Goal: Information Seeking & Learning: Check status

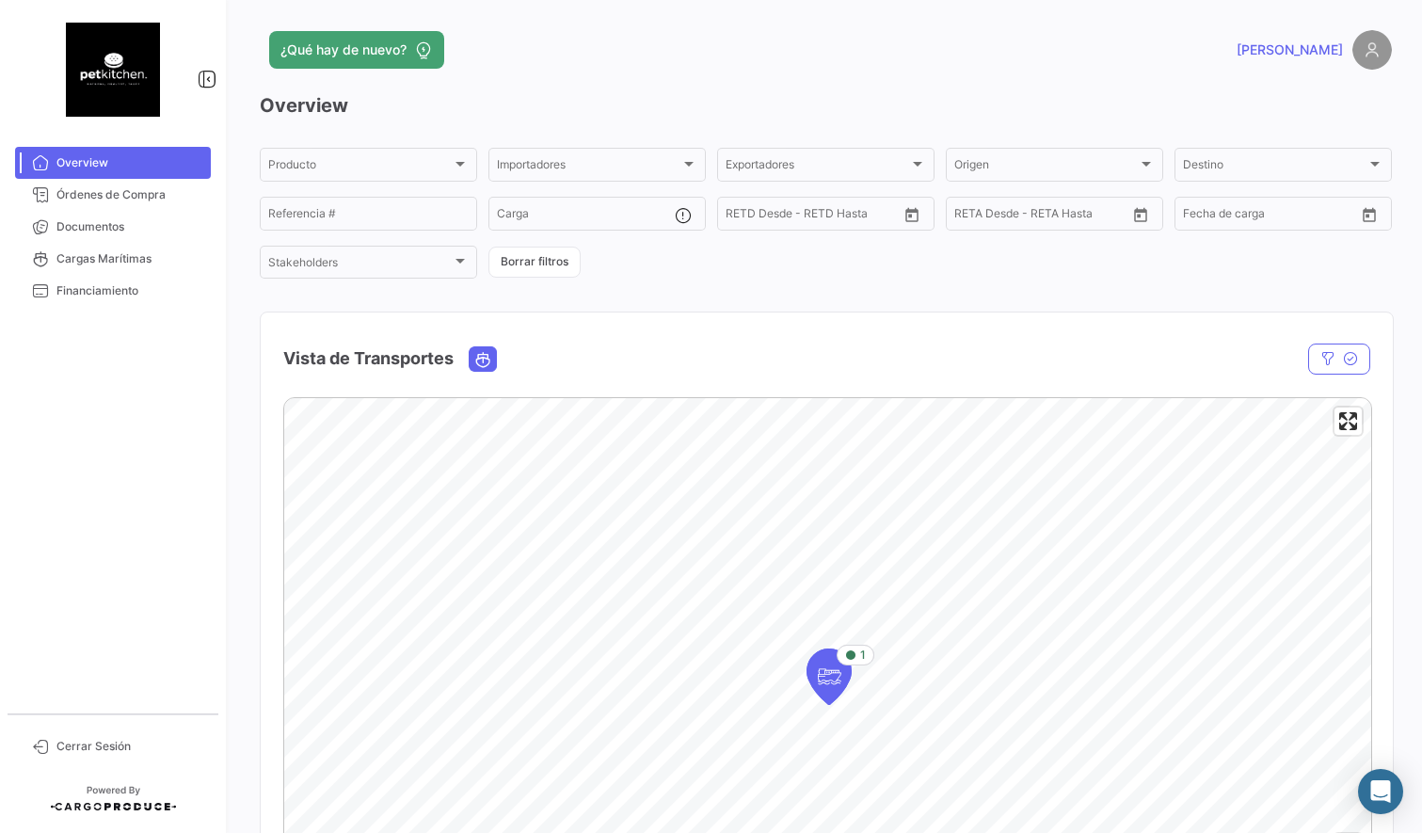
click at [133, 365] on mat-nav-list "Overview Órdenes de Compra Documentos Cargas Marítimas Financiamiento" at bounding box center [113, 422] width 226 height 567
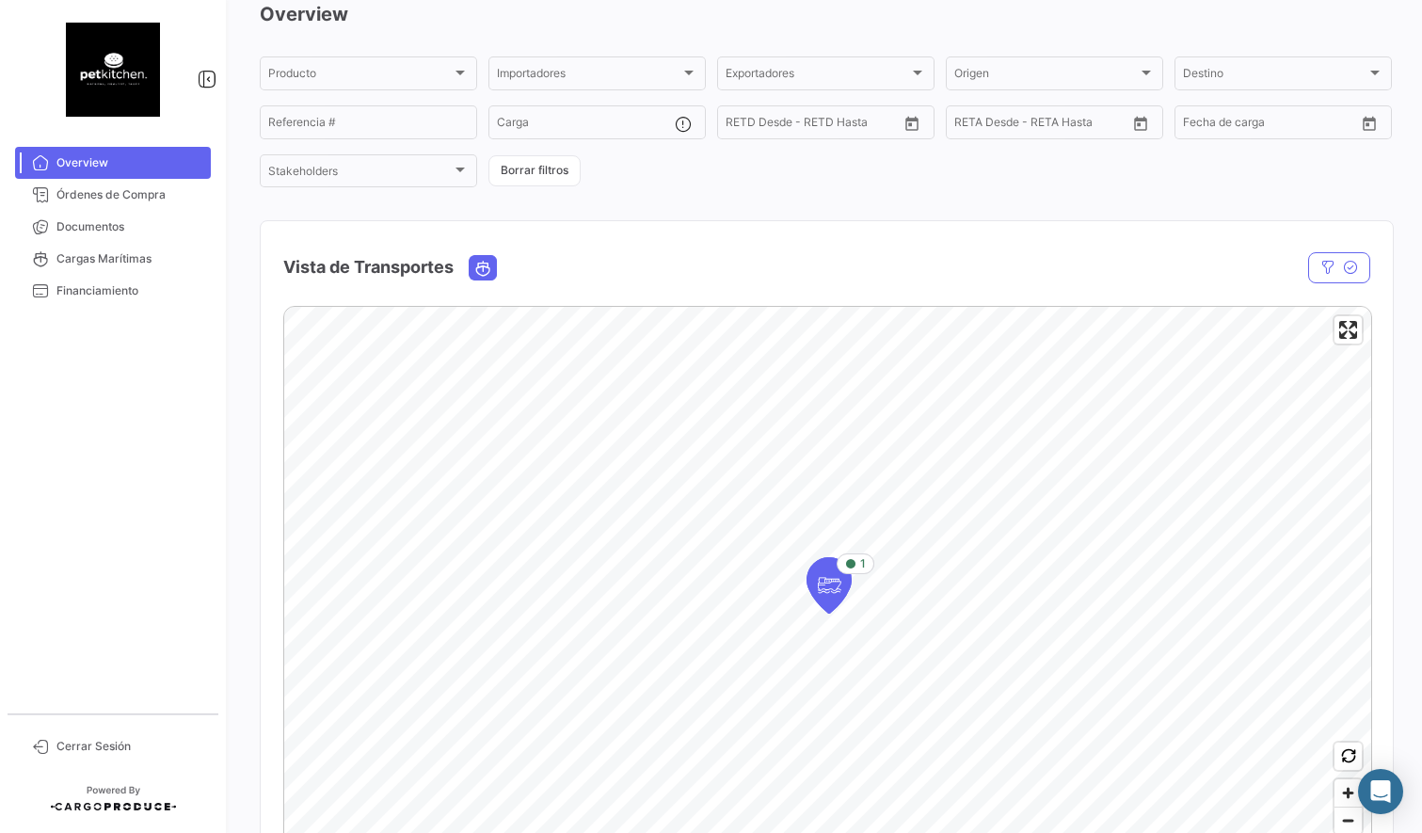
scroll to position [32, 0]
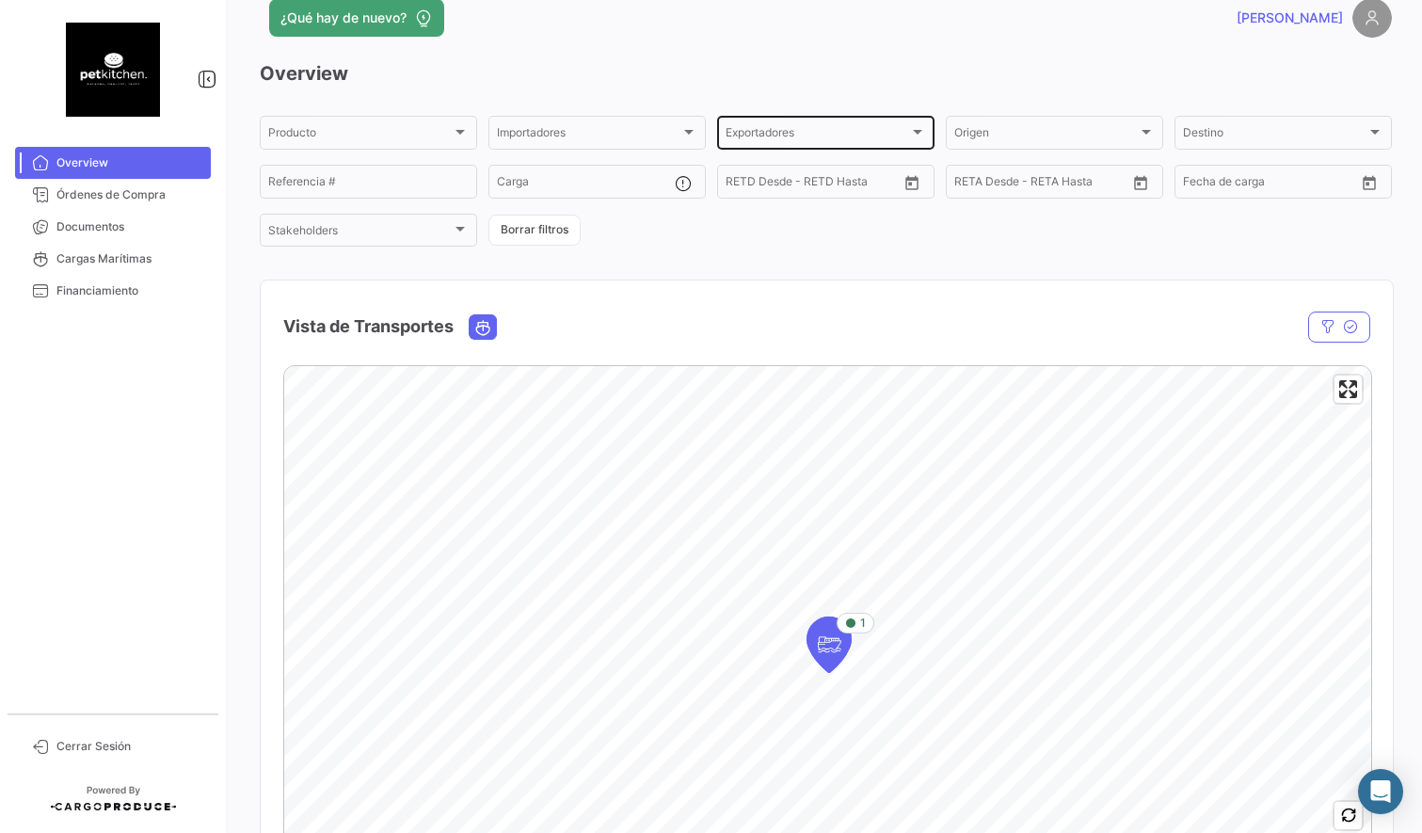
click at [810, 114] on div "Exportadores Exportadores" at bounding box center [826, 131] width 200 height 37
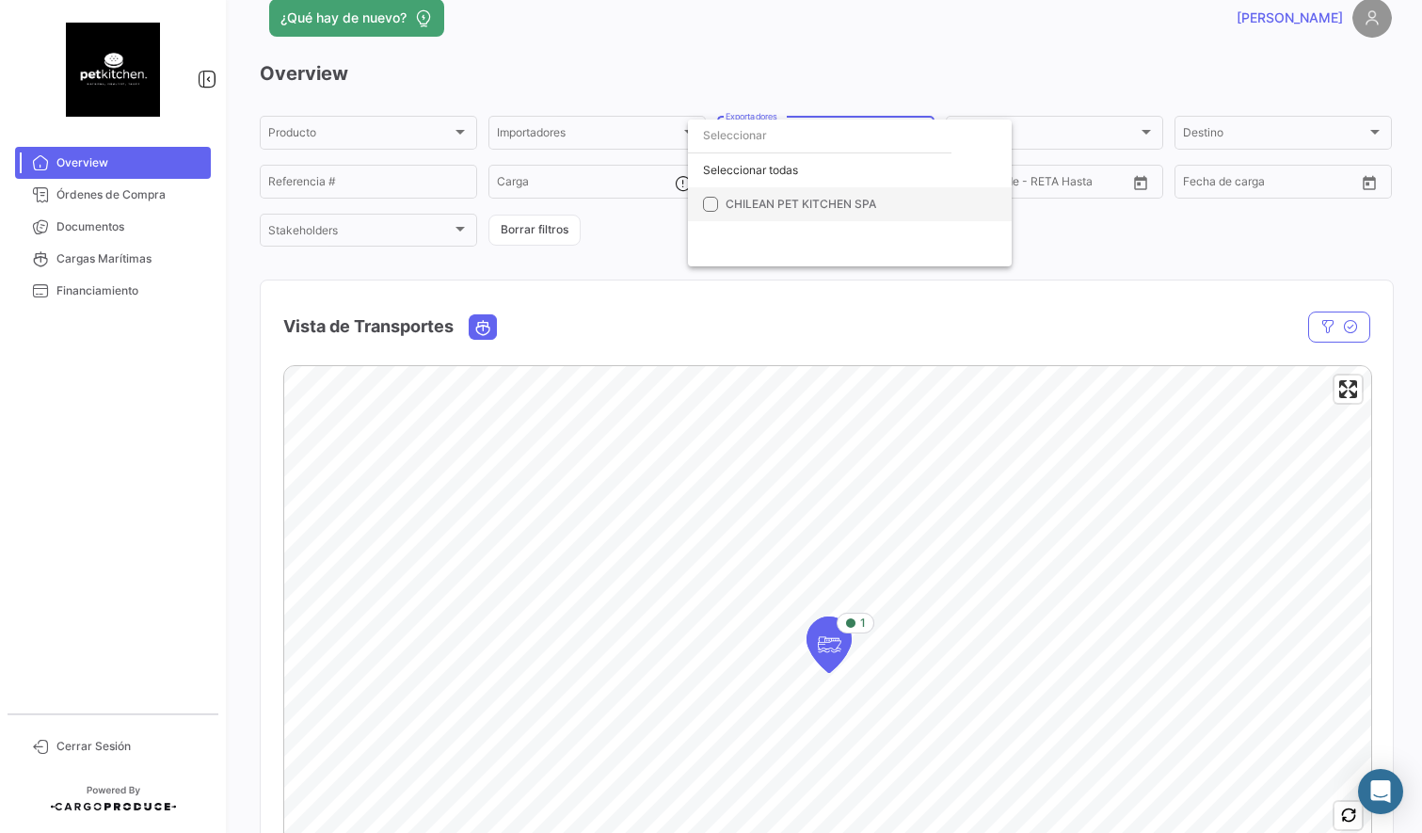
click at [706, 204] on mat-pseudo-checkbox at bounding box center [710, 204] width 15 height 15
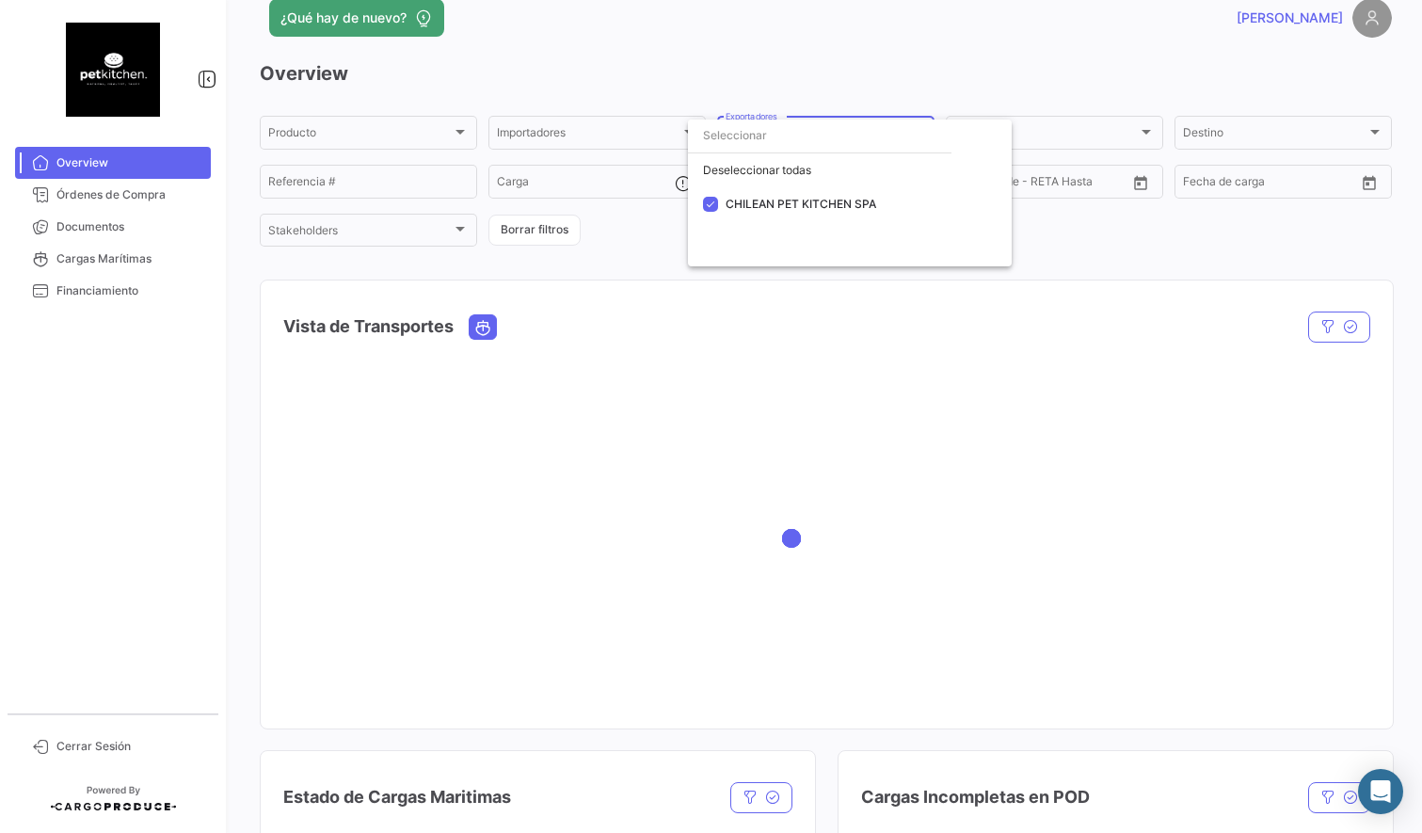
click at [726, 327] on div at bounding box center [711, 416] width 1422 height 833
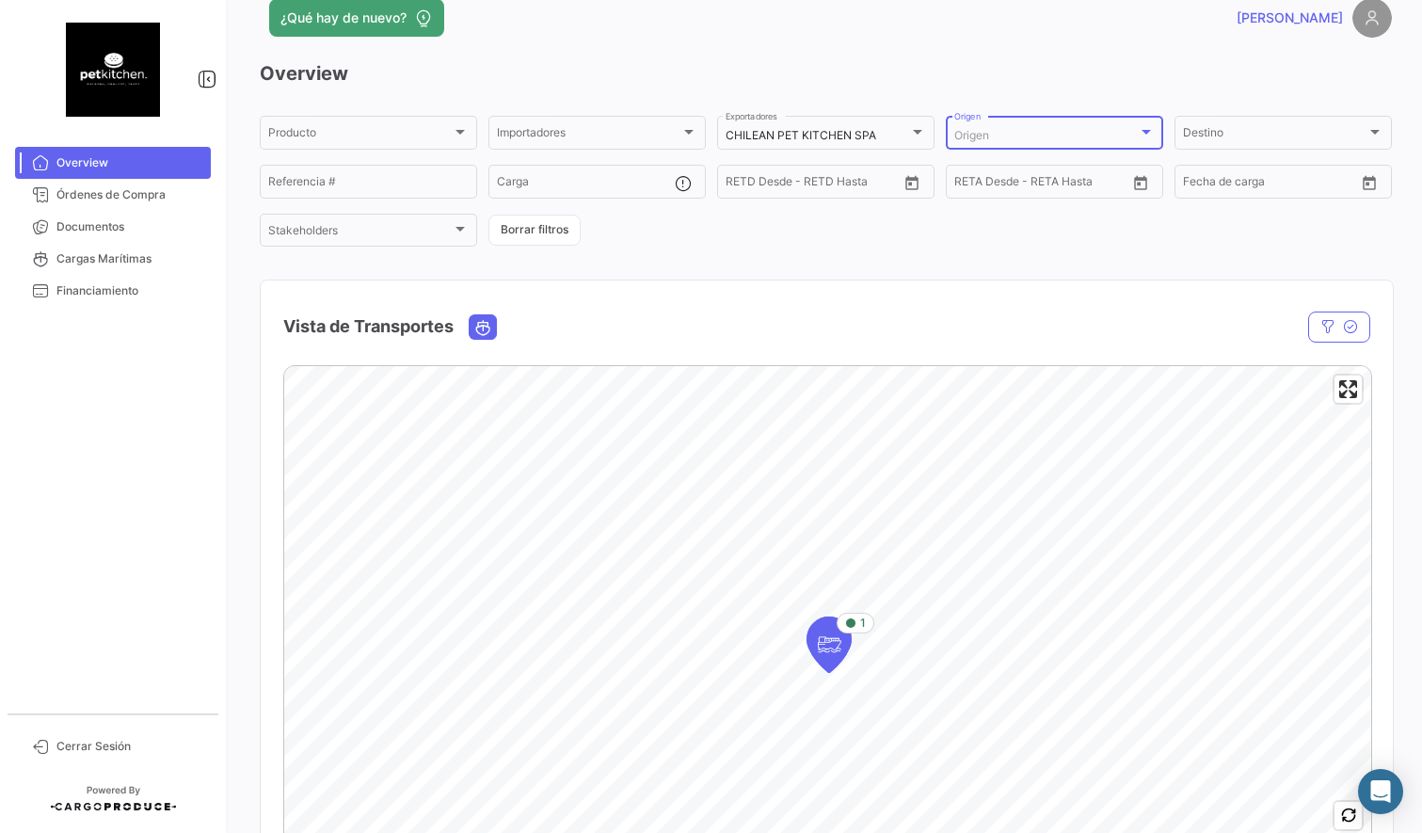
click at [1041, 134] on div "Origen" at bounding box center [1046, 135] width 184 height 13
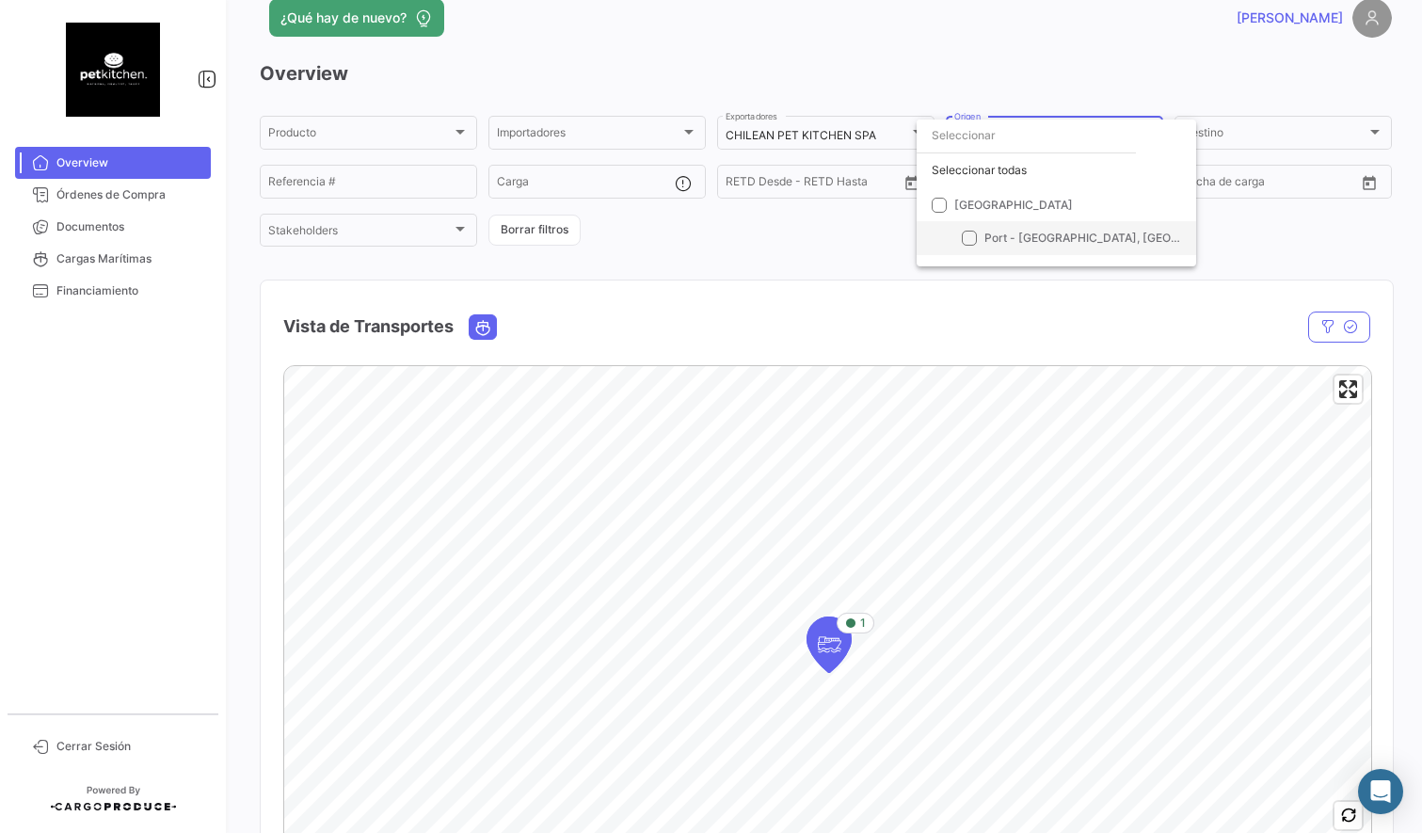
click at [967, 243] on mat-pseudo-checkbox at bounding box center [969, 238] width 15 height 15
checkbox input "true"
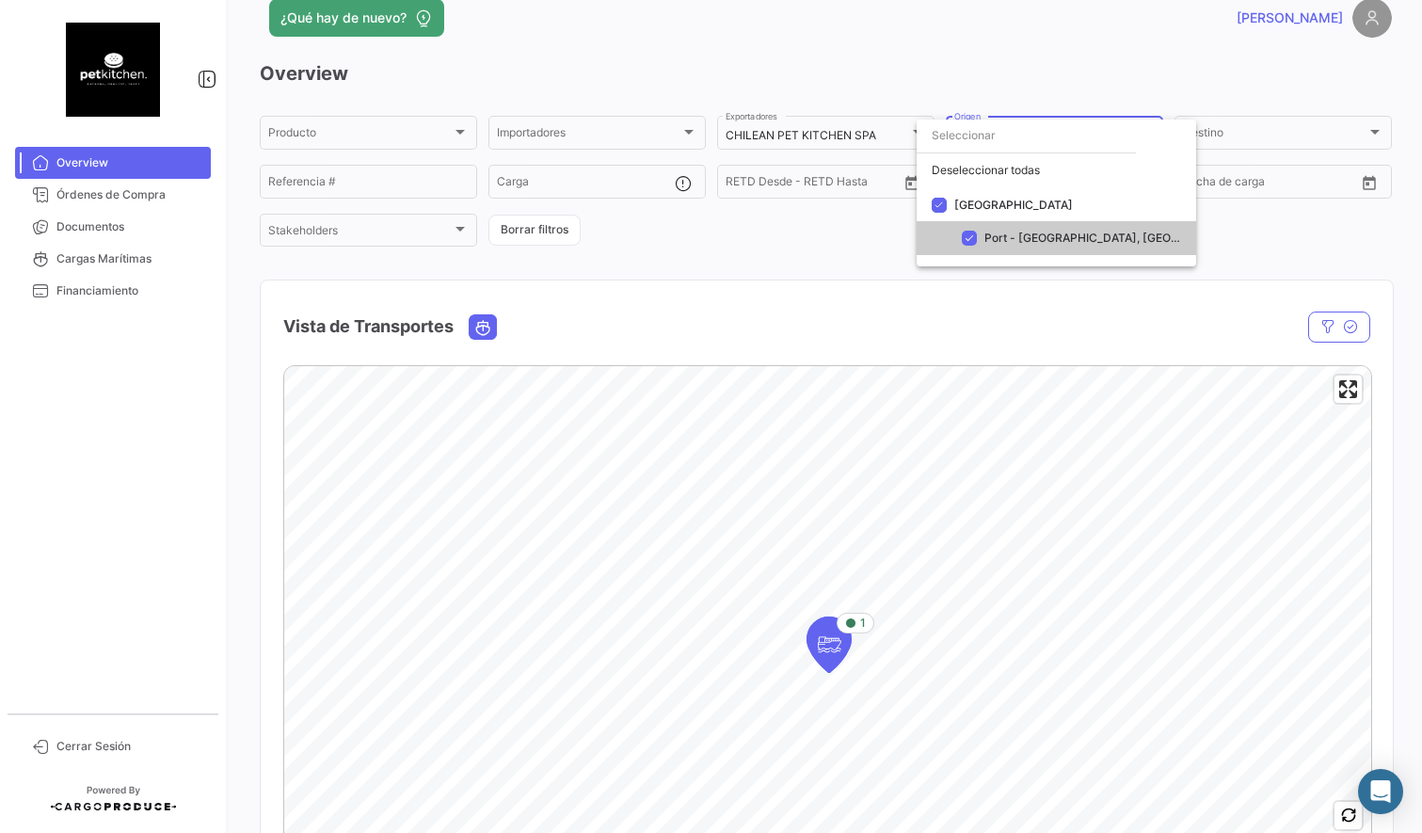
drag, startPoint x: 1021, startPoint y: 323, endPoint x: 1130, endPoint y: 244, distance: 134.8
click at [1020, 323] on div at bounding box center [711, 416] width 1422 height 833
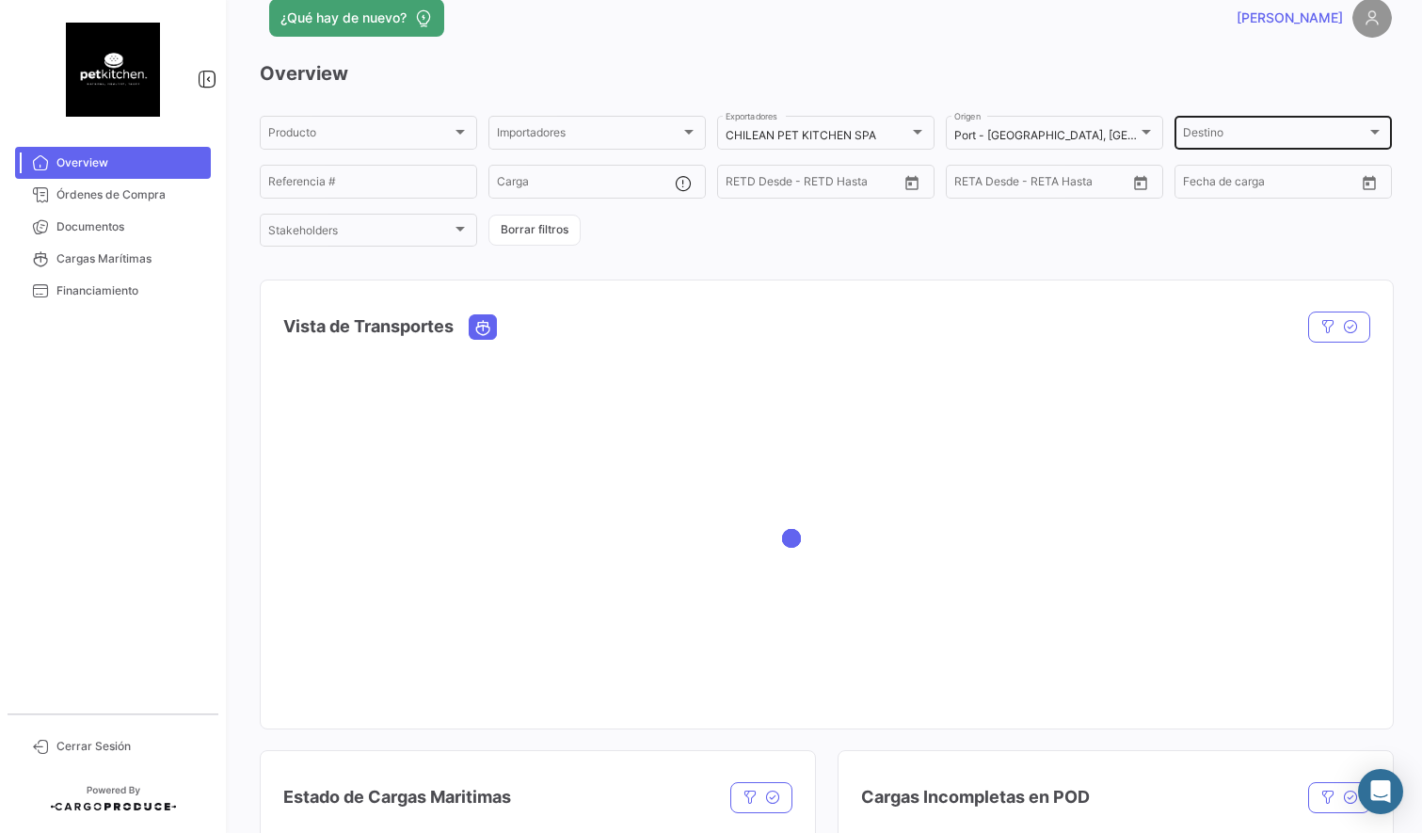
click at [1258, 130] on div "Destino" at bounding box center [1275, 135] width 184 height 13
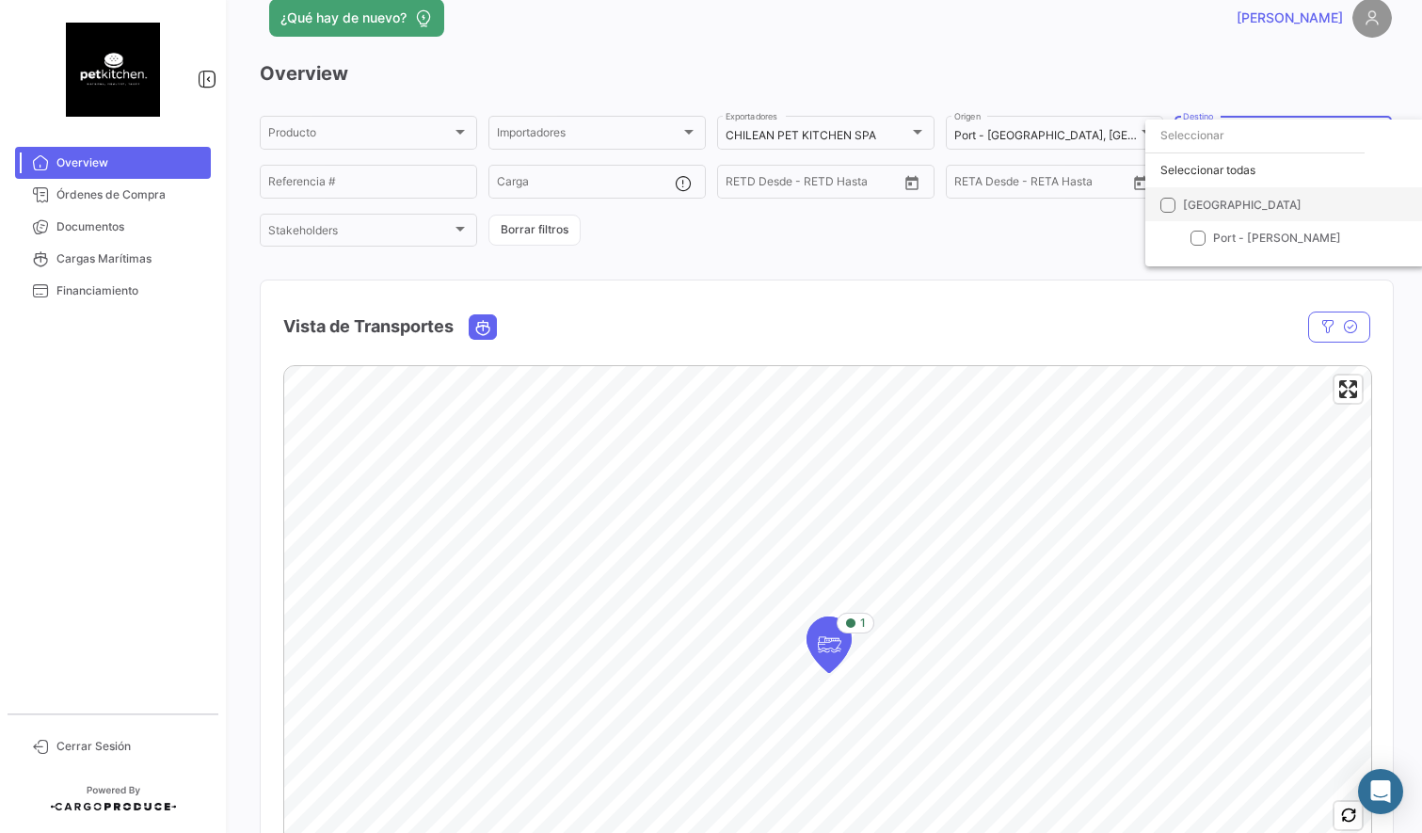
click at [1164, 202] on span at bounding box center [1168, 204] width 15 height 15
click at [1167, 212] on input "[GEOGRAPHIC_DATA]" at bounding box center [1167, 212] width 1 height 1
checkbox input "true"
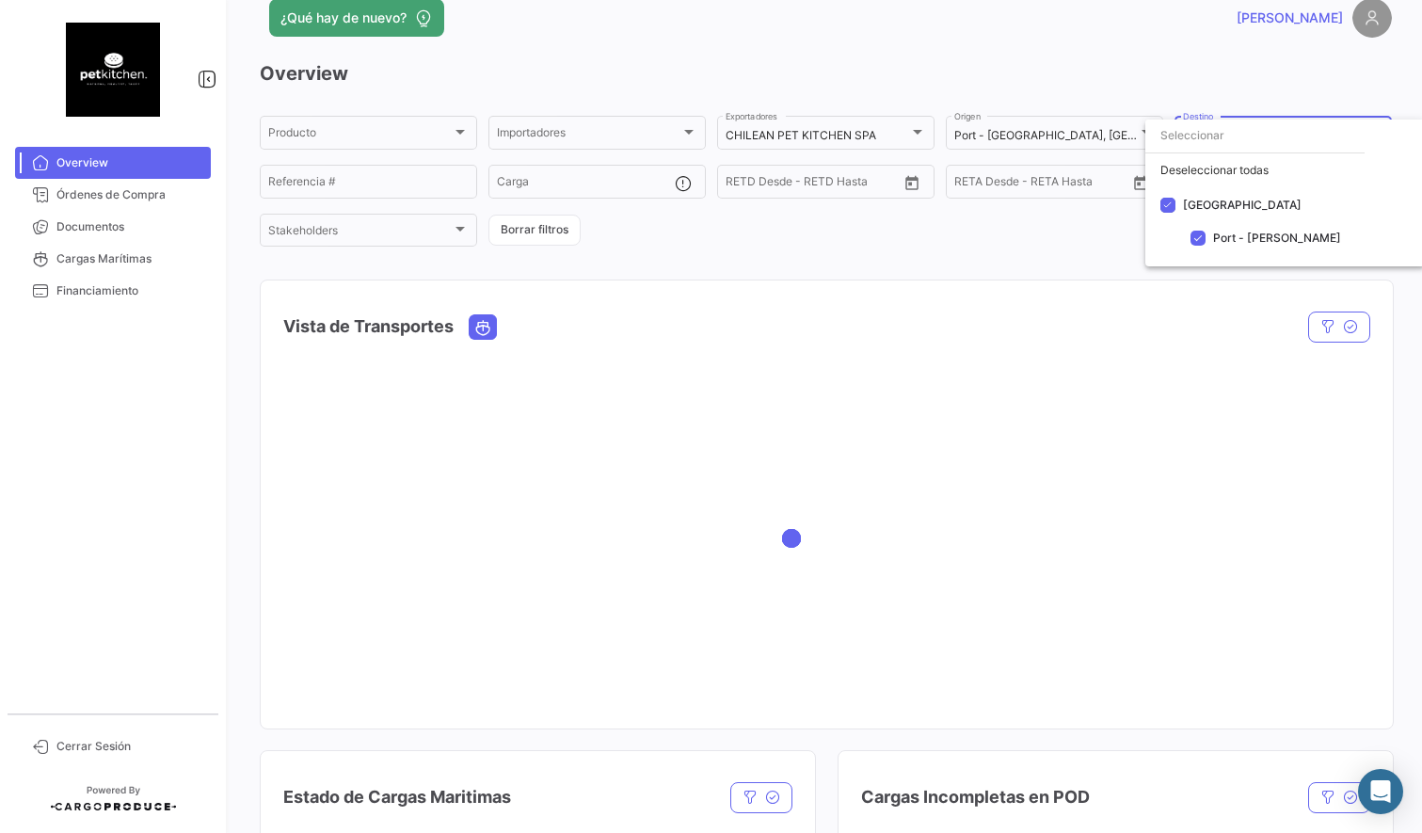
click at [1043, 242] on div at bounding box center [711, 416] width 1422 height 833
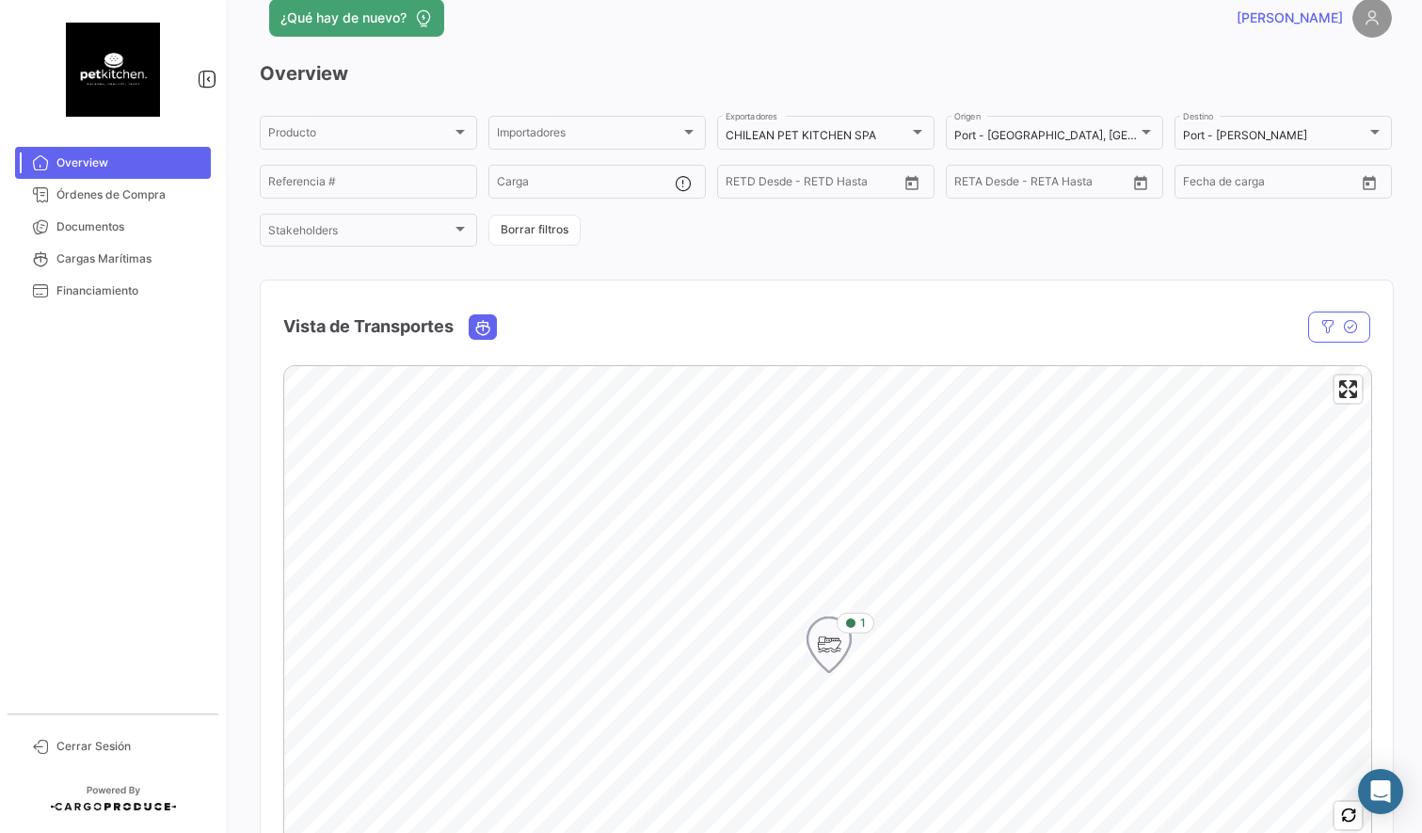
click at [827, 651] on icon "Map marker" at bounding box center [829, 645] width 26 height 40
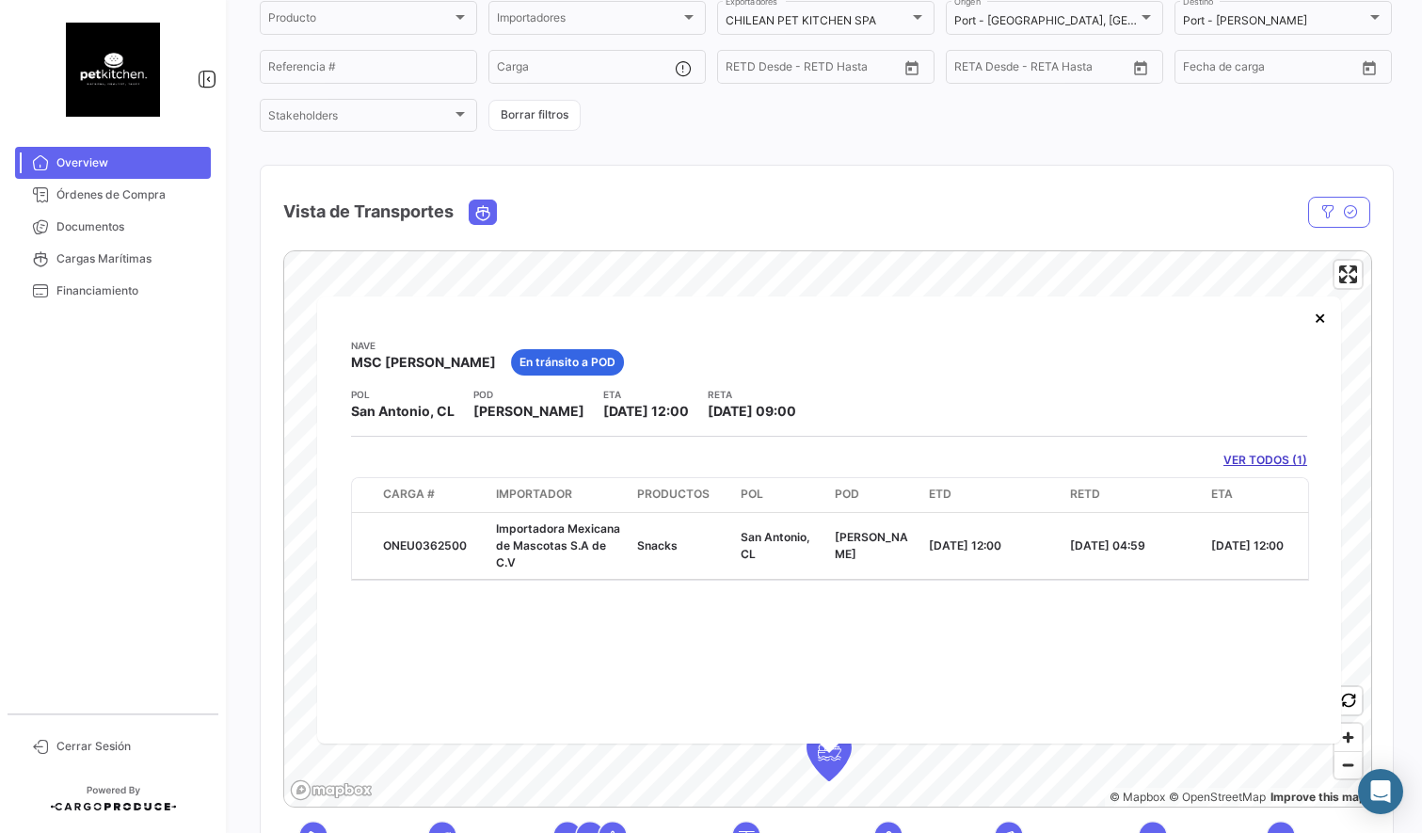
scroll to position [145, 0]
click at [1326, 325] on button "×" at bounding box center [1321, 319] width 38 height 38
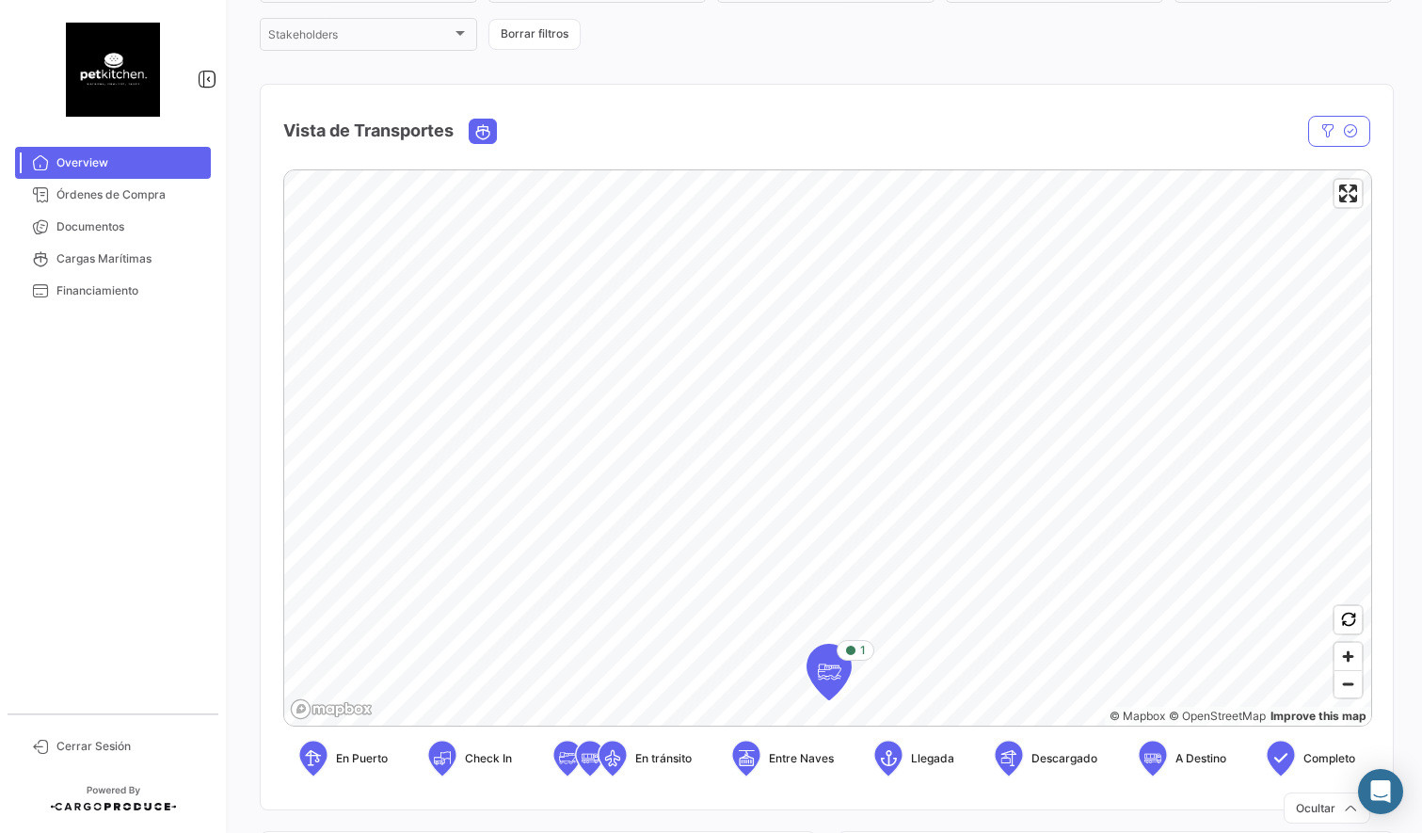
scroll to position [231, 0]
click at [615, 736] on div "© Mapbox © OpenStreetMap Improve this map En Puerto Check In En [PERSON_NAME] E…" at bounding box center [826, 478] width 1087 height 623
click at [1421, 544] on html "Overview Órdenes de Compra Documentos Cargas Marítimas Financiamiento Cerrar Se…" at bounding box center [711, 416] width 1422 height 833
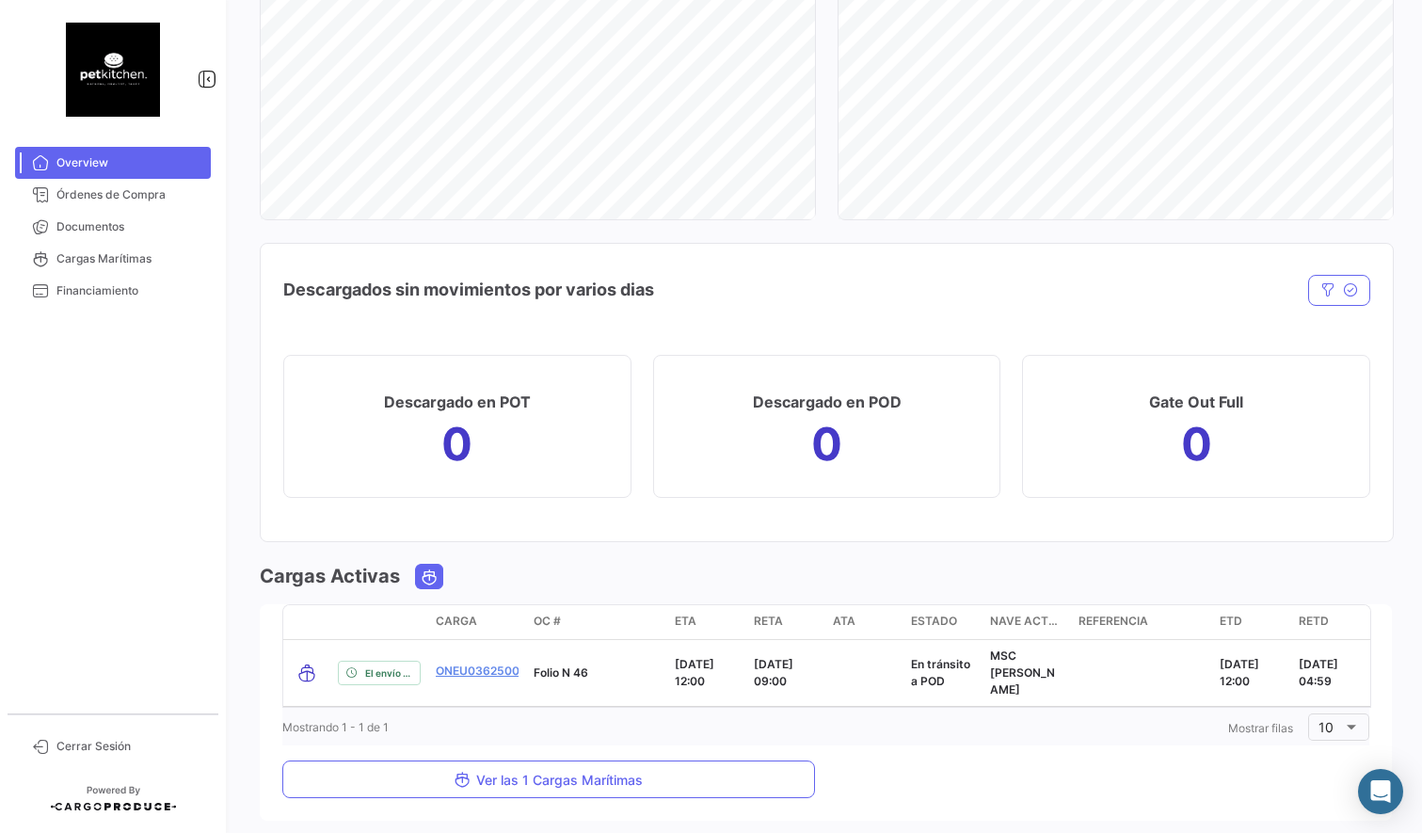
scroll to position [1342, 0]
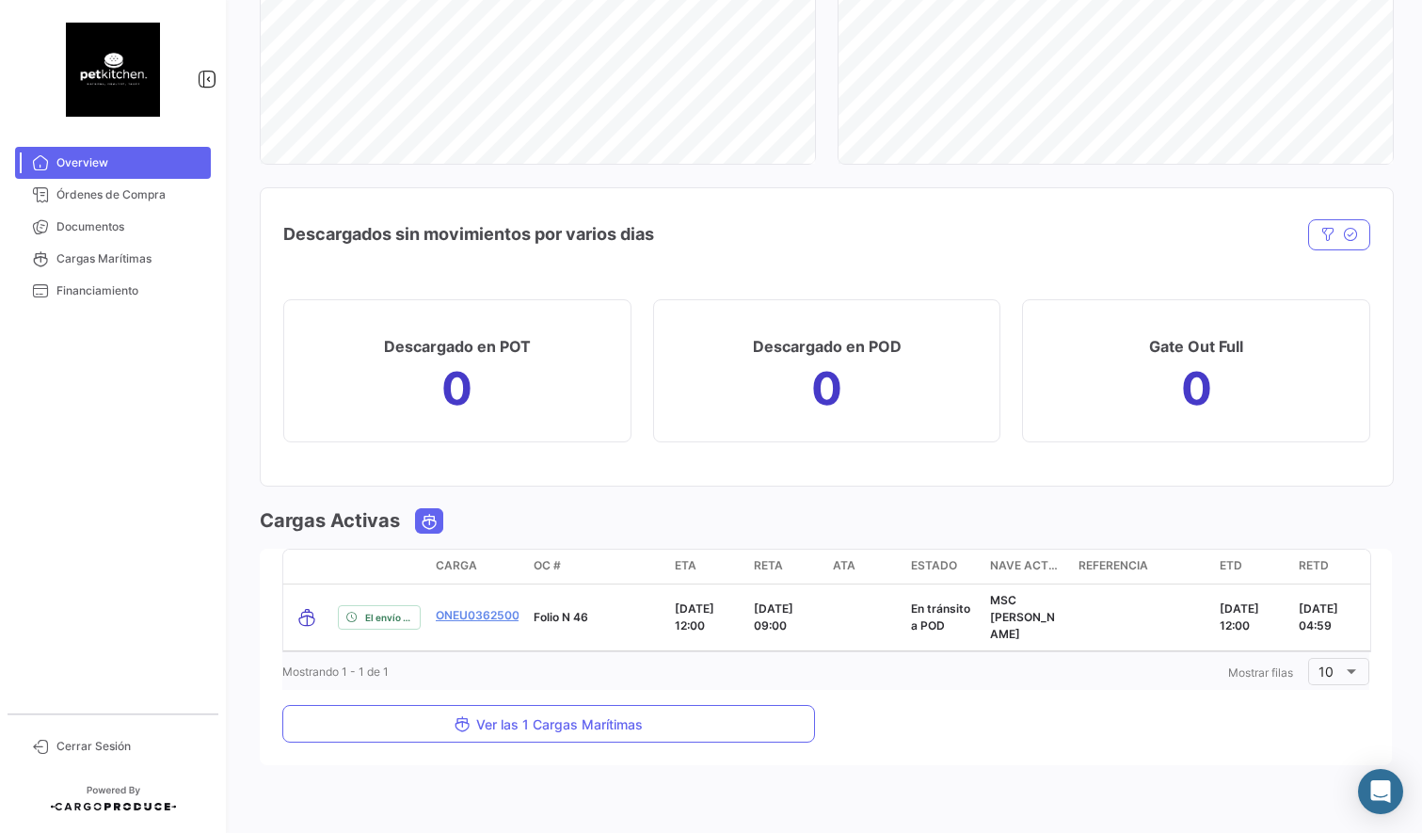
click at [1029, 673] on div "Mostrando 1 - 1 de 1 1 Mostrar [PERSON_NAME] 10" at bounding box center [825, 671] width 1087 height 38
click at [1034, 682] on mat-card "transportMode delayStatus Carga OC # ETA [PERSON_NAME] ATA Estado [PERSON_NAME]…" at bounding box center [826, 657] width 1132 height 216
drag, startPoint x: 1034, startPoint y: 682, endPoint x: 1005, endPoint y: 676, distance: 29.9
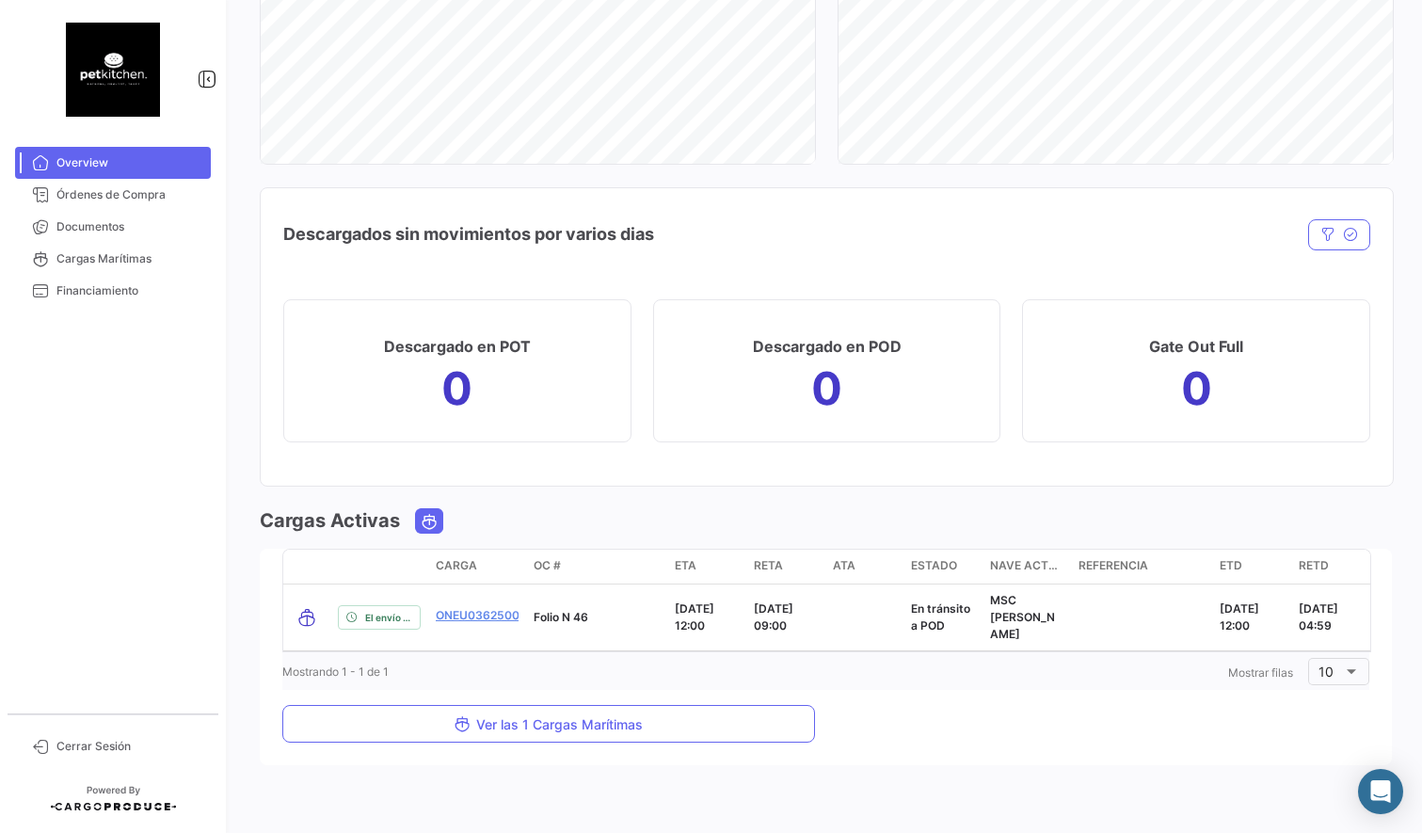
click at [1034, 682] on mat-card "transportMode delayStatus Carga OC # ETA [PERSON_NAME] ATA Estado [PERSON_NAME]…" at bounding box center [826, 657] width 1132 height 216
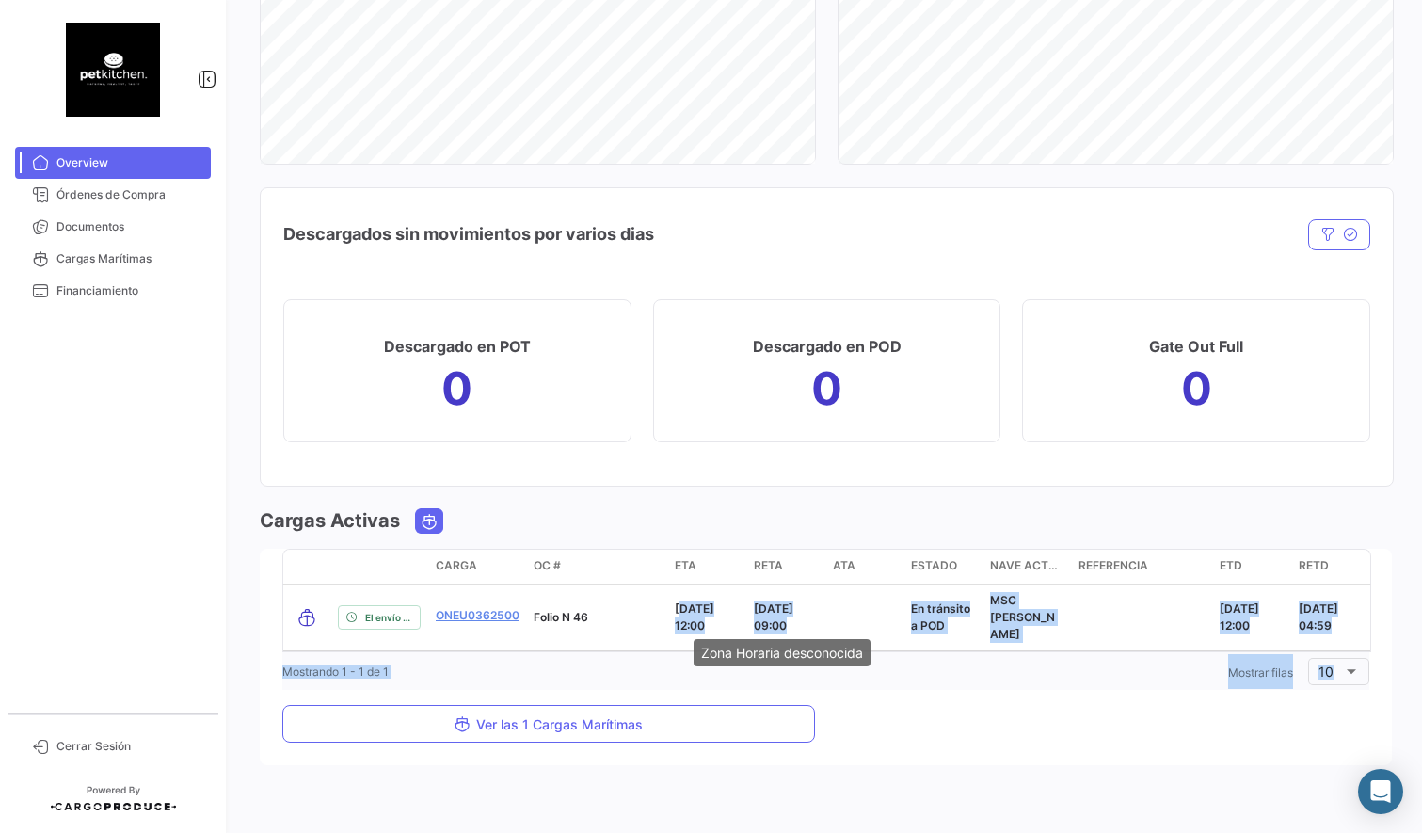
drag, startPoint x: 676, startPoint y: 609, endPoint x: 756, endPoint y: 635, distance: 84.2
click at [756, 635] on body "Overview Órdenes de Compra Documentos Cargas Marítimas Financiamiento Cerrar Se…" at bounding box center [711, 416] width 1422 height 833
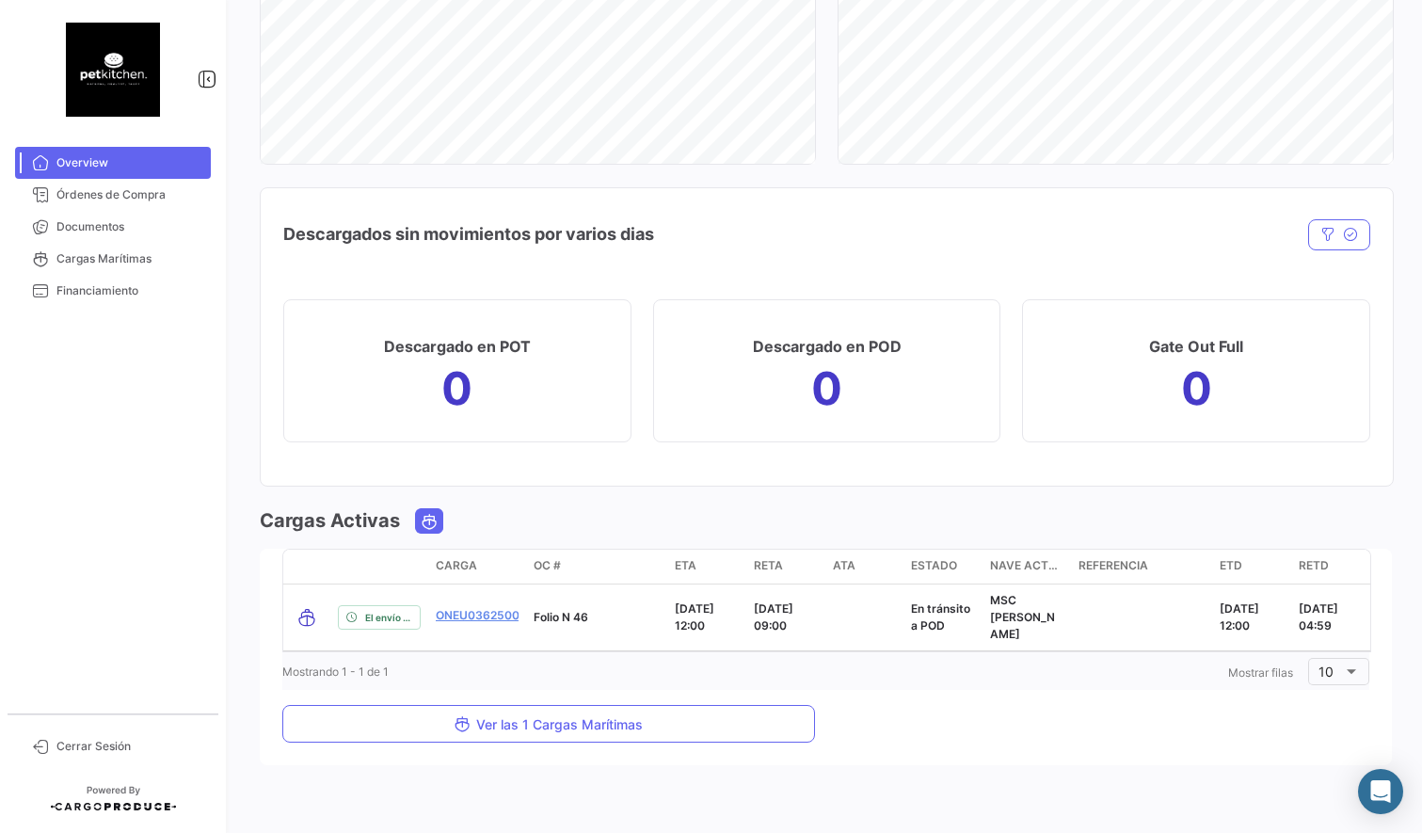
click at [756, 654] on div "Mostrando 1 - 1 de 1 1 Mostrar [PERSON_NAME] 10" at bounding box center [825, 671] width 1087 height 34
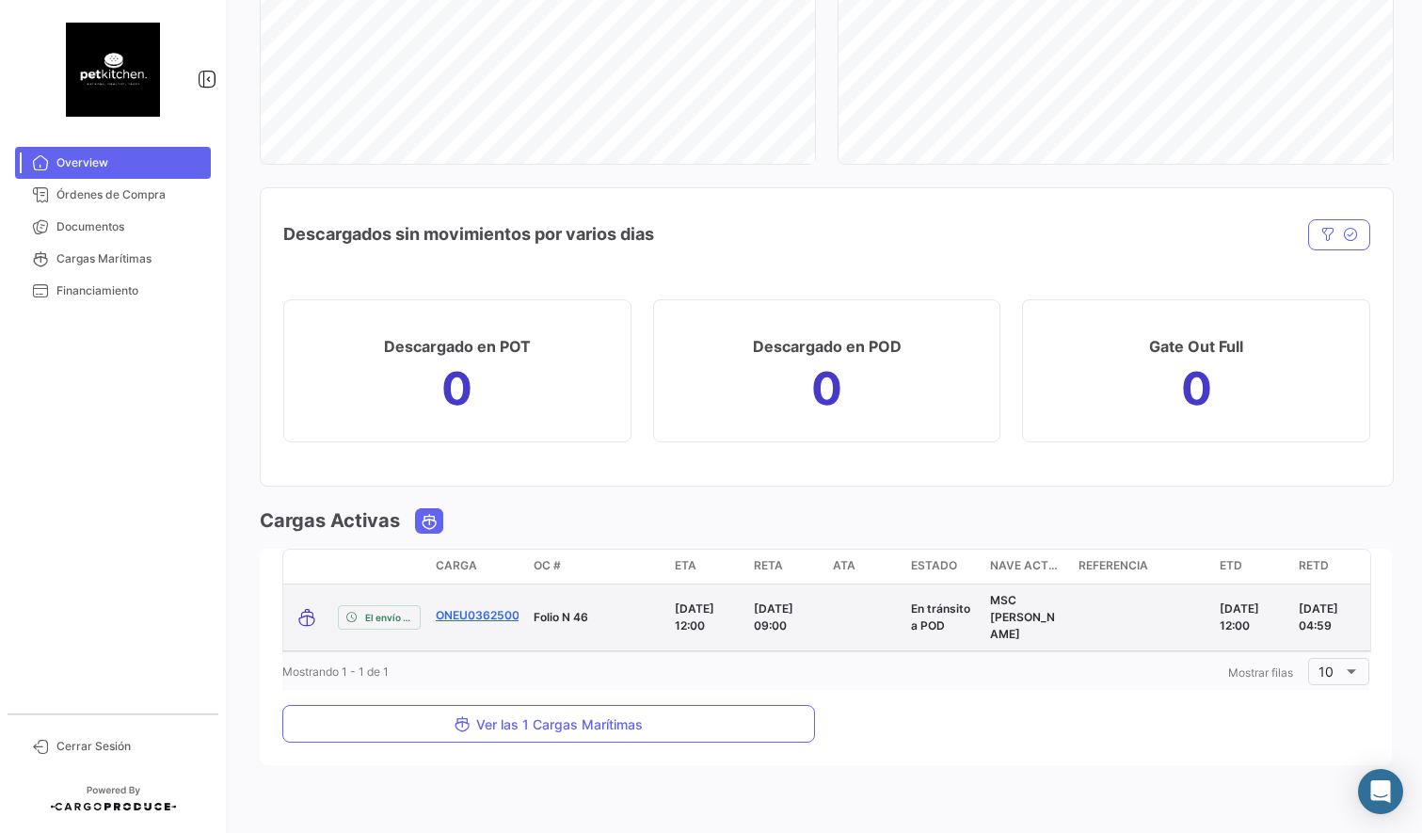
click at [488, 607] on link "ONEU0362500" at bounding box center [478, 615] width 84 height 17
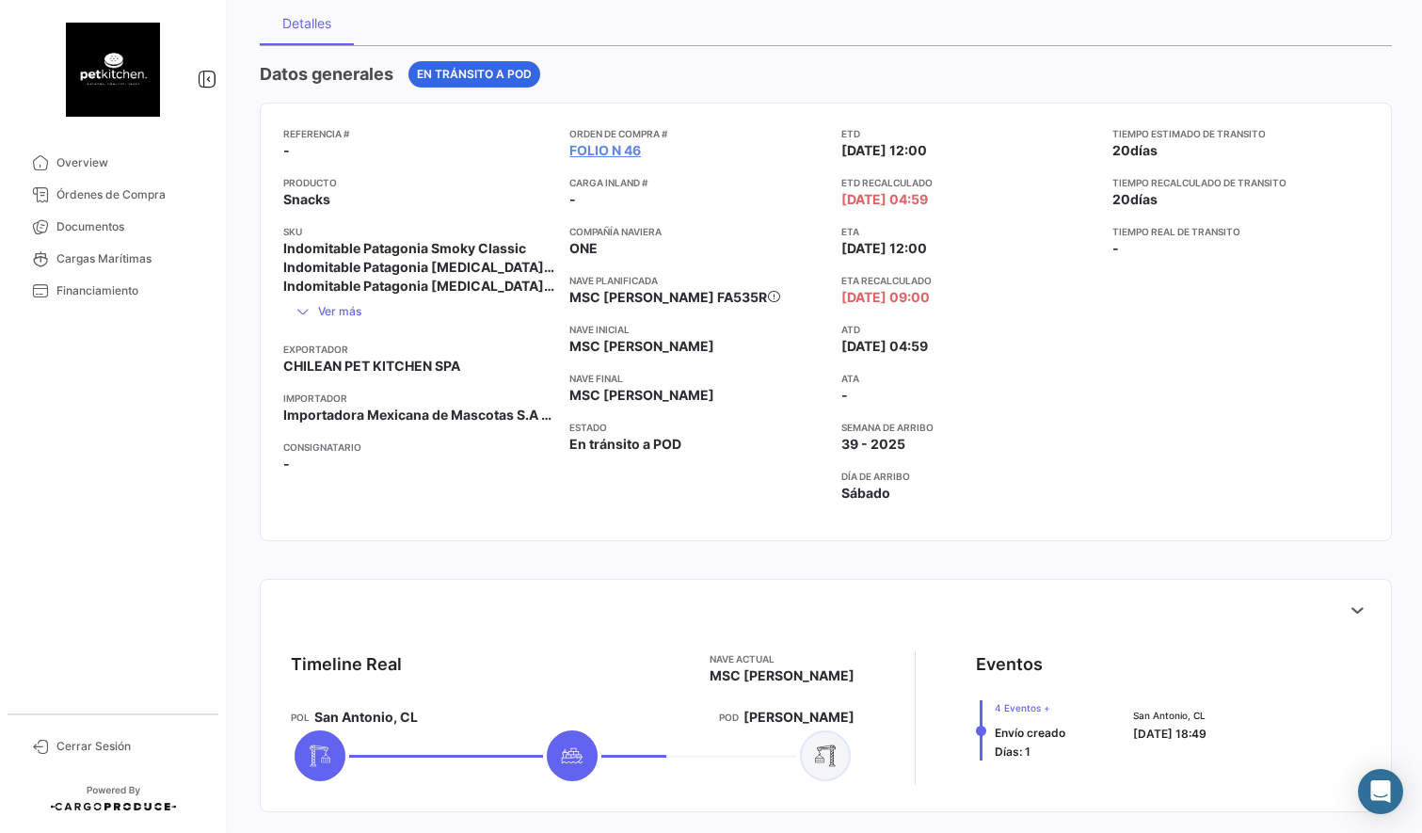
scroll to position [168, 0]
drag, startPoint x: 1135, startPoint y: 137, endPoint x: 1171, endPoint y: 269, distance: 136.5
click at [1175, 257] on div "Tiempo estimado de [PERSON_NAME] 20 [PERSON_NAME] Tiempo recalculado de [PERSON…" at bounding box center [1241, 321] width 256 height 392
drag, startPoint x: 1115, startPoint y: 396, endPoint x: 1069, endPoint y: 394, distance: 46.2
click at [1114, 396] on div "Tiempo estimado de [PERSON_NAME] 20 [PERSON_NAME] Tiempo recalculado de [PERSON…" at bounding box center [1241, 321] width 256 height 392
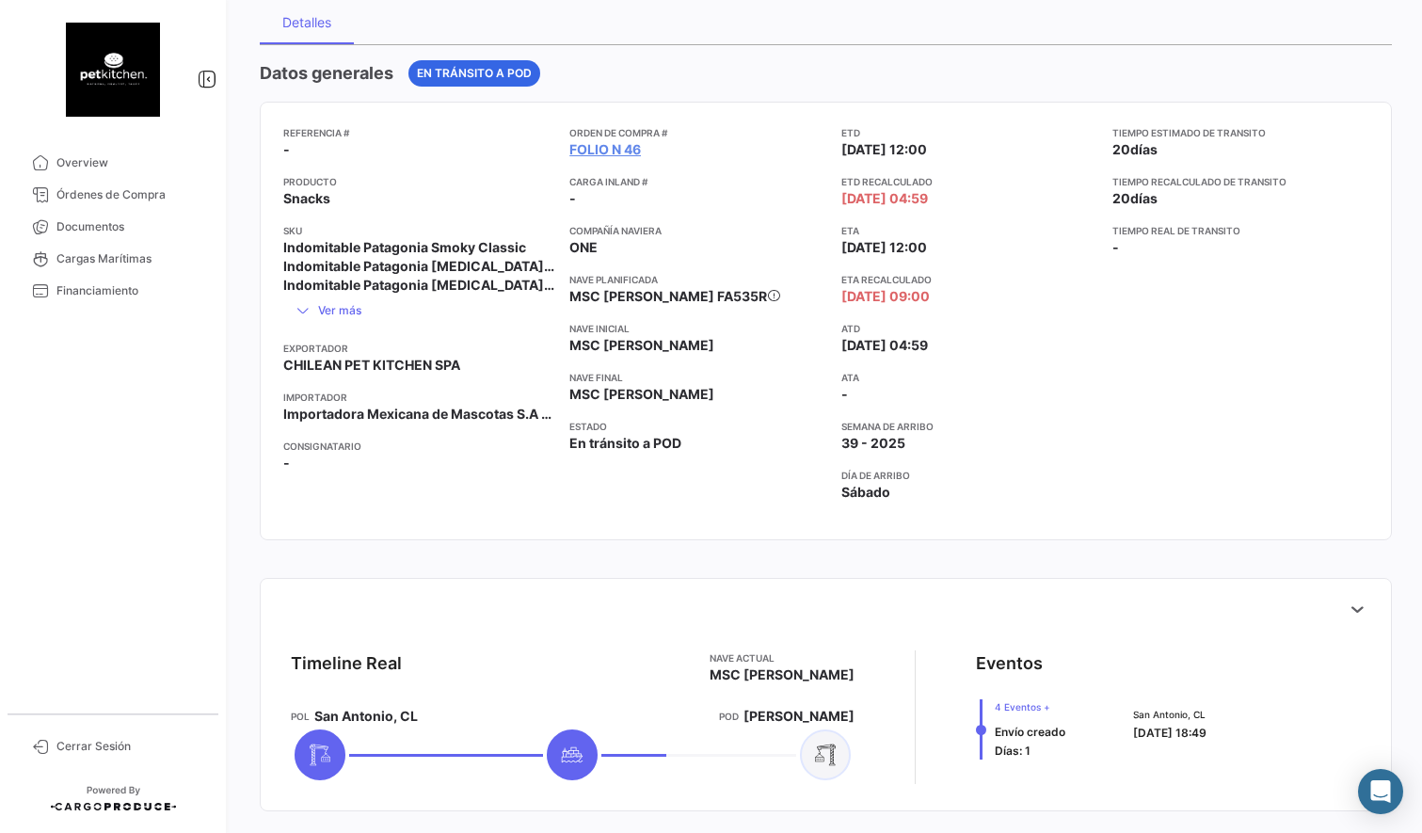
drag, startPoint x: 822, startPoint y: 431, endPoint x: 961, endPoint y: 444, distance: 139.9
click at [961, 444] on div "Referencia # - Producto Snacks SKU Indomitable Patagonia Smoky Classic Indomita…" at bounding box center [825, 321] width 1085 height 392
click at [961, 445] on app-card-info-value "39 - 2025" at bounding box center [969, 443] width 256 height 19
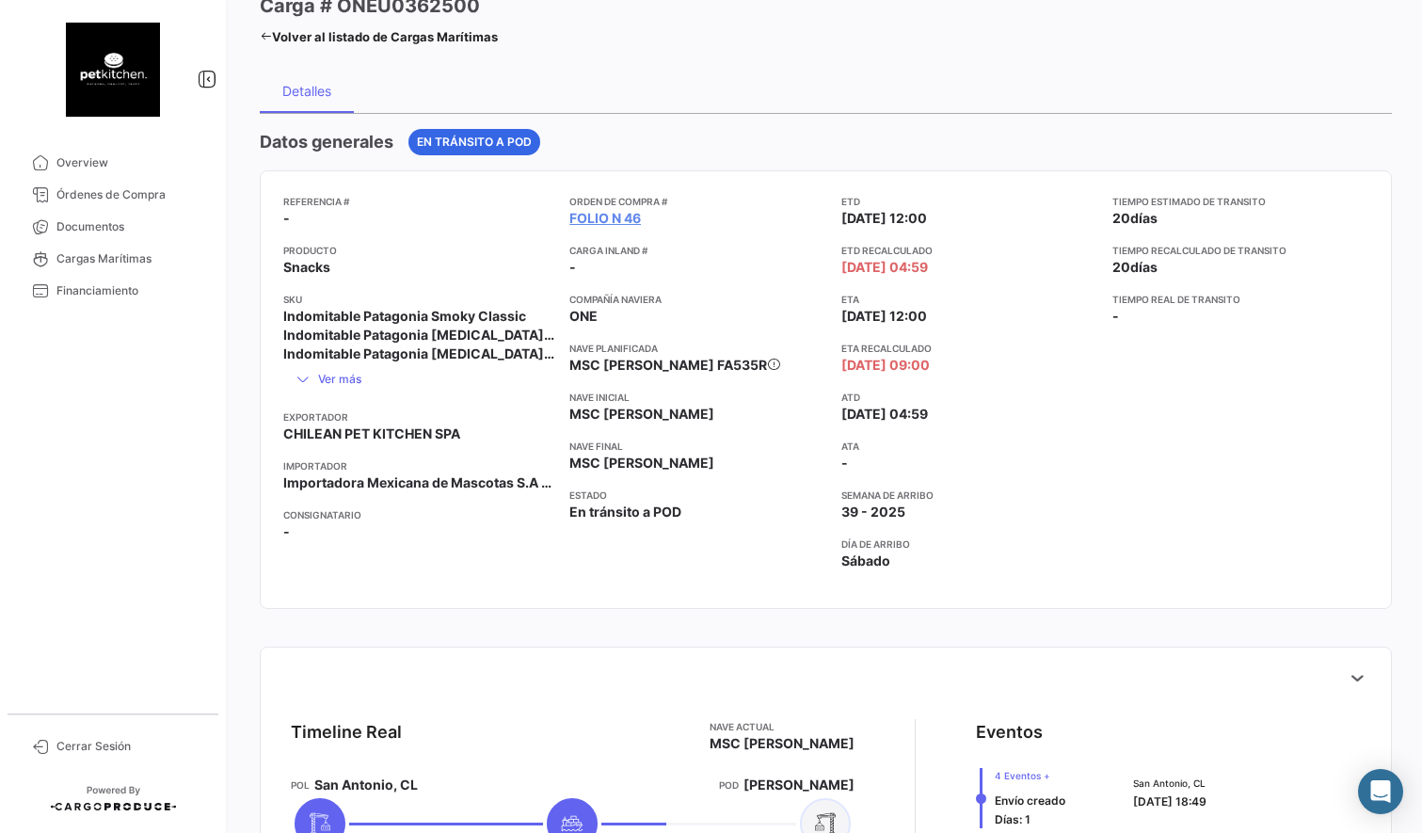
scroll to position [0, 0]
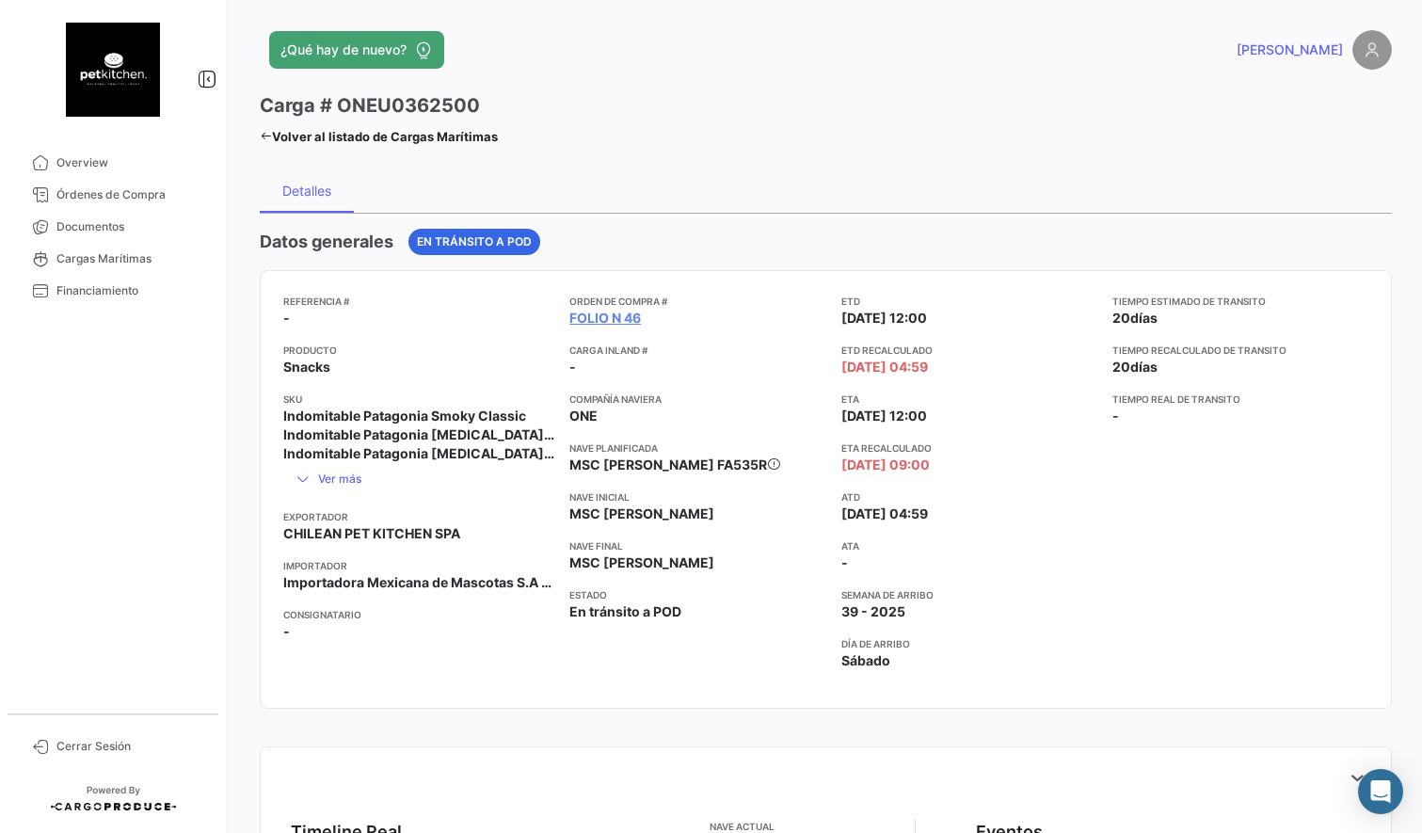
drag, startPoint x: 713, startPoint y: 179, endPoint x: 687, endPoint y: 547, distance: 368.9
click at [712, 179] on div "Detalles" at bounding box center [826, 190] width 1132 height 45
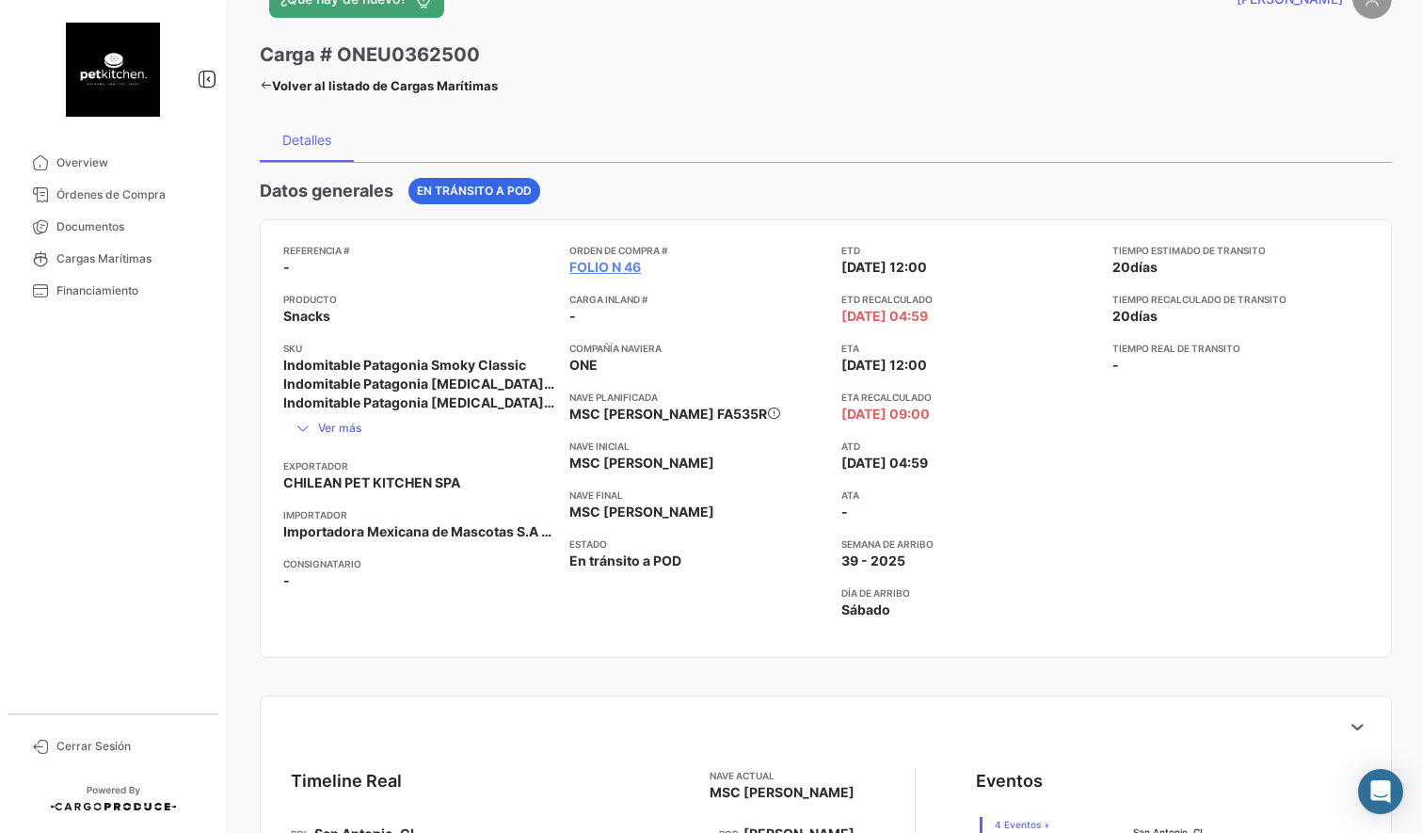
scroll to position [62, 0]
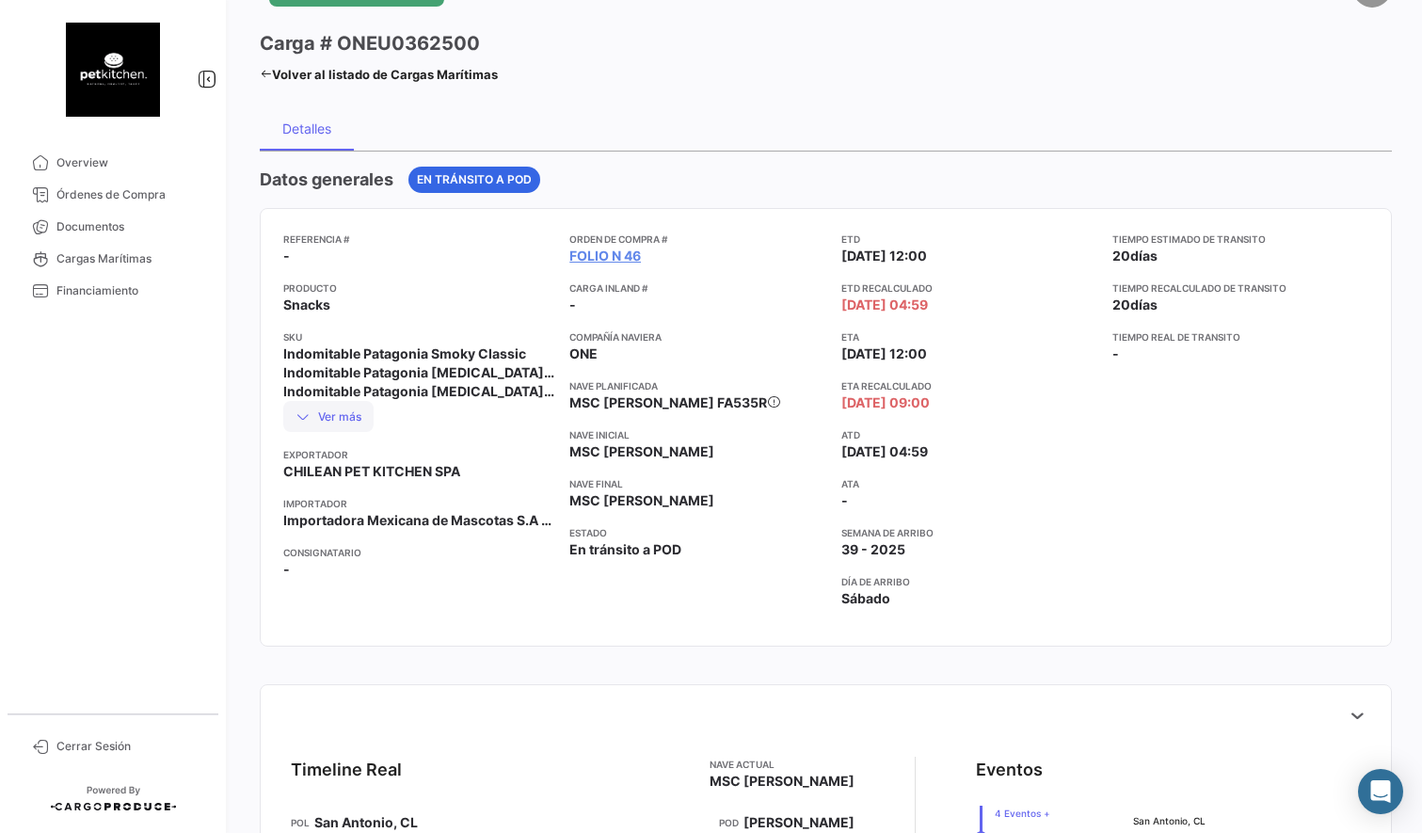
click at [343, 417] on button "Ver más" at bounding box center [328, 416] width 90 height 31
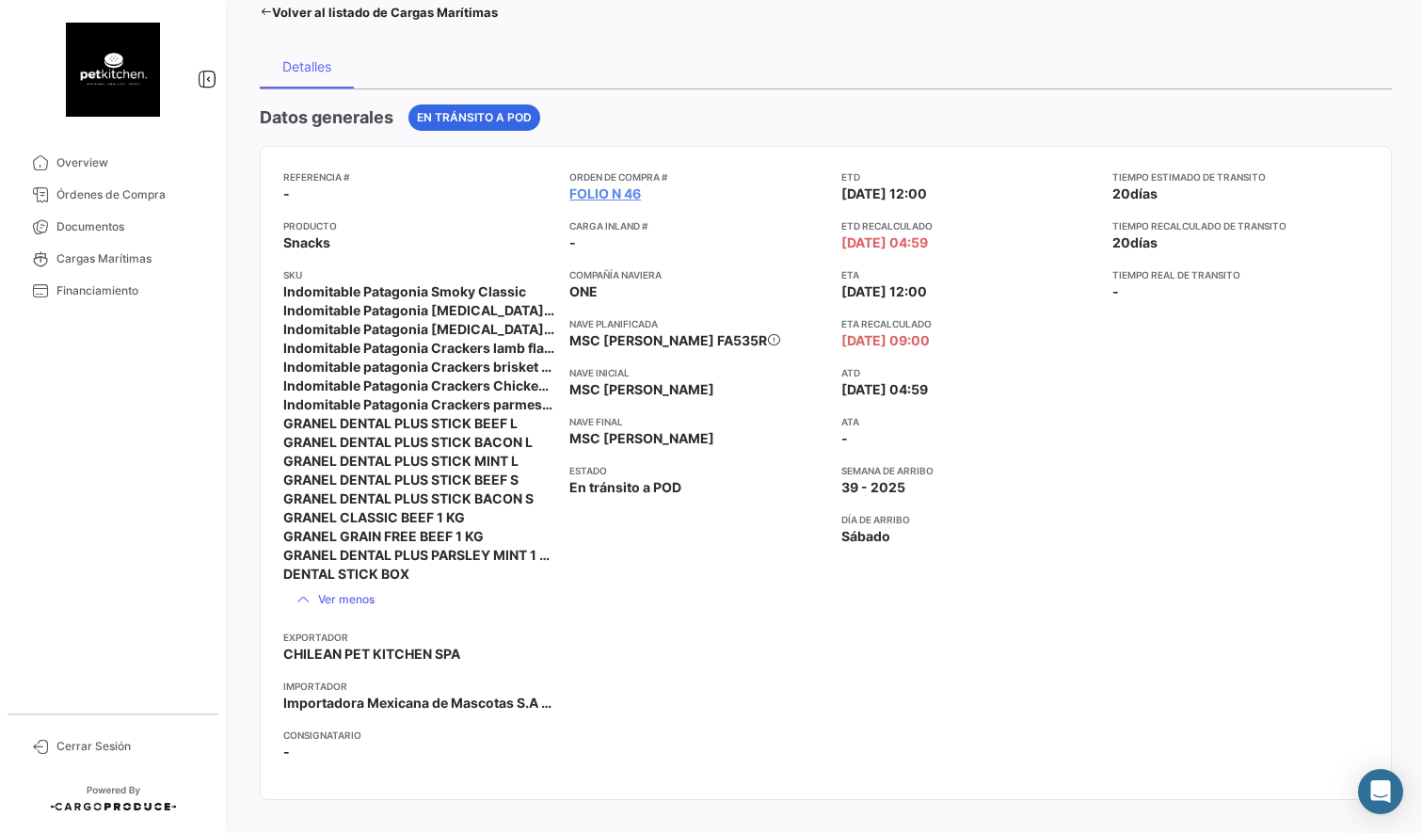
scroll to position [97, 0]
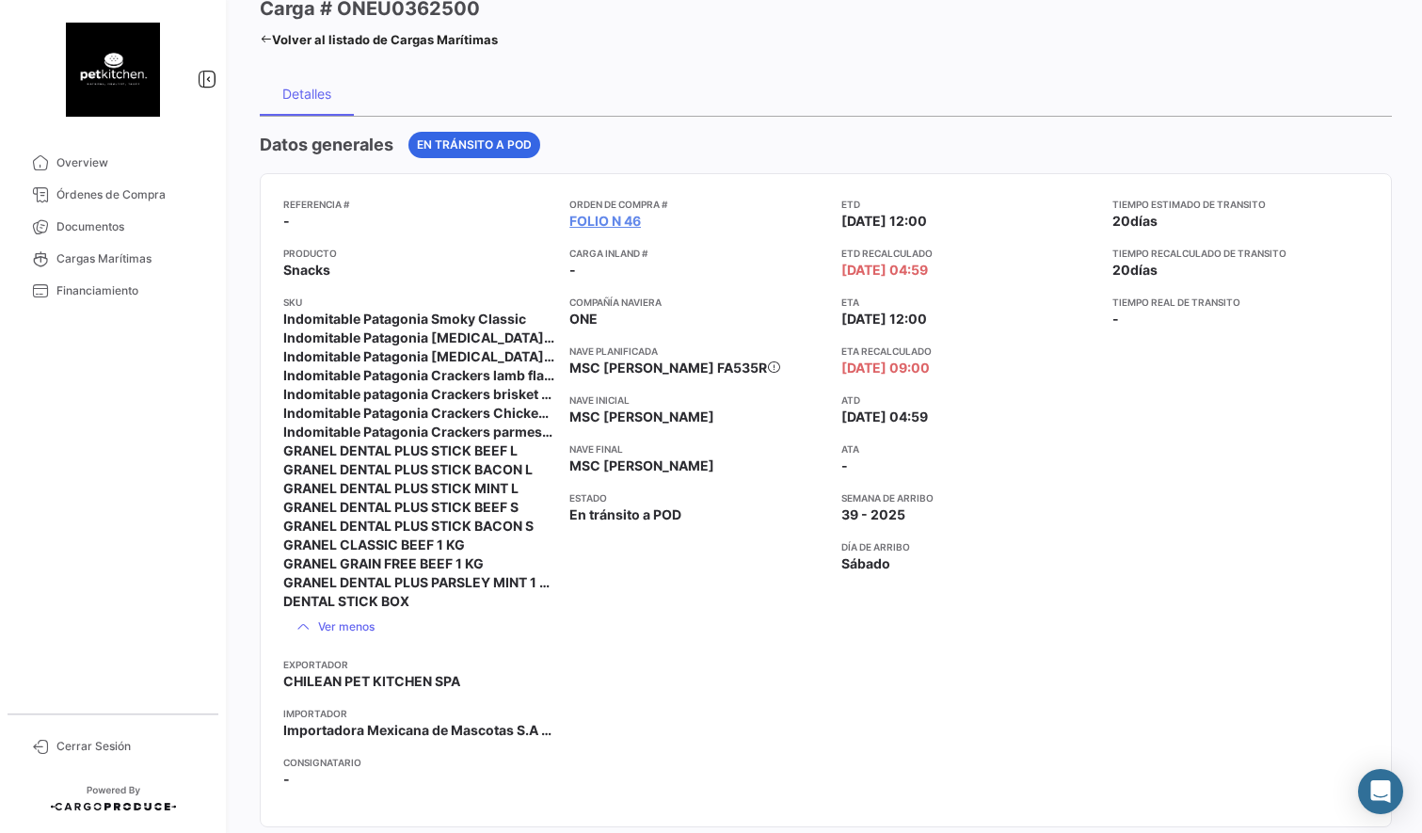
drag, startPoint x: 661, startPoint y: 201, endPoint x: 556, endPoint y: 214, distance: 105.2
click at [556, 214] on div "Referencia # - Producto Snacks SKU Indomitable Patagonia Smoky Classic Indomita…" at bounding box center [825, 500] width 1085 height 607
drag, startPoint x: 557, startPoint y: 214, endPoint x: 521, endPoint y: 223, distance: 37.0
click at [556, 214] on div "Referencia # - Producto Snacks SKU Indomitable Patagonia Smoky Classic Indomita…" at bounding box center [825, 500] width 1085 height 607
click at [616, 224] on link "Folio N 46" at bounding box center [605, 221] width 72 height 19
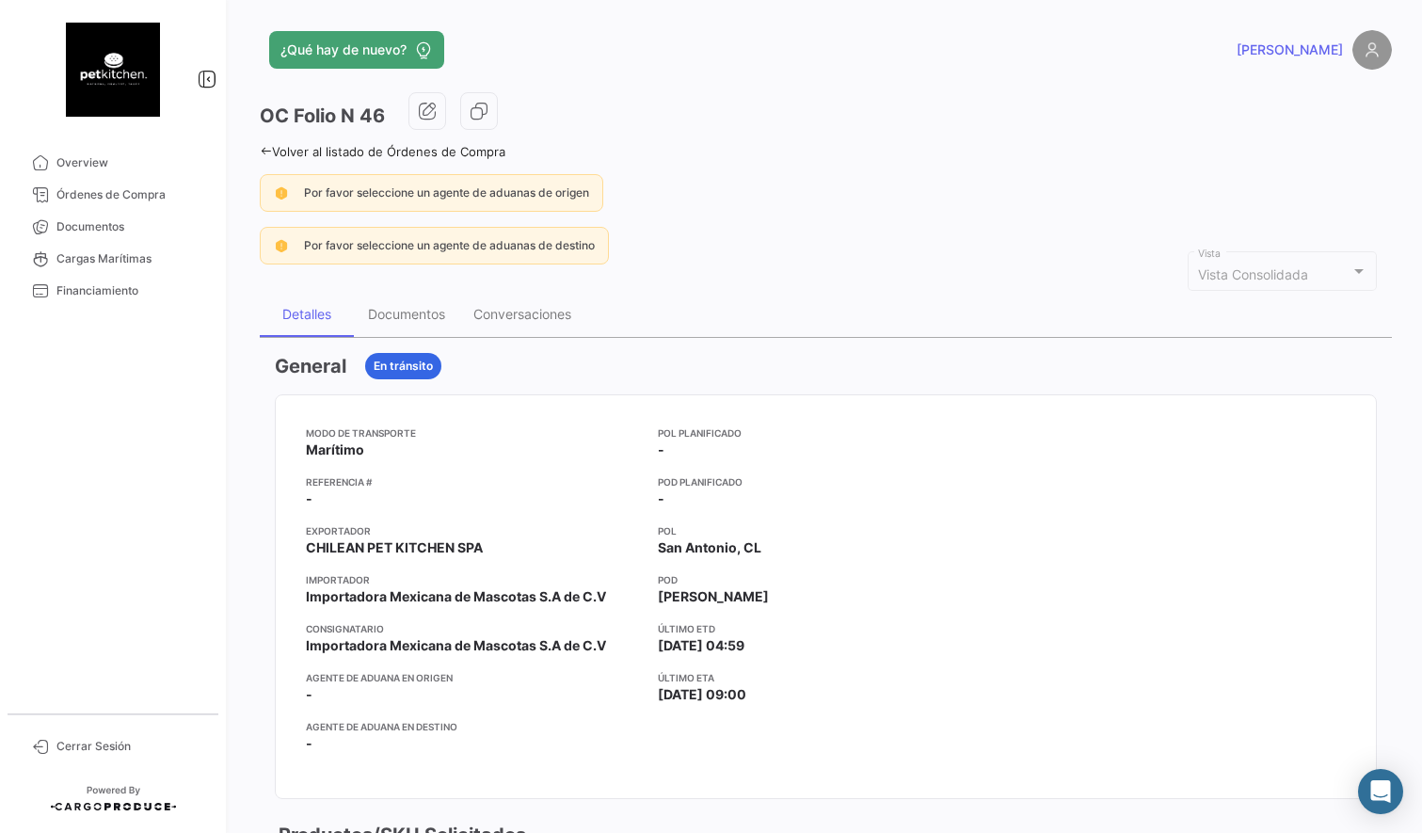
drag, startPoint x: 627, startPoint y: 43, endPoint x: 239, endPoint y: 88, distance: 390.3
click at [627, 43] on div "¿Qué hay de nuevo?" at bounding box center [571, 50] width 623 height 38
click at [89, 228] on span "Documentos" at bounding box center [129, 226] width 147 height 17
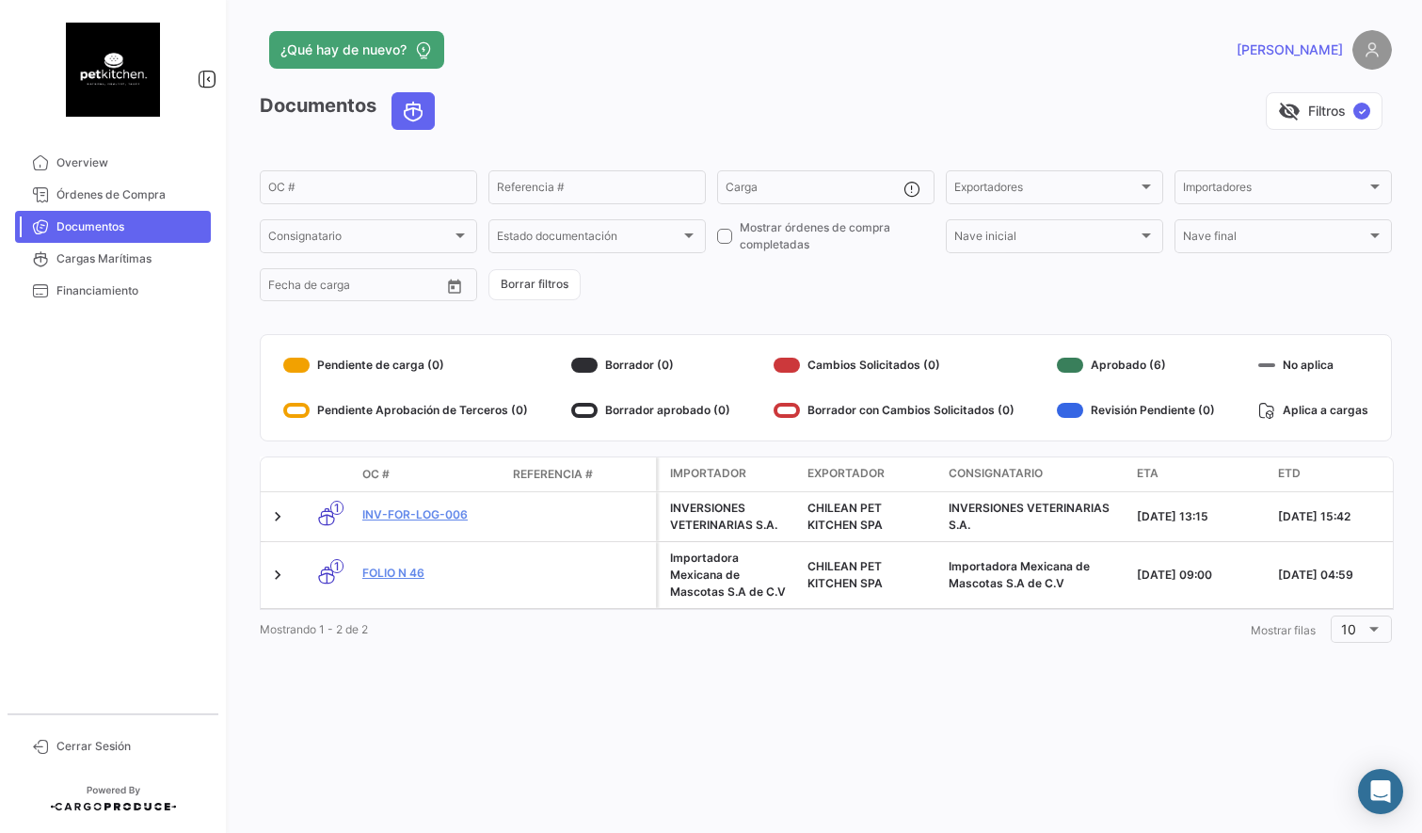
click at [820, 98] on div "visibility_off Filtros ✓" at bounding box center [921, 111] width 942 height 38
click at [89, 159] on span "Overview" at bounding box center [129, 162] width 147 height 17
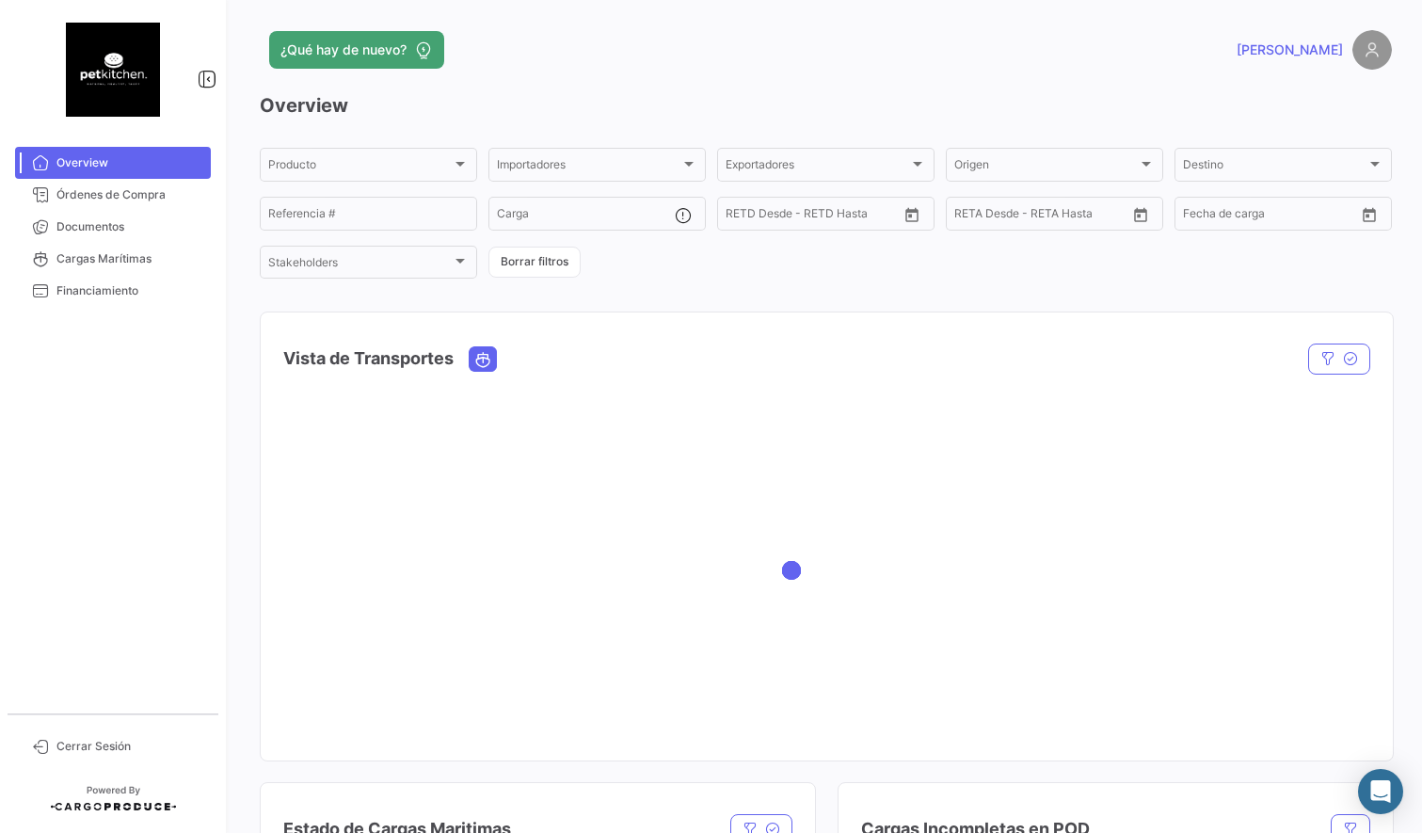
scroll to position [1, 0]
click at [830, 688] on icon "Map marker" at bounding box center [829, 676] width 26 height 40
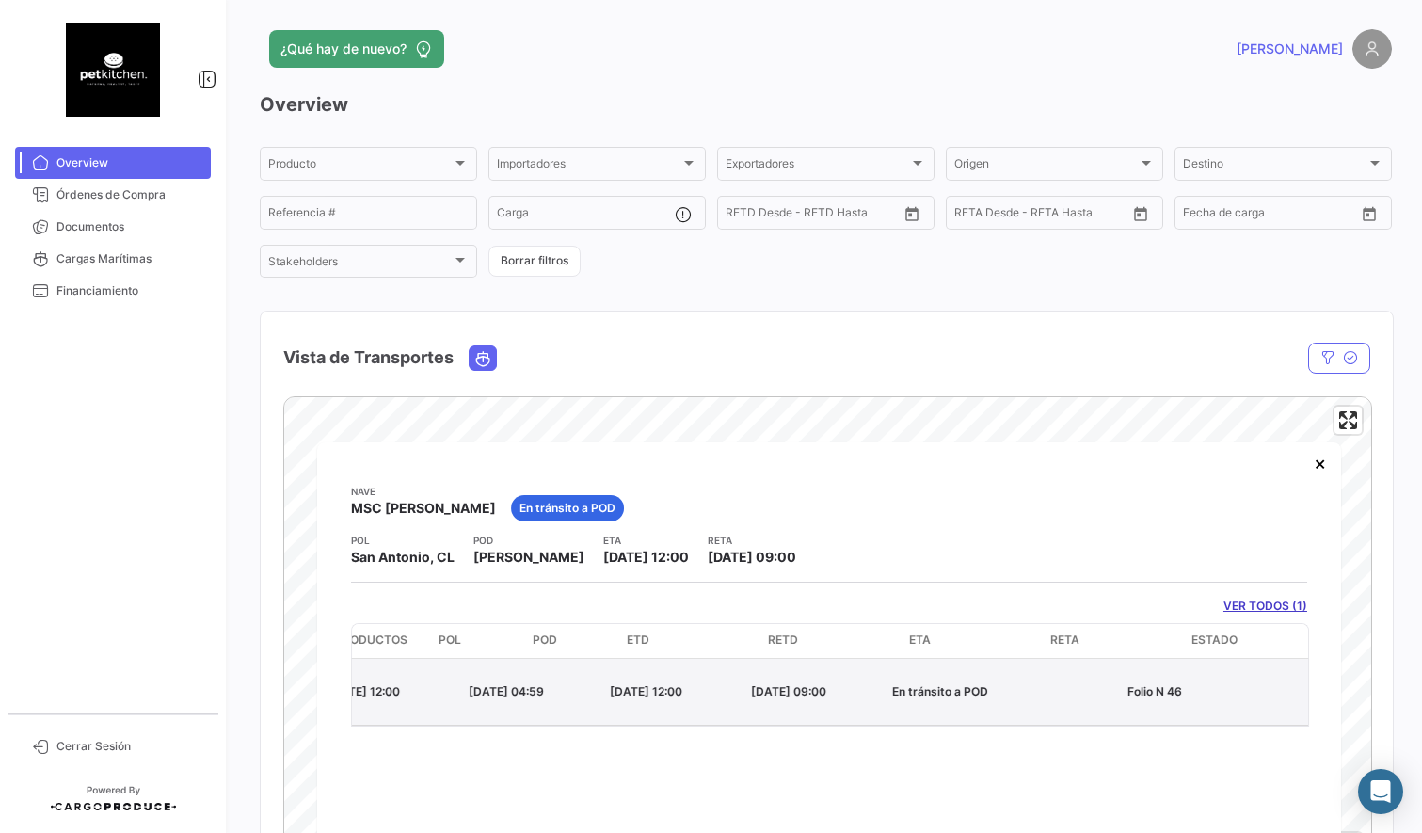
scroll to position [0, 0]
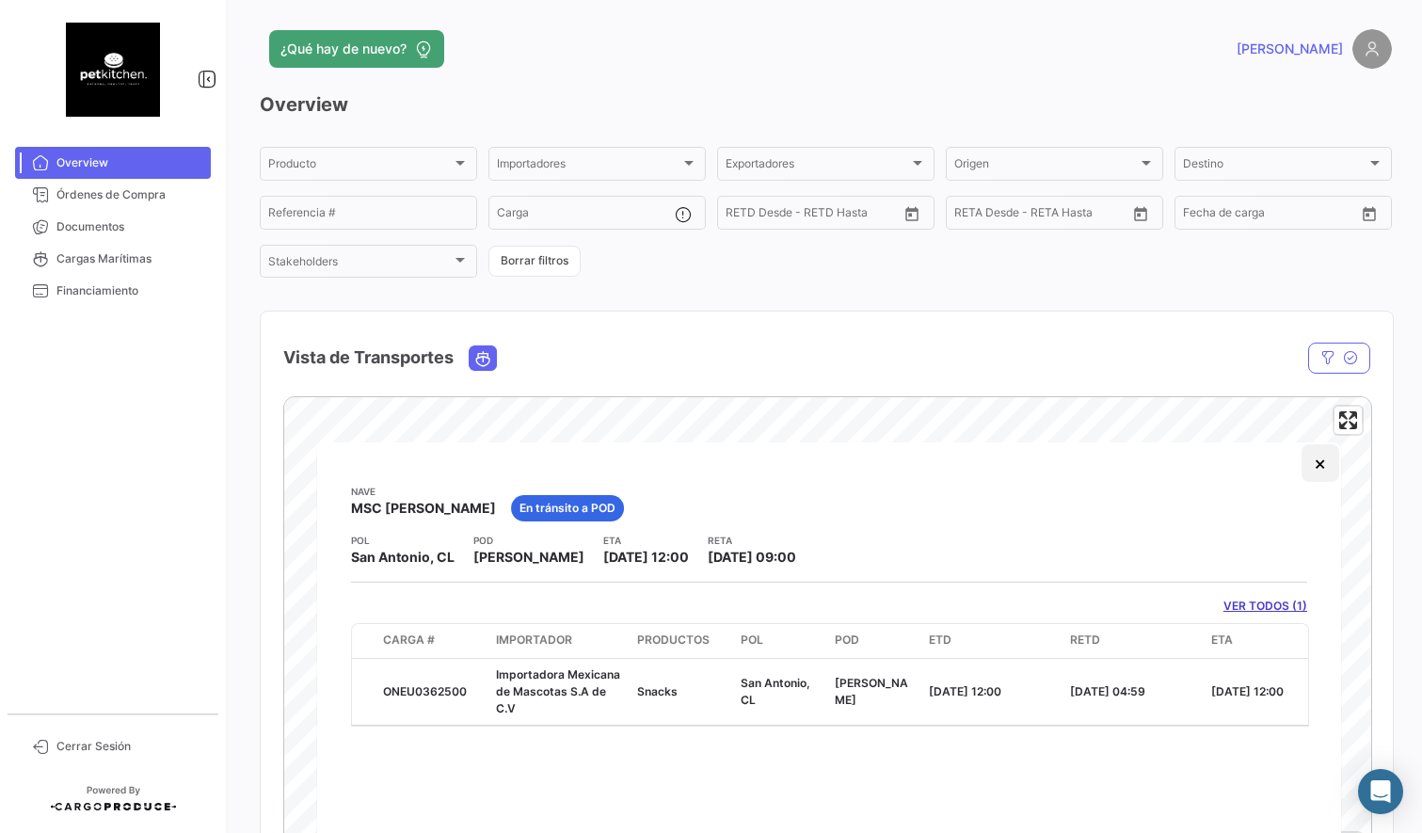
click at [1311, 467] on button "×" at bounding box center [1321, 463] width 38 height 38
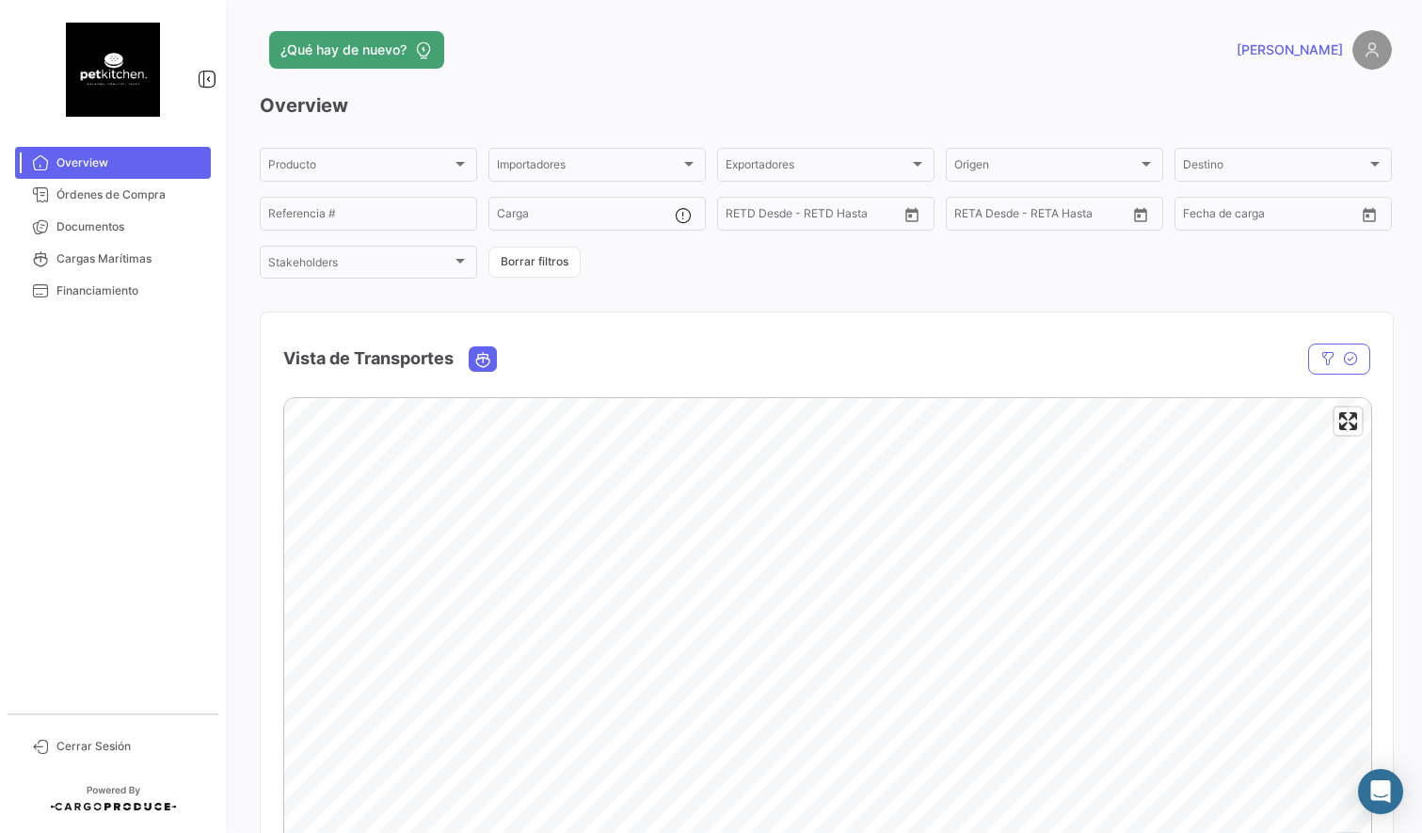
click at [112, 18] on div at bounding box center [113, 69] width 226 height 139
click at [110, 51] on img at bounding box center [113, 70] width 94 height 94
click at [107, 305] on link "Financiamiento" at bounding box center [113, 291] width 196 height 32
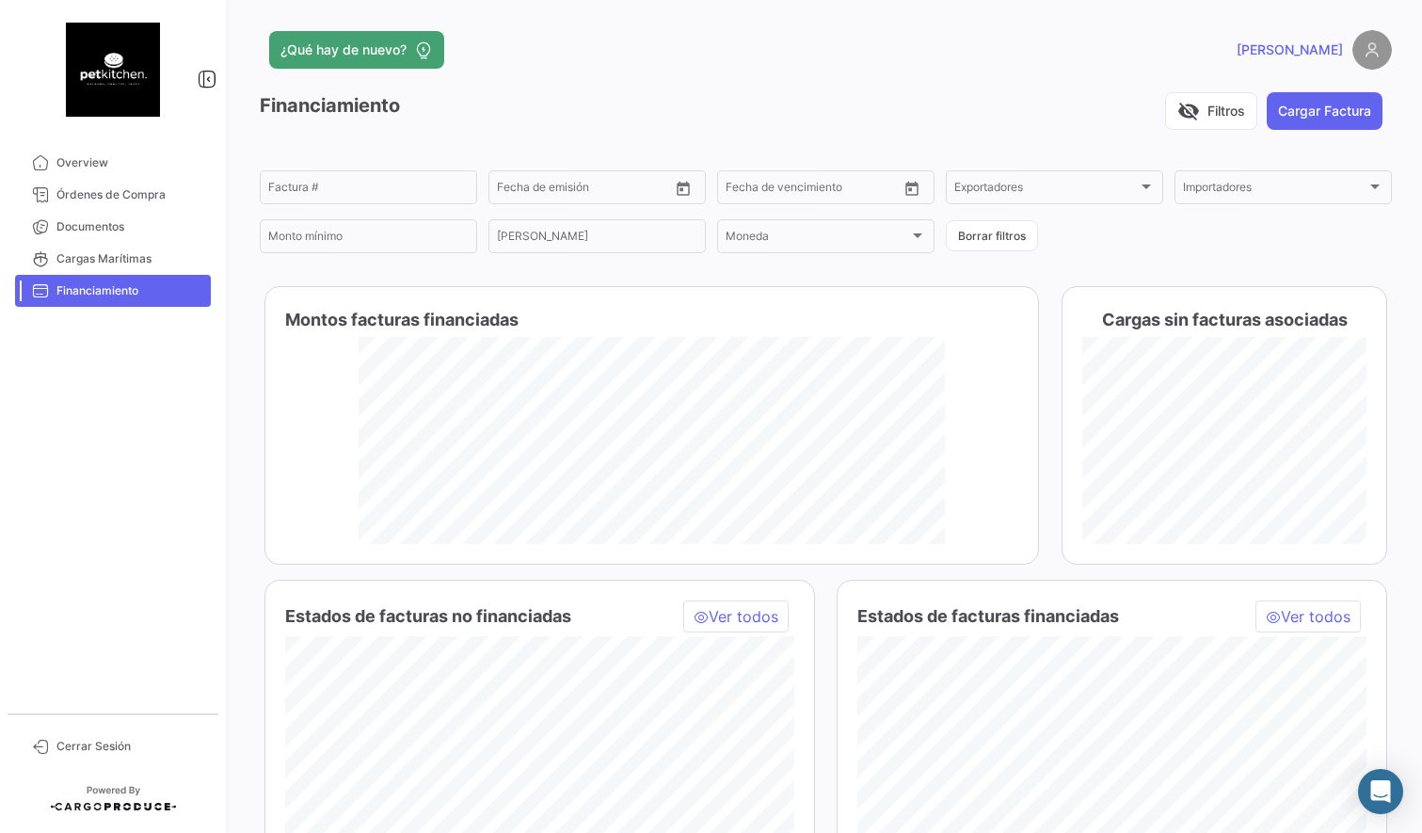
click at [480, 120] on div "visibility_off Filtros Cargar Factura" at bounding box center [900, 111] width 983 height 38
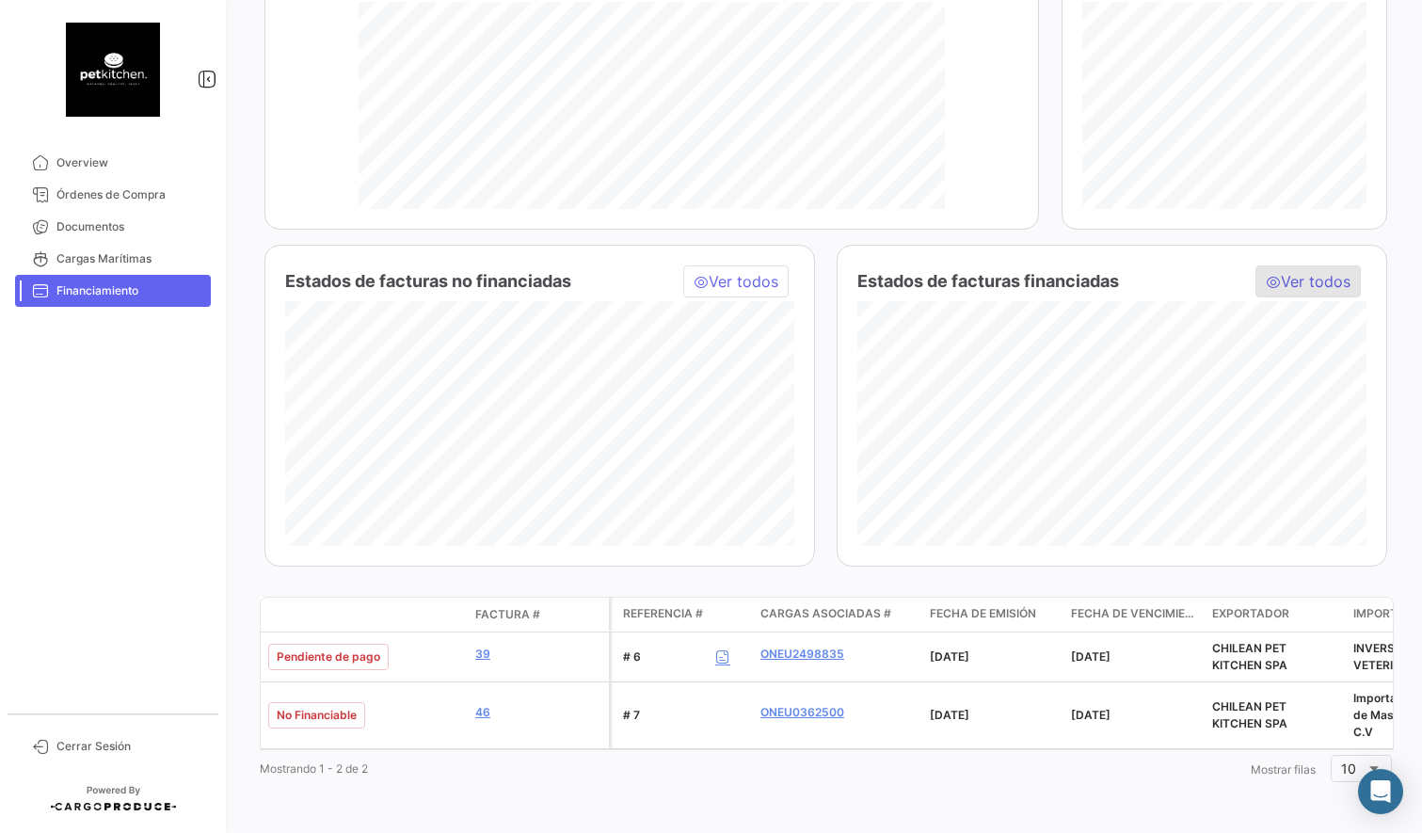
click at [1302, 282] on span "Ver todos" at bounding box center [1309, 281] width 104 height 30
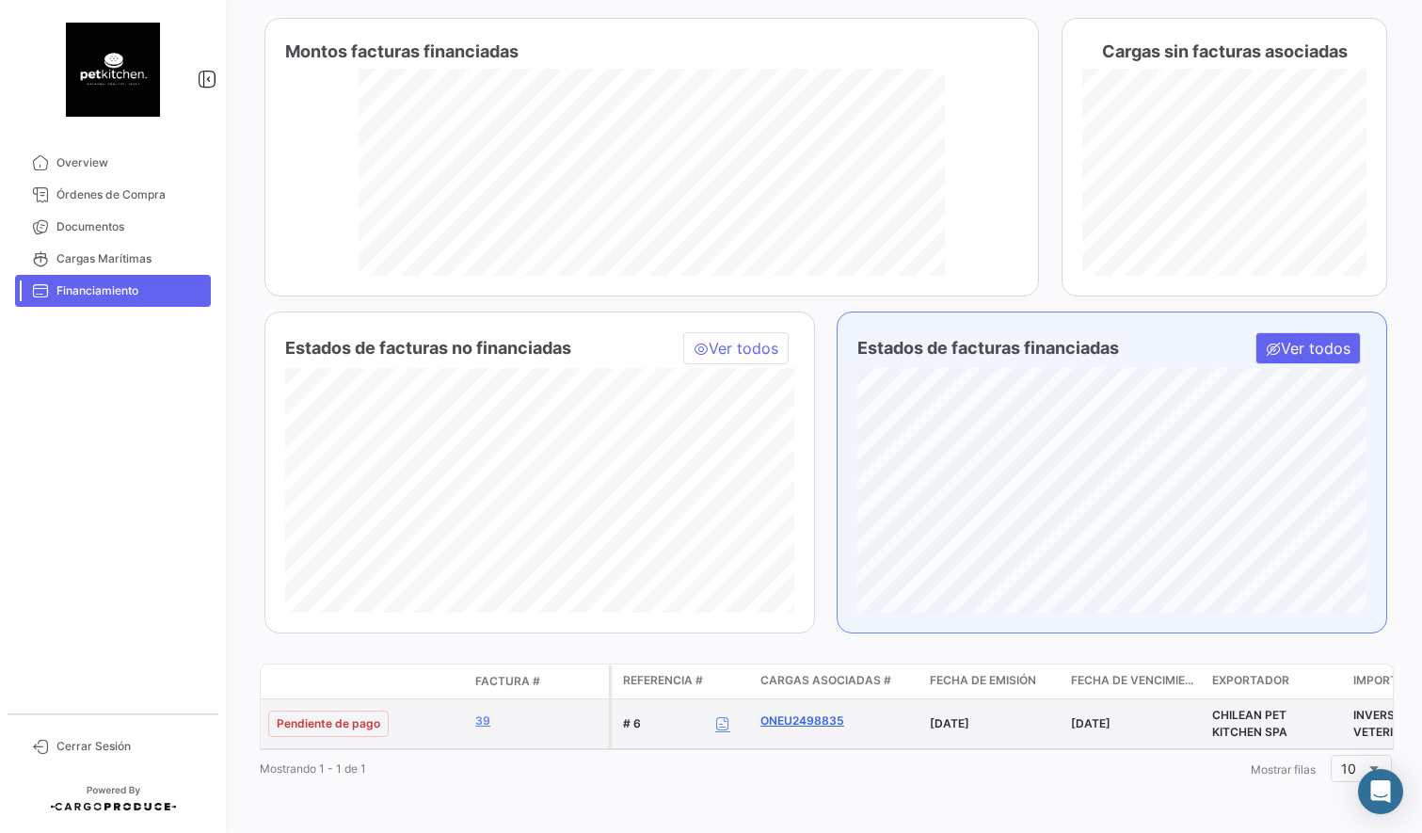
click at [817, 722] on link "ONEU2498835" at bounding box center [803, 721] width 84 height 17
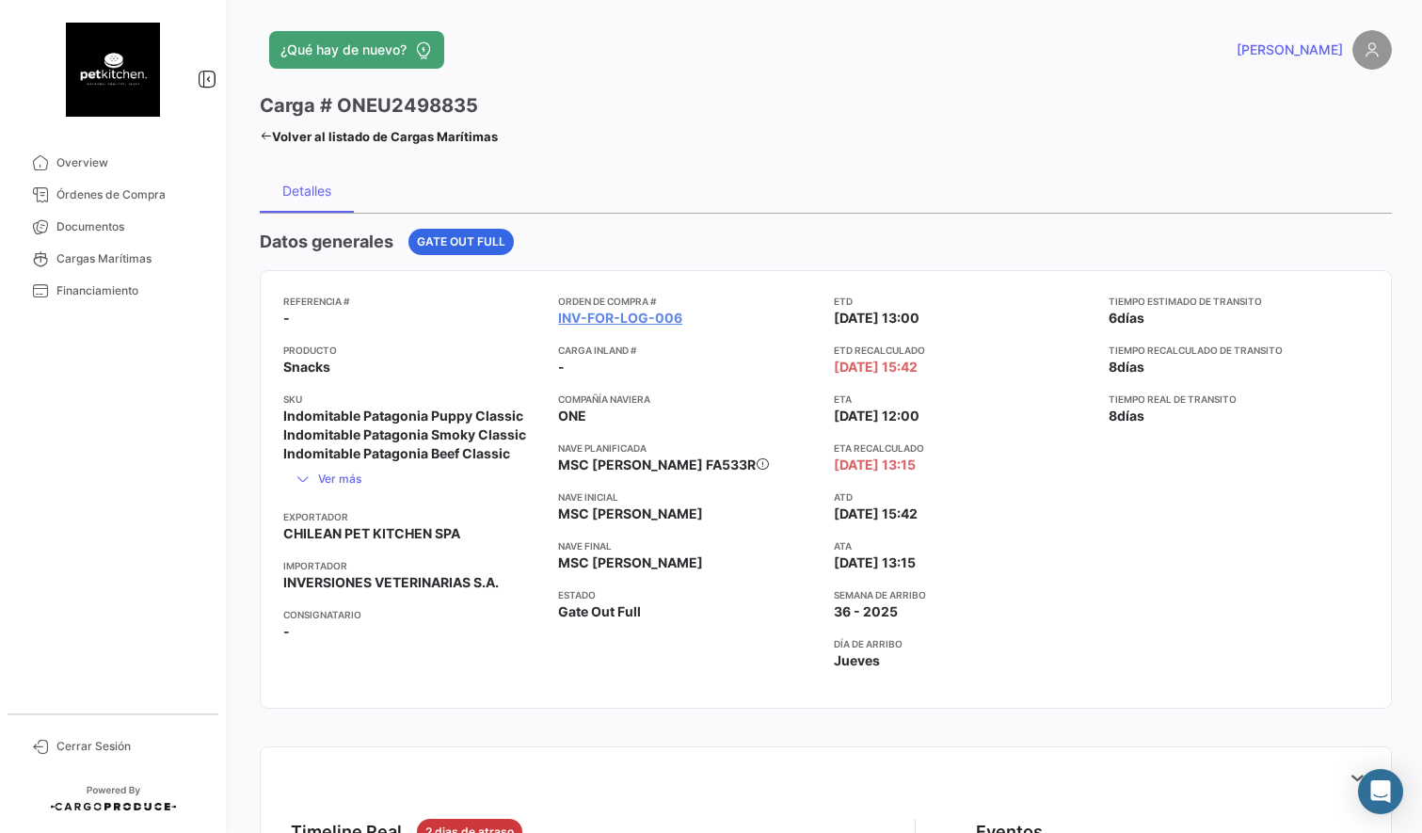
click at [1047, 541] on app-card-info-title "ATA" at bounding box center [964, 545] width 260 height 15
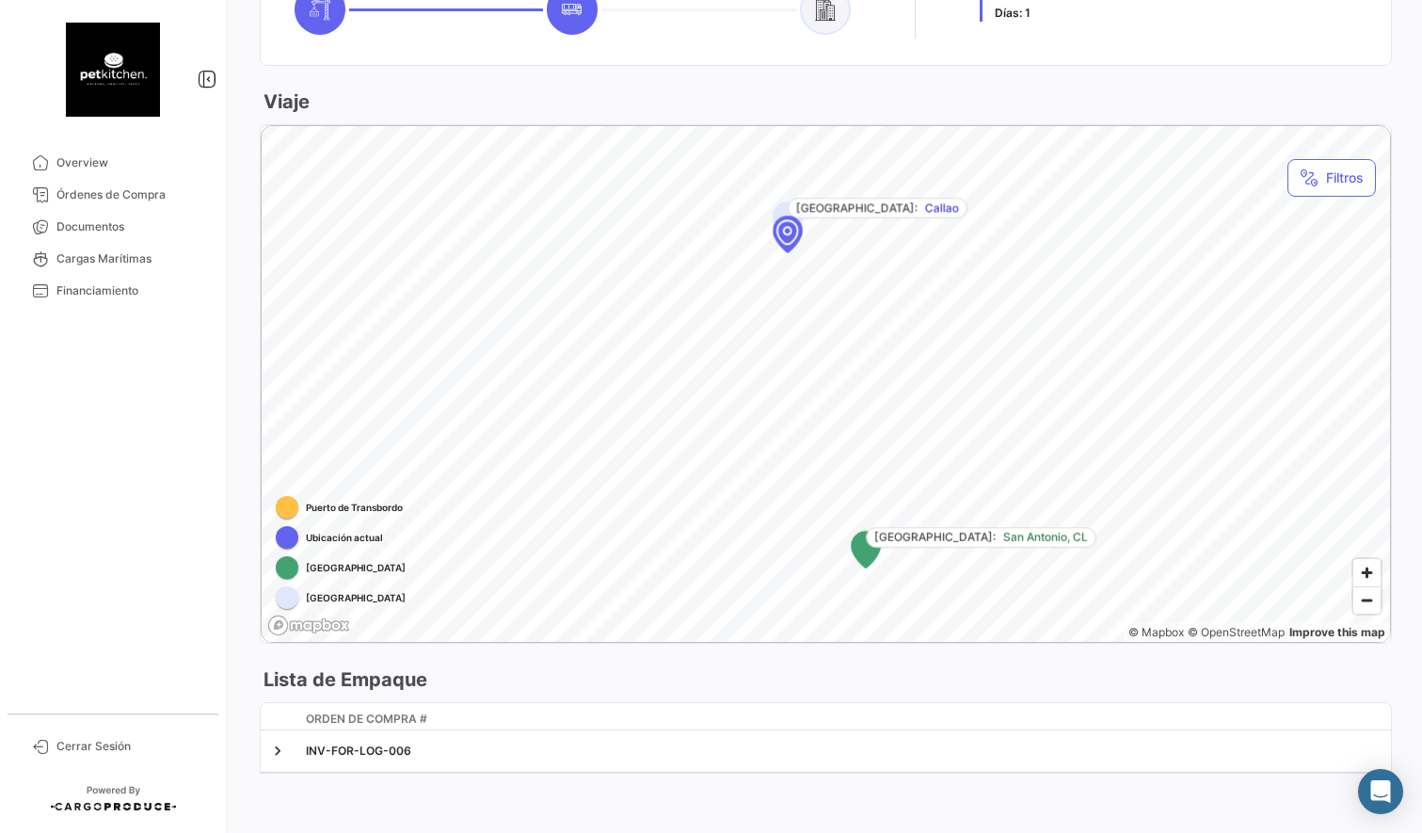
scroll to position [915, 0]
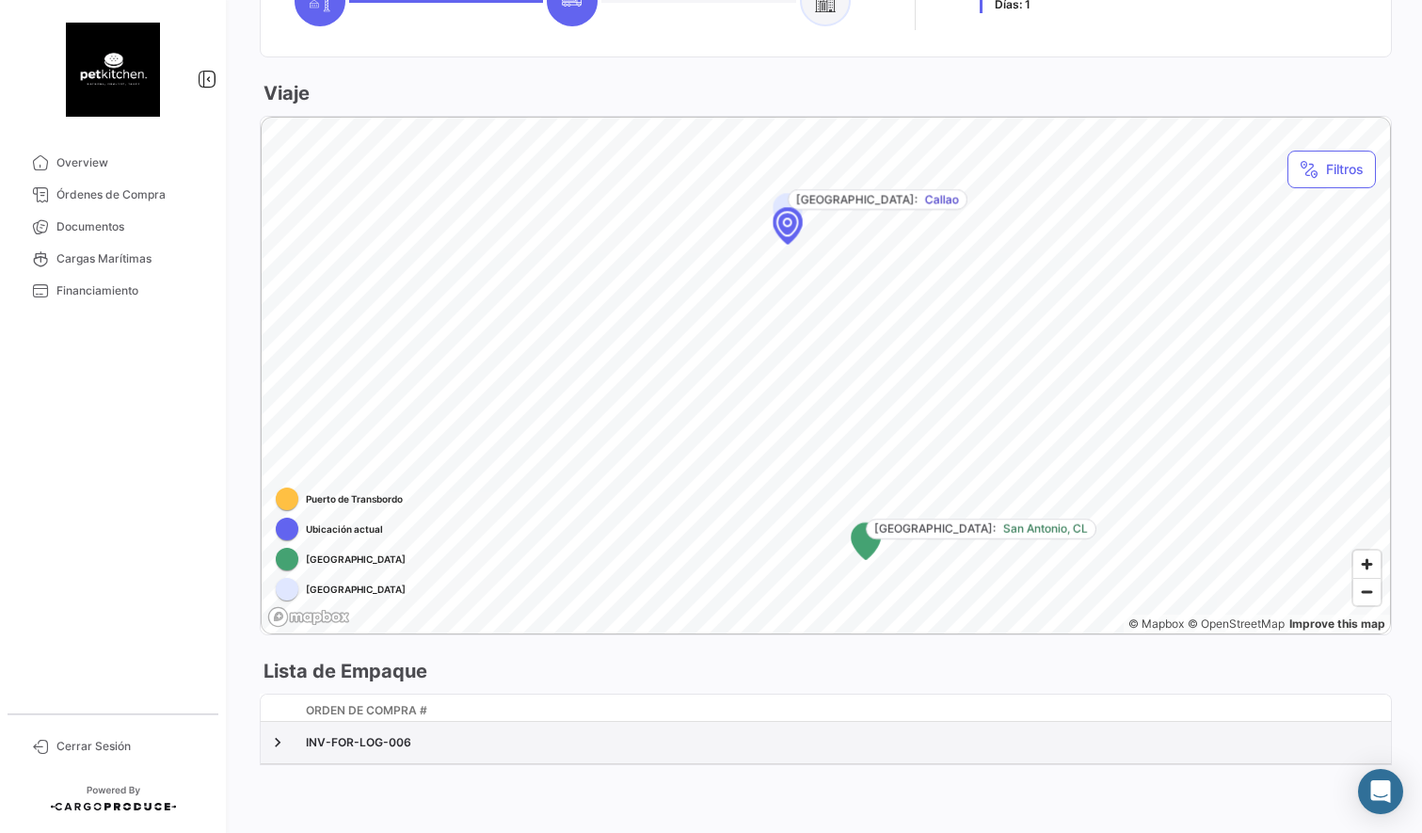
click at [322, 752] on datatable-body-cell "INV-FOR-LOG-006" at bounding box center [844, 742] width 1093 height 41
click at [278, 744] on link at bounding box center [277, 742] width 19 height 19
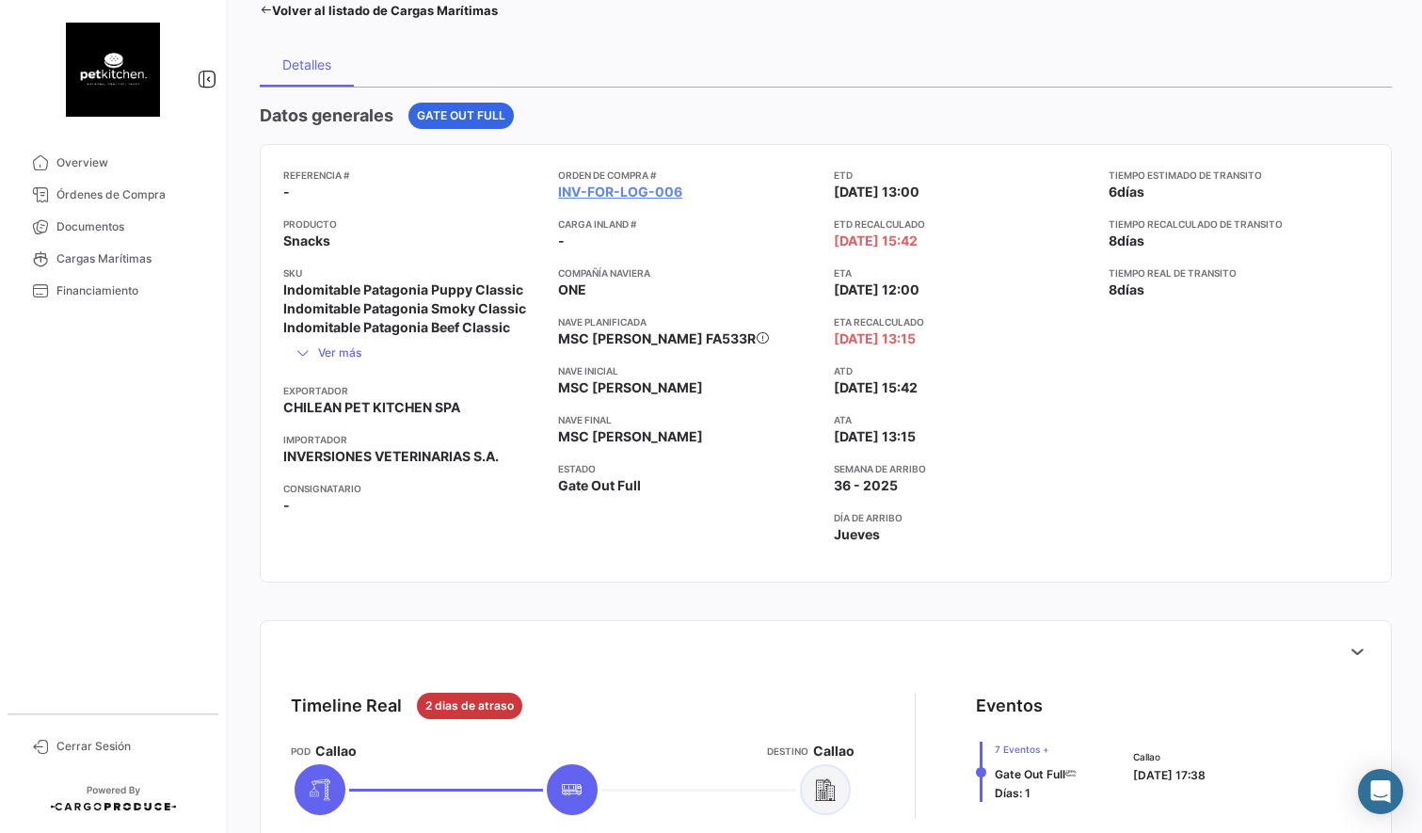
scroll to position [0, 0]
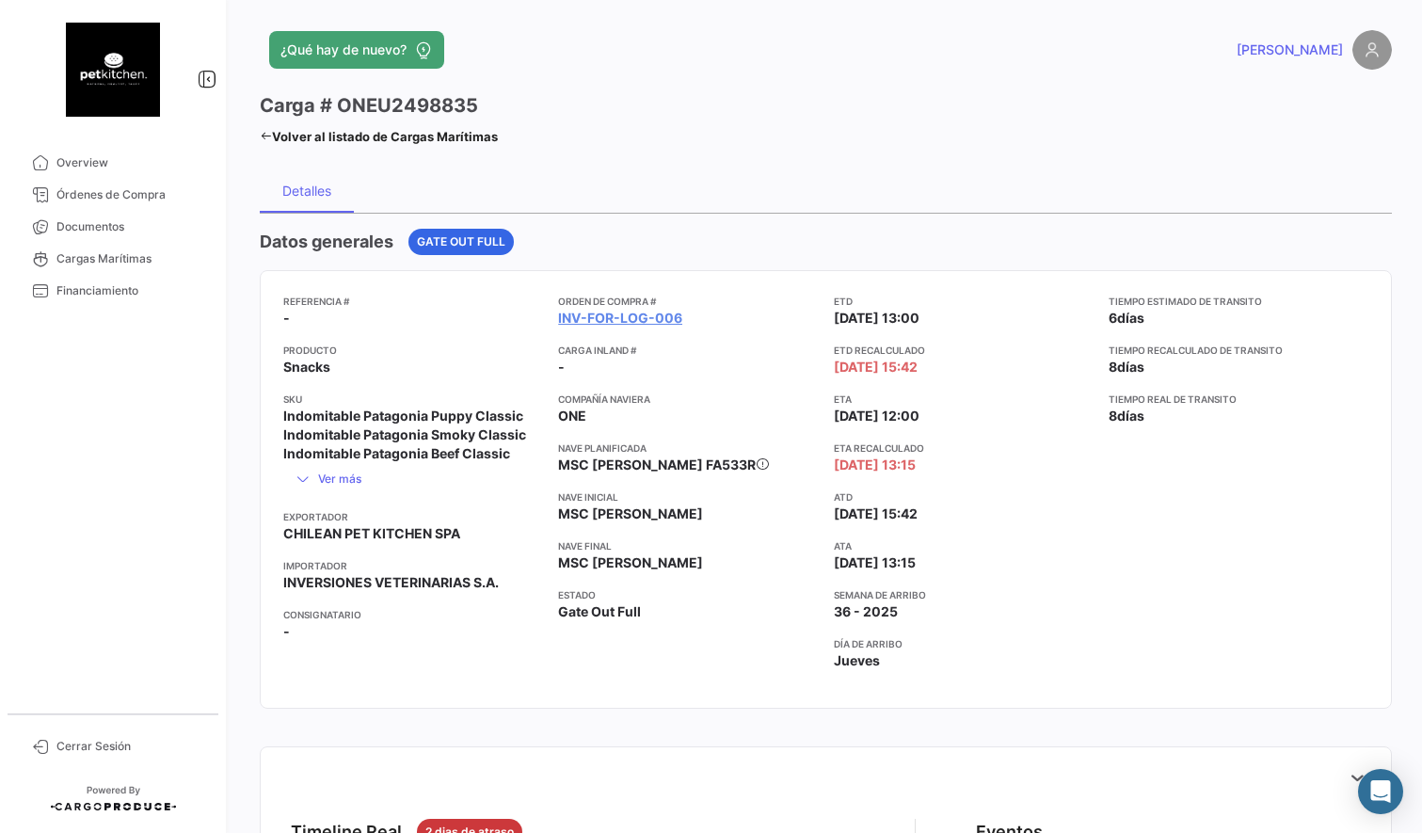
click at [320, 97] on h3 "Carga # ONEU2498835" at bounding box center [369, 105] width 218 height 26
click at [471, 136] on link "Volver al listado de Cargas Marítimas" at bounding box center [379, 136] width 238 height 26
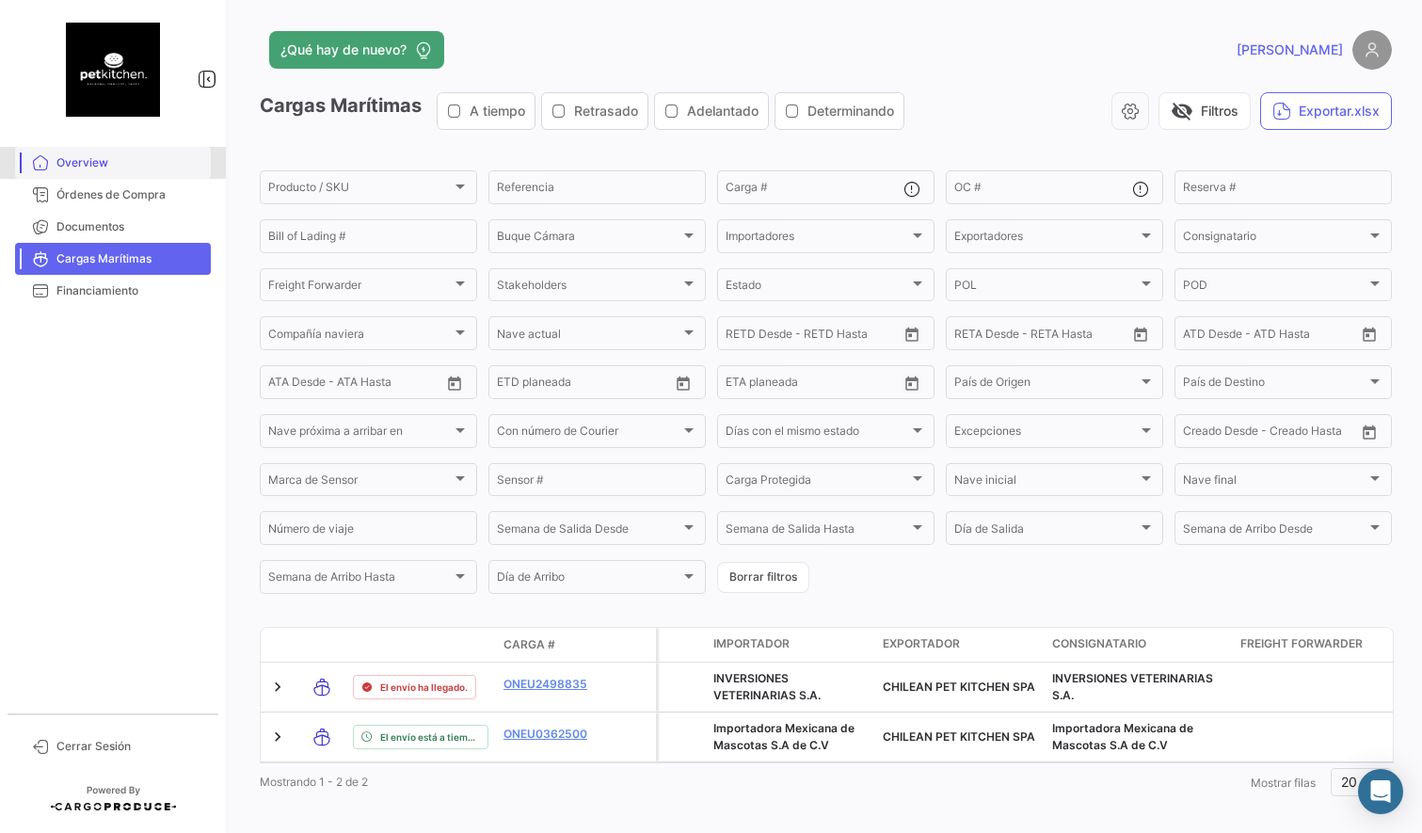
click at [93, 161] on span "Overview" at bounding box center [129, 162] width 147 height 17
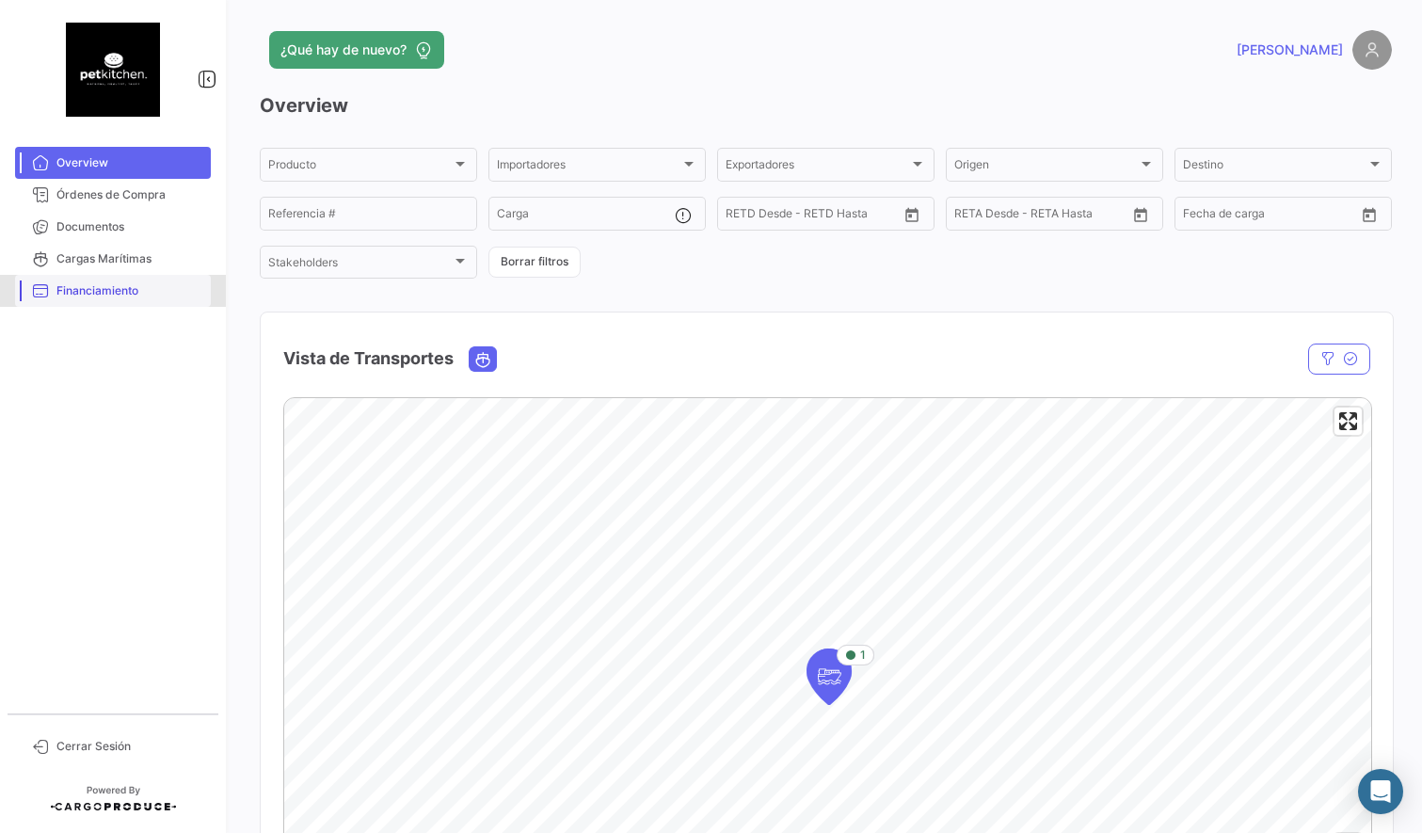
click at [54, 288] on link "Financiamiento" at bounding box center [113, 291] width 196 height 32
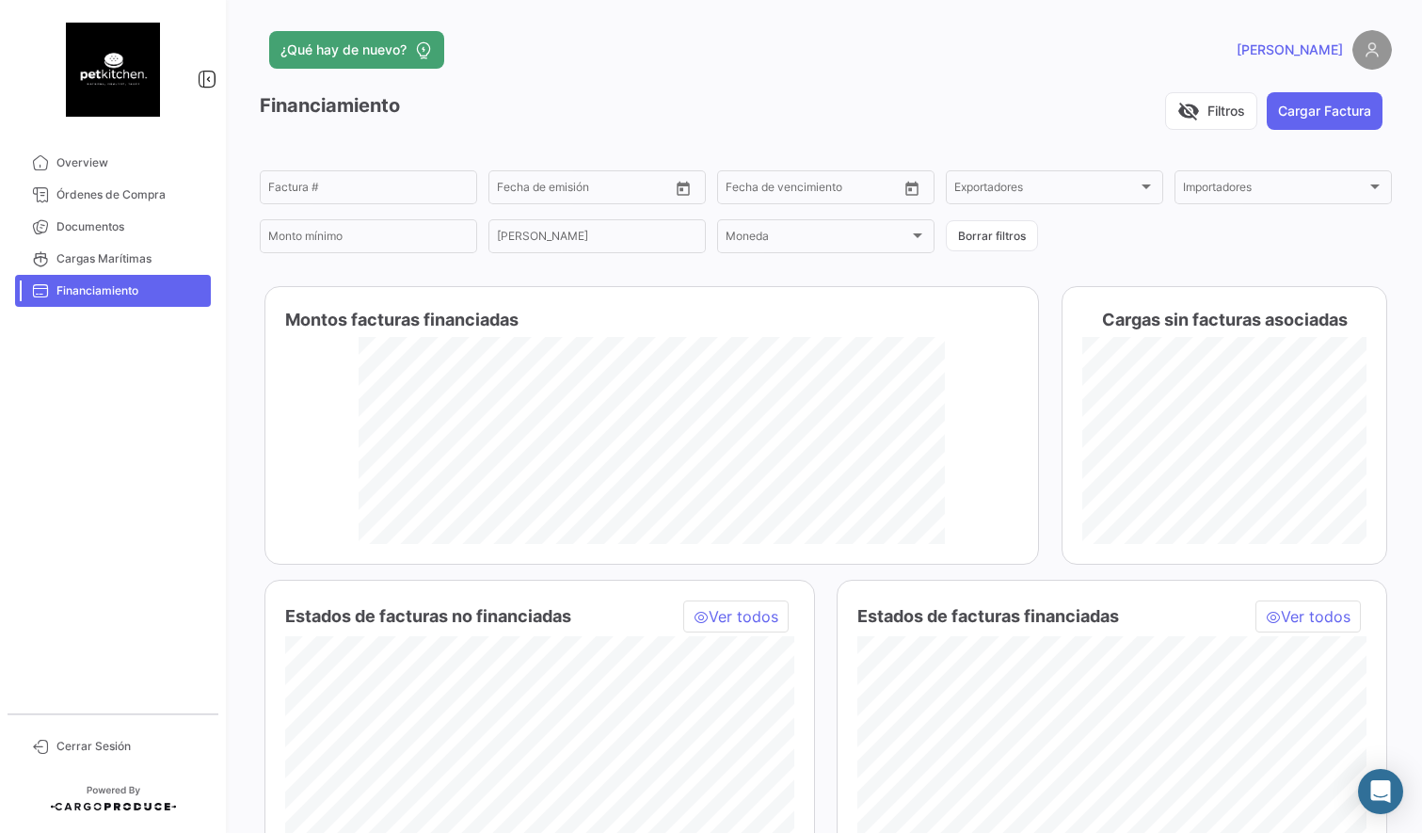
drag, startPoint x: 897, startPoint y: 138, endPoint x: 940, endPoint y: 326, distance: 192.2
click at [897, 138] on div "Financiamiento visibility_off Filtros Cargar Factura" at bounding box center [826, 118] width 1132 height 53
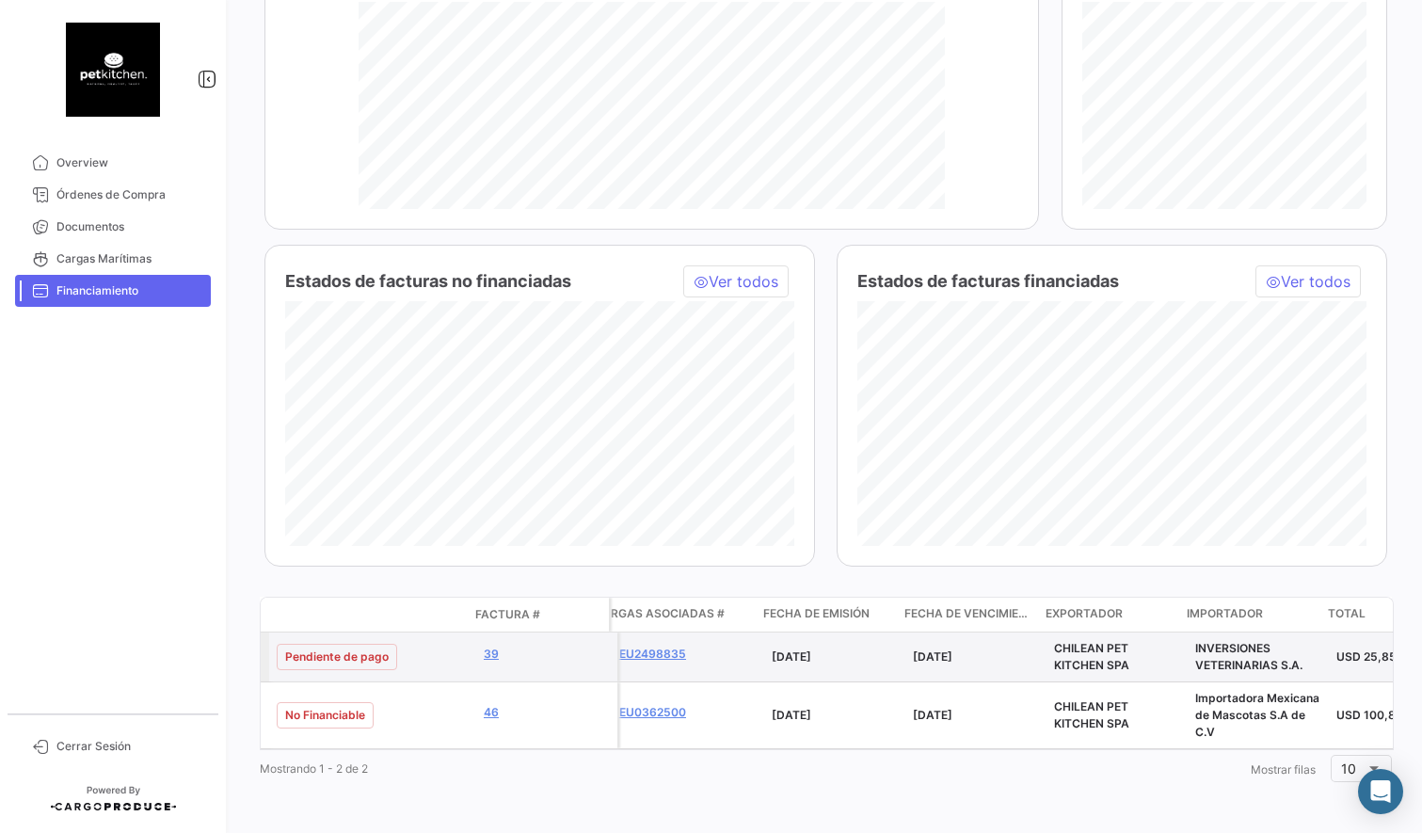
scroll to position [0, 235]
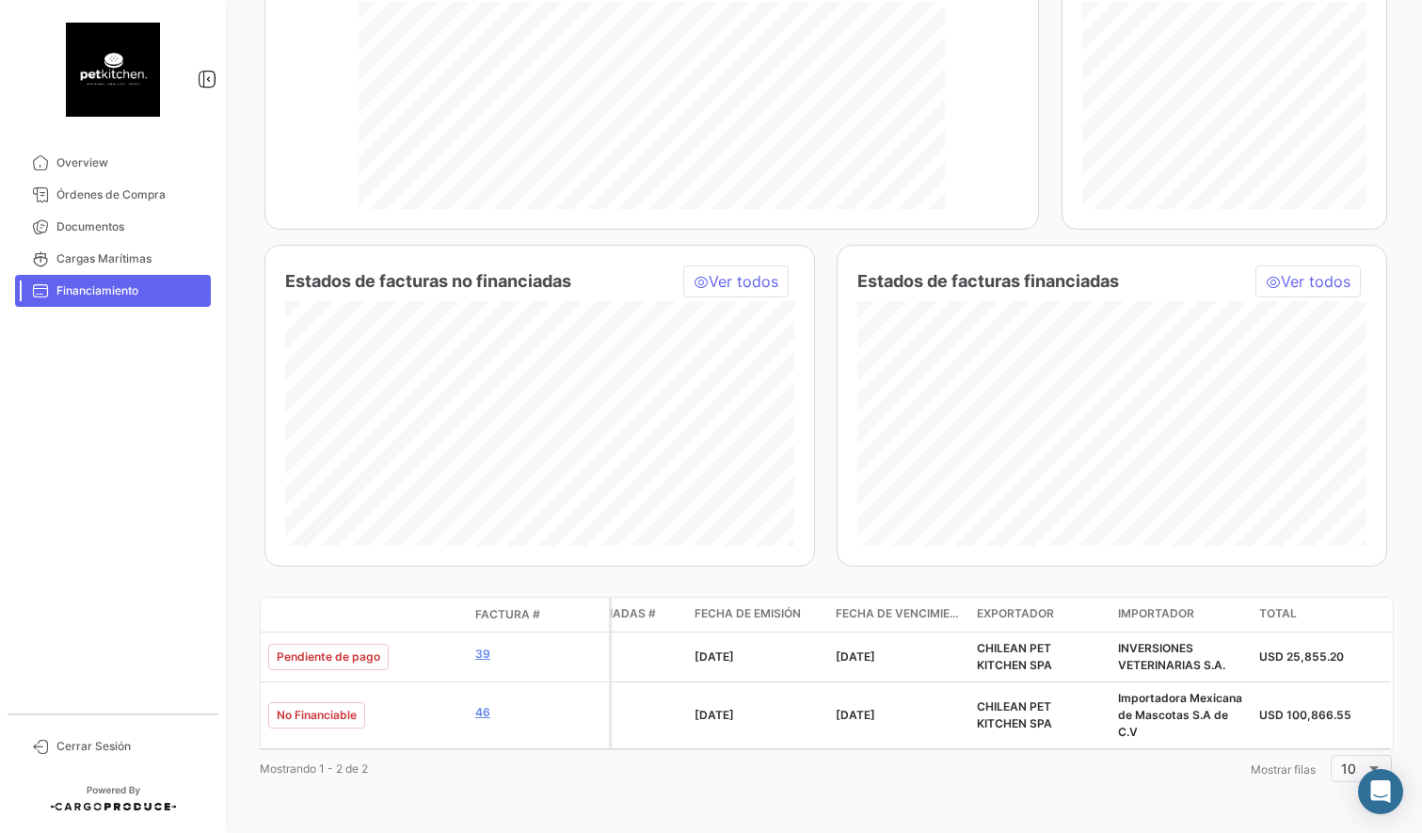
drag, startPoint x: 949, startPoint y: 280, endPoint x: 1105, endPoint y: 278, distance: 156.3
click at [1104, 278] on h4 "Estados de facturas financiadas" at bounding box center [988, 281] width 262 height 26
drag, startPoint x: 1126, startPoint y: 276, endPoint x: 847, endPoint y: 288, distance: 278.9
click at [847, 288] on div "Estados de facturas financiadas Ver todos Pendiente de pago 25,855.2" at bounding box center [1112, 406] width 551 height 322
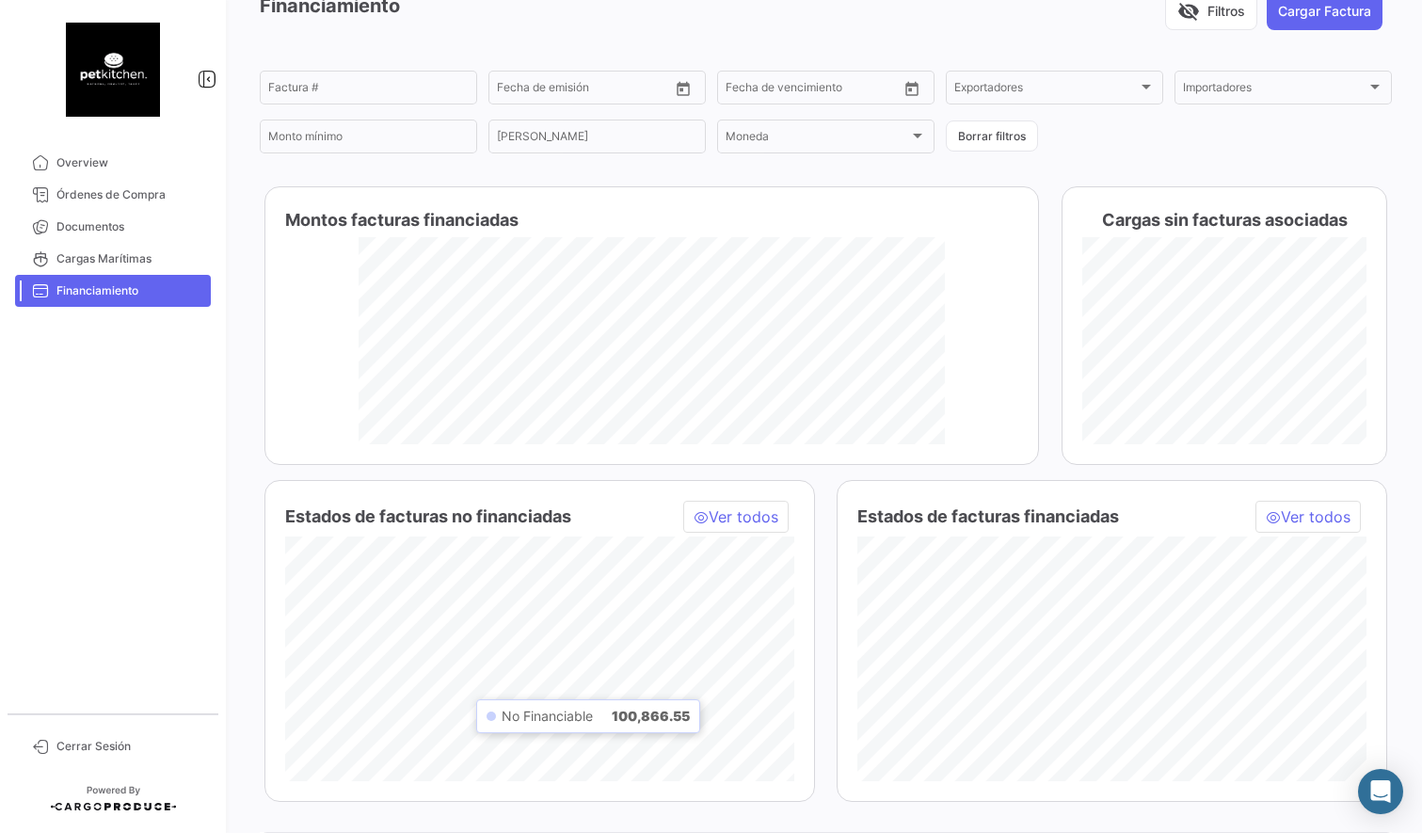
scroll to position [0, 0]
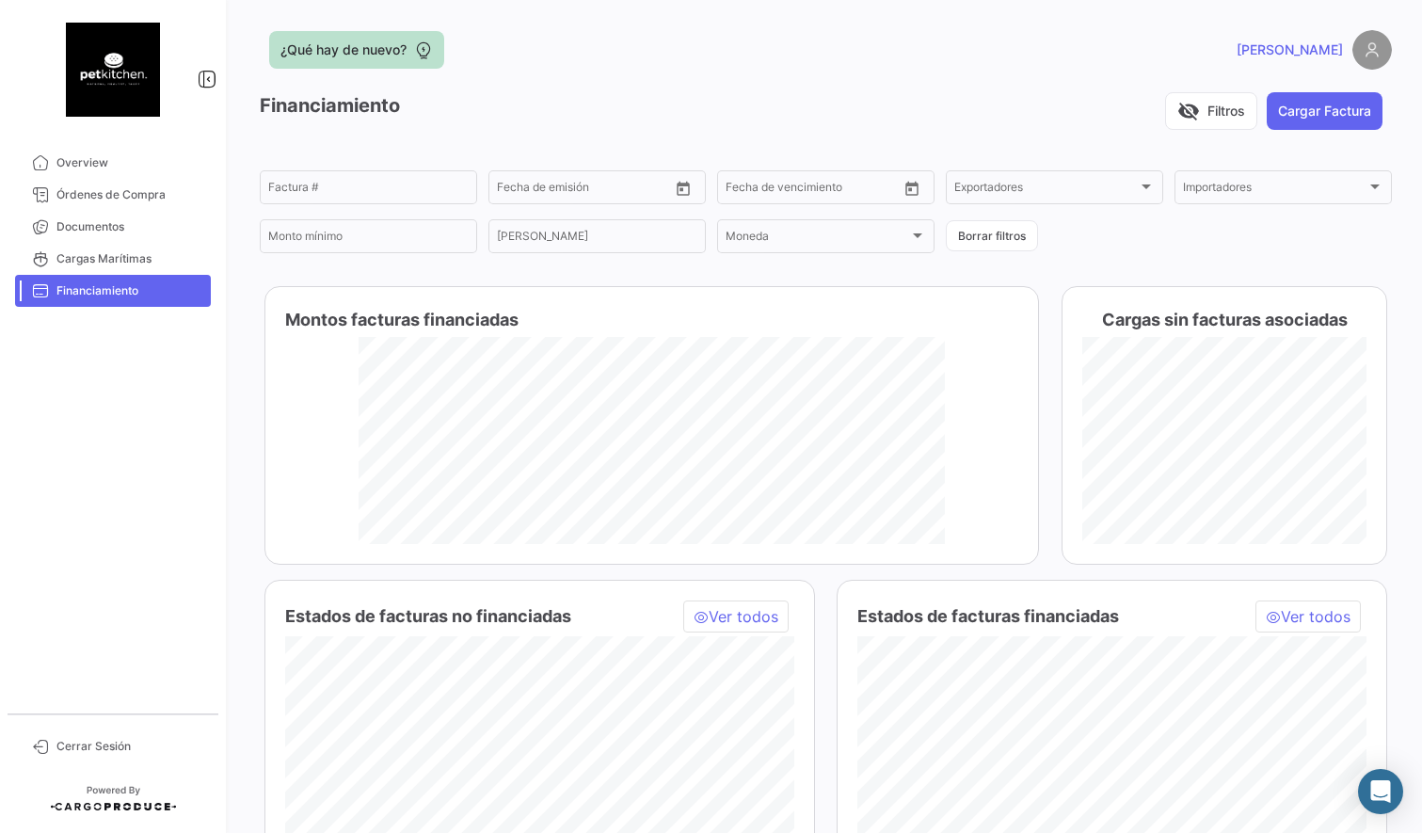
click at [382, 62] on button "¿Qué hay de nuevo?" at bounding box center [356, 50] width 175 height 38
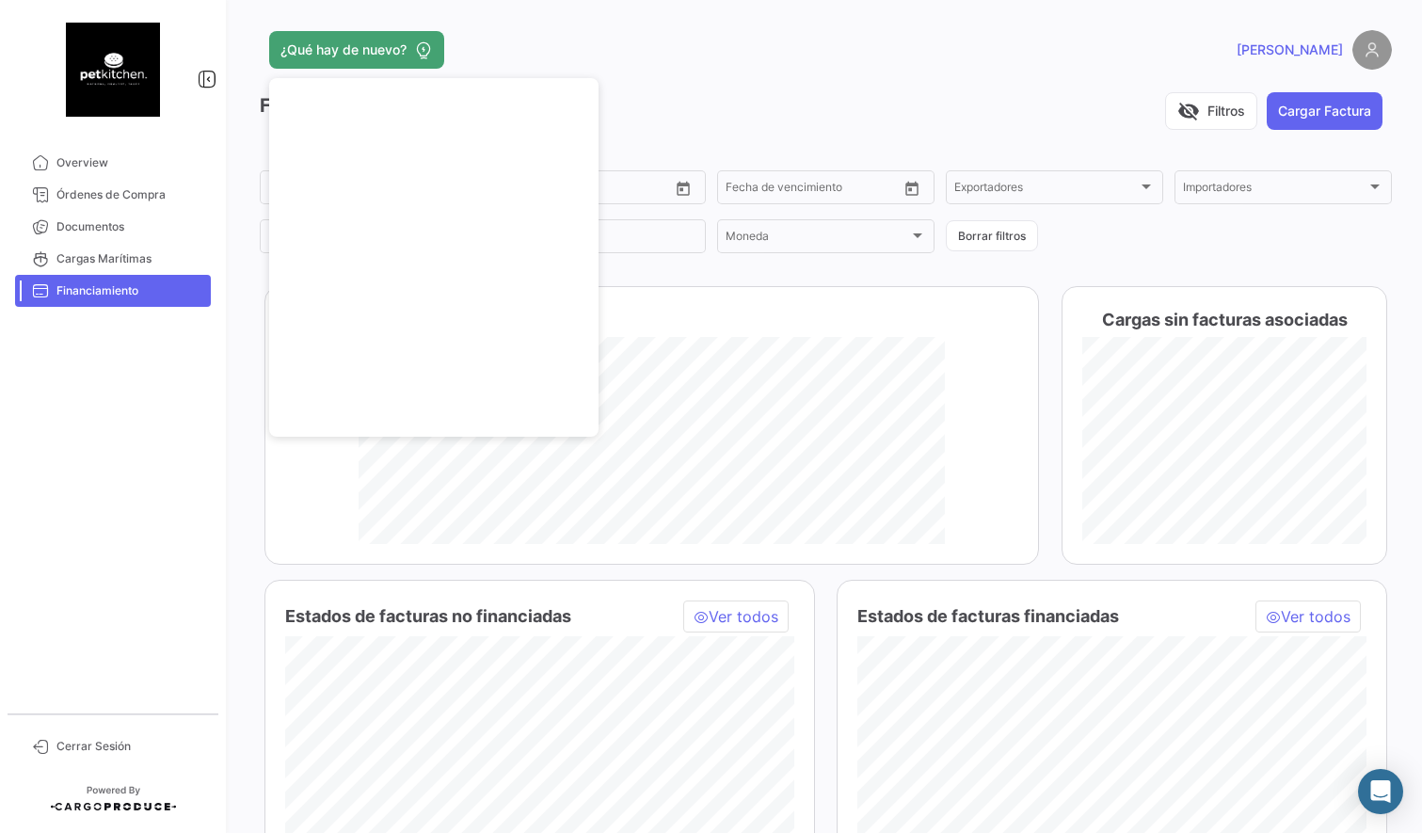
click at [683, 106] on div "visibility_off Filtros Cargar Factura" at bounding box center [900, 111] width 983 height 38
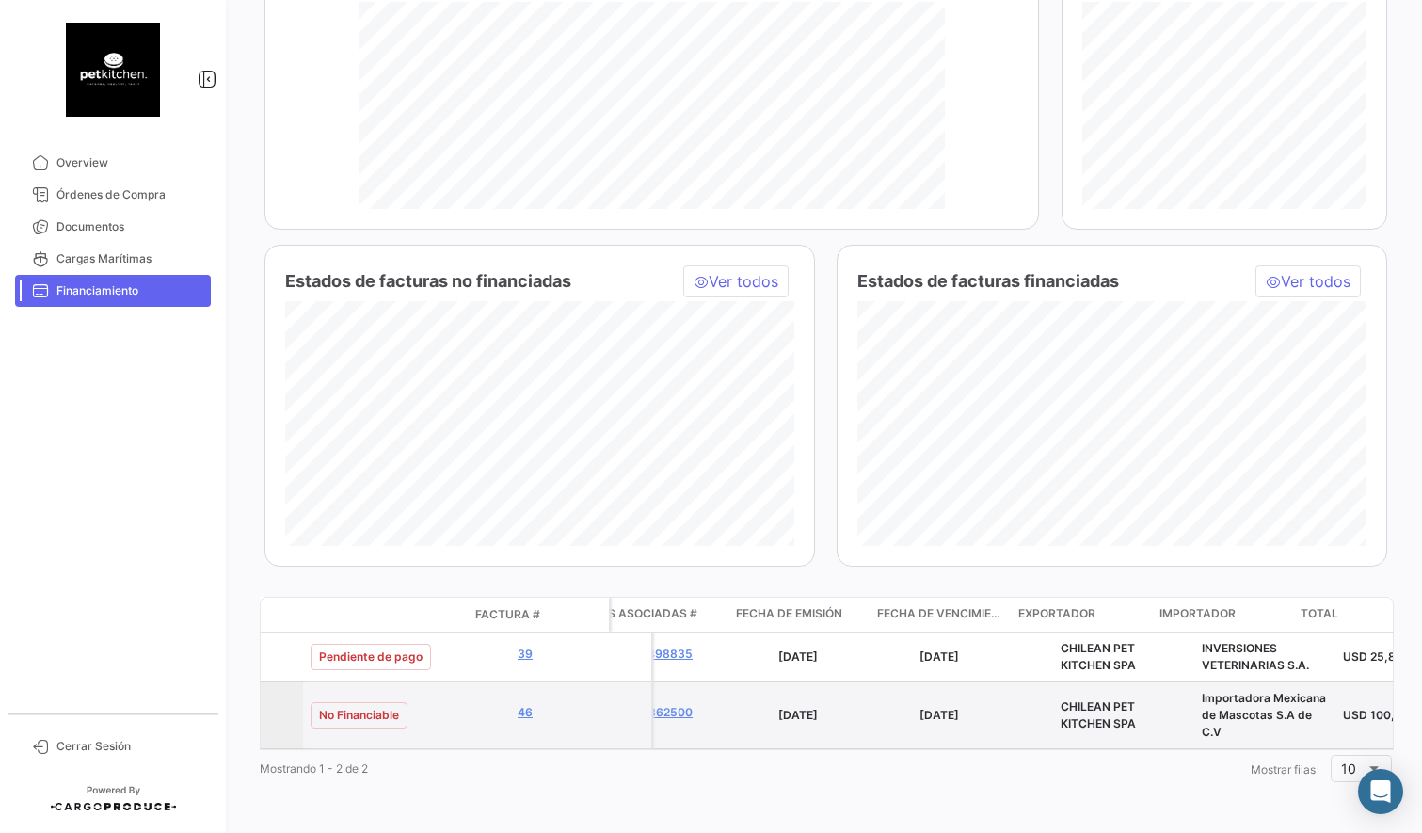
scroll to position [0, 235]
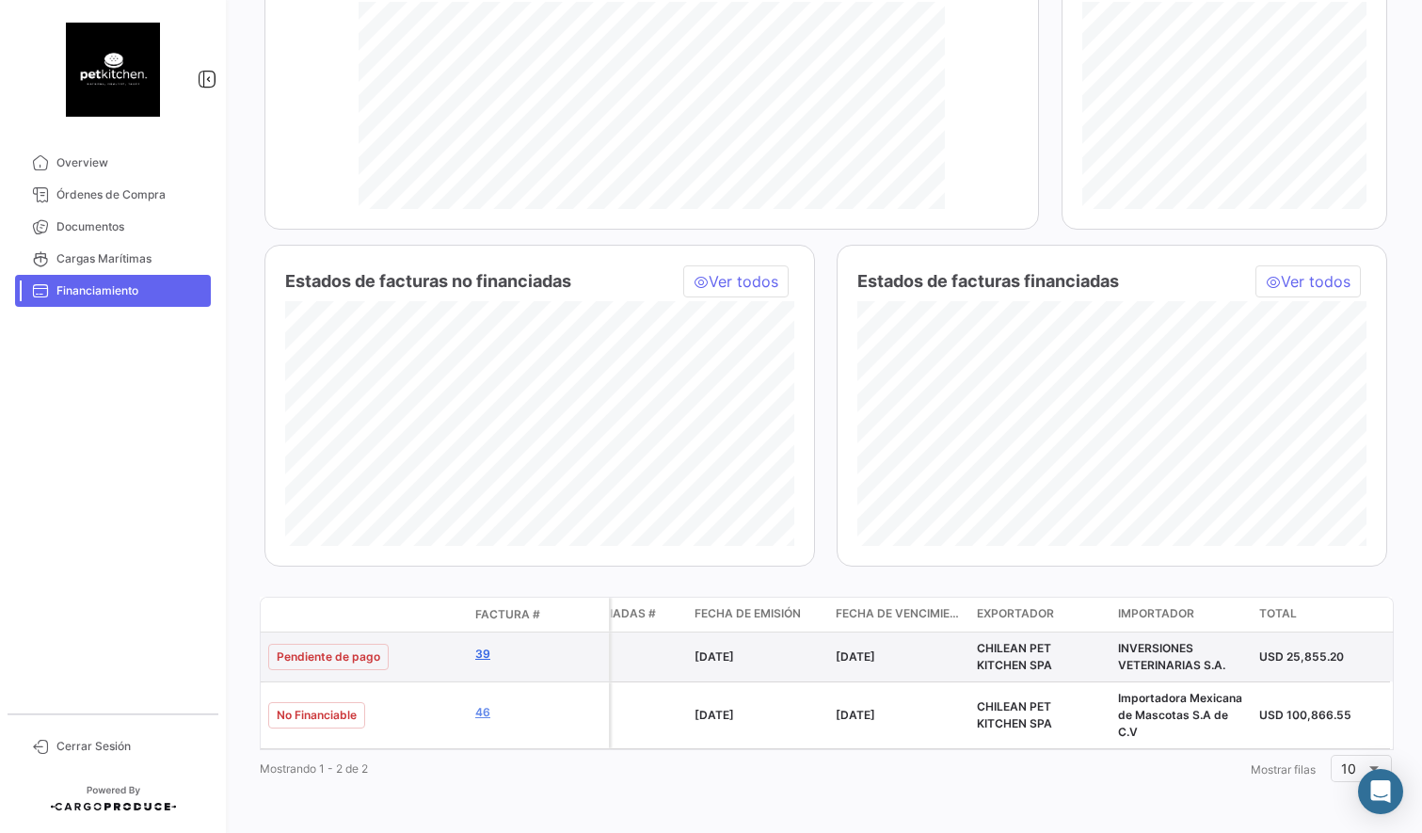
click at [479, 648] on link "39" at bounding box center [538, 654] width 126 height 17
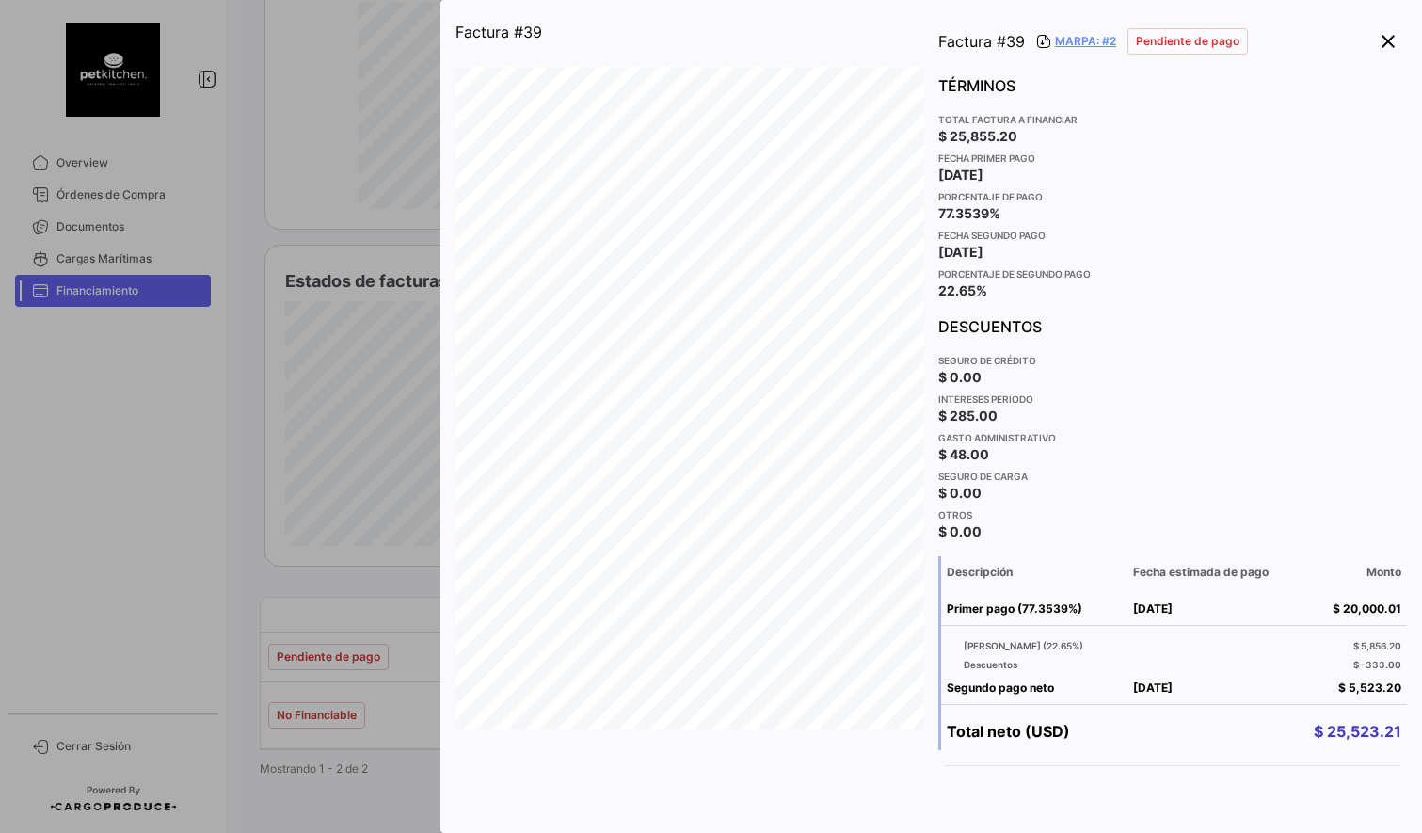
drag, startPoint x: 958, startPoint y: 126, endPoint x: 1064, endPoint y: 147, distance: 107.4
click at [1060, 140] on app-card-info-value "$ 25,855.20" at bounding box center [1172, 136] width 469 height 19
click at [1071, 168] on div "Fecha primer pago [DATE]" at bounding box center [1172, 170] width 469 height 39
drag, startPoint x: 946, startPoint y: 400, endPoint x: 1051, endPoint y: 506, distance: 149.8
click at [1049, 506] on form "TÉRMINOS Total factura a financiar $ 25,855.20 Fecha primer pago [DATE] Porcent…" at bounding box center [1172, 307] width 469 height 467
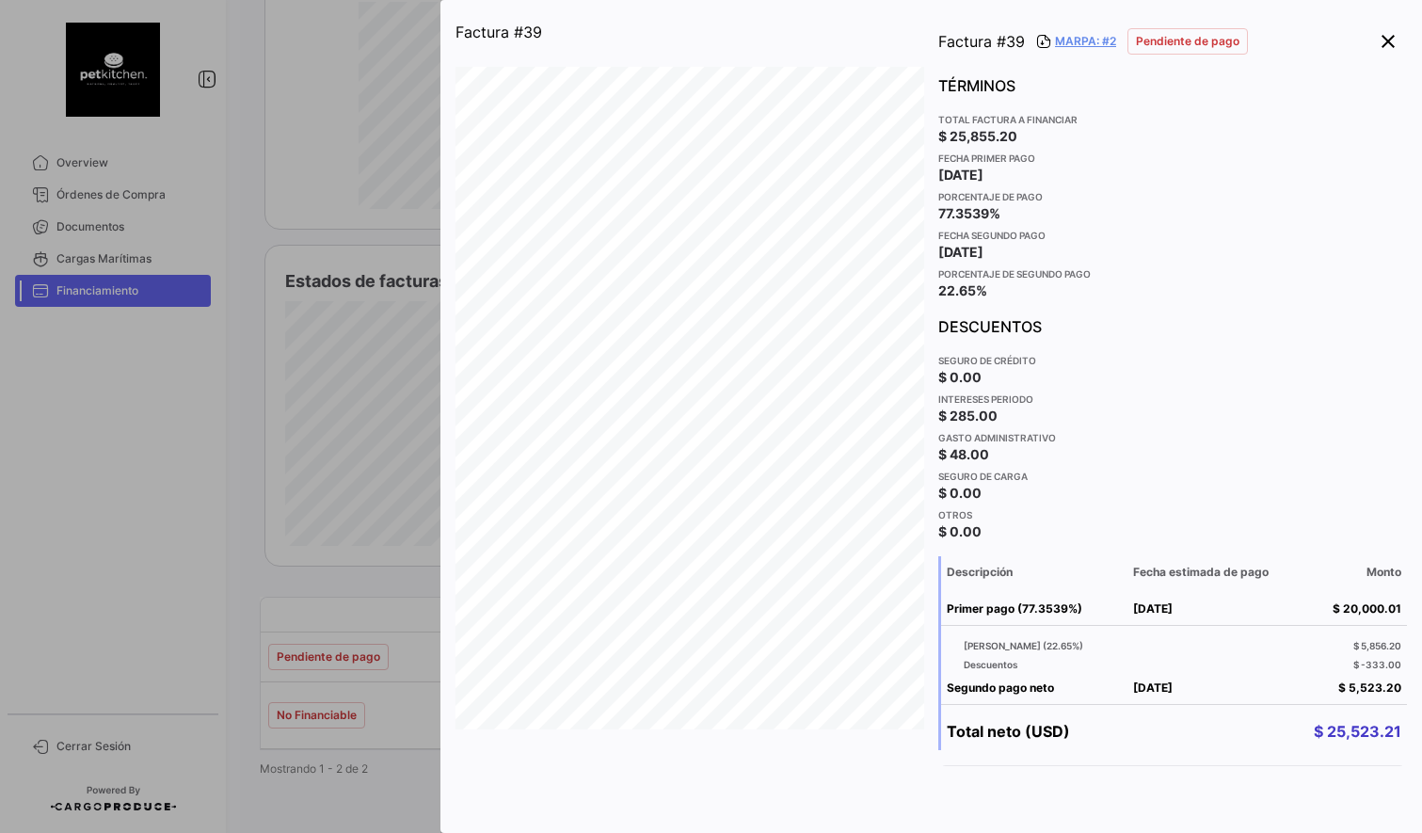
click at [1051, 506] on form "TÉRMINOS Total factura a financiar $ 25,855.20 Fecha primer pago [DATE] Porcent…" at bounding box center [1172, 307] width 469 height 467
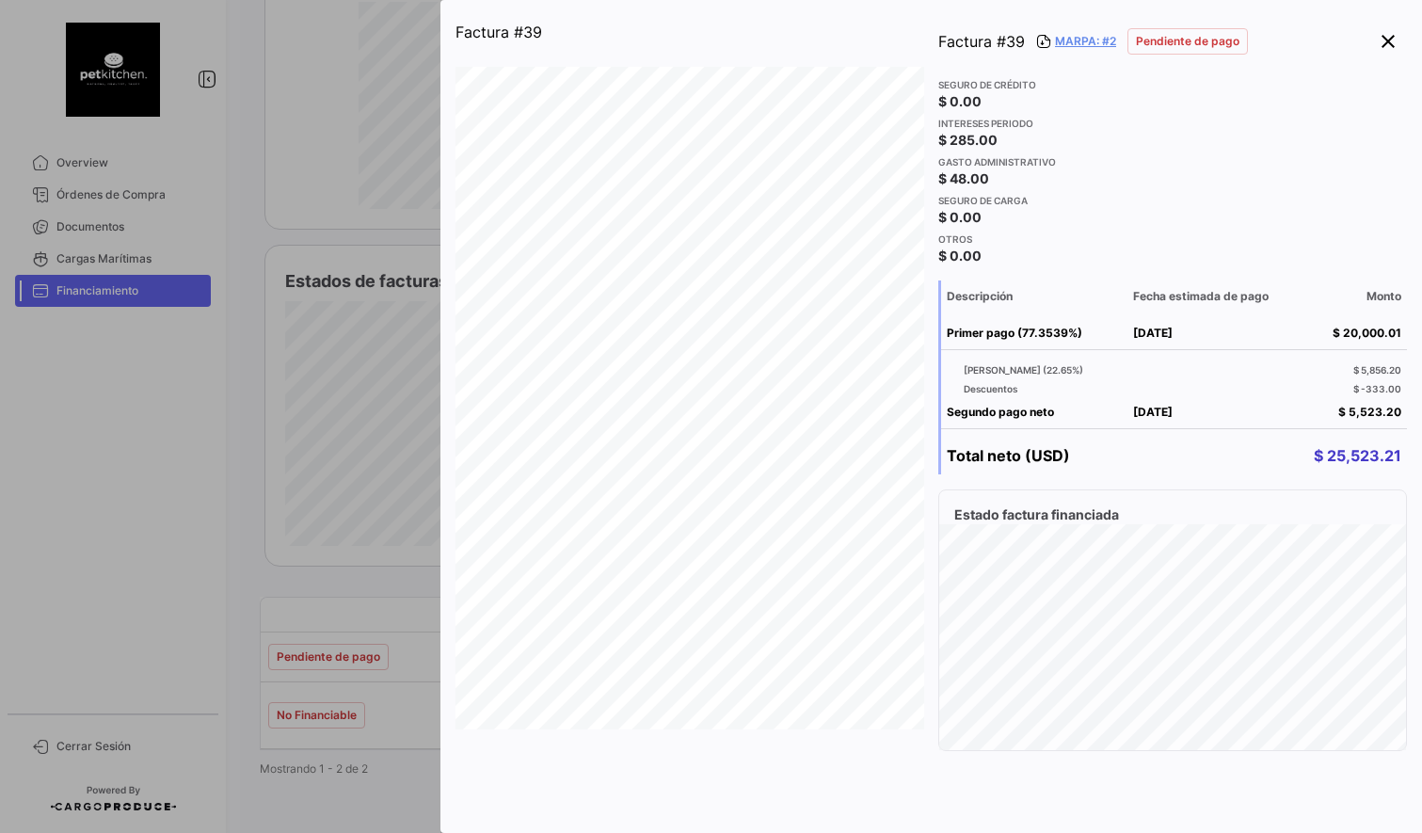
scroll to position [0, 0]
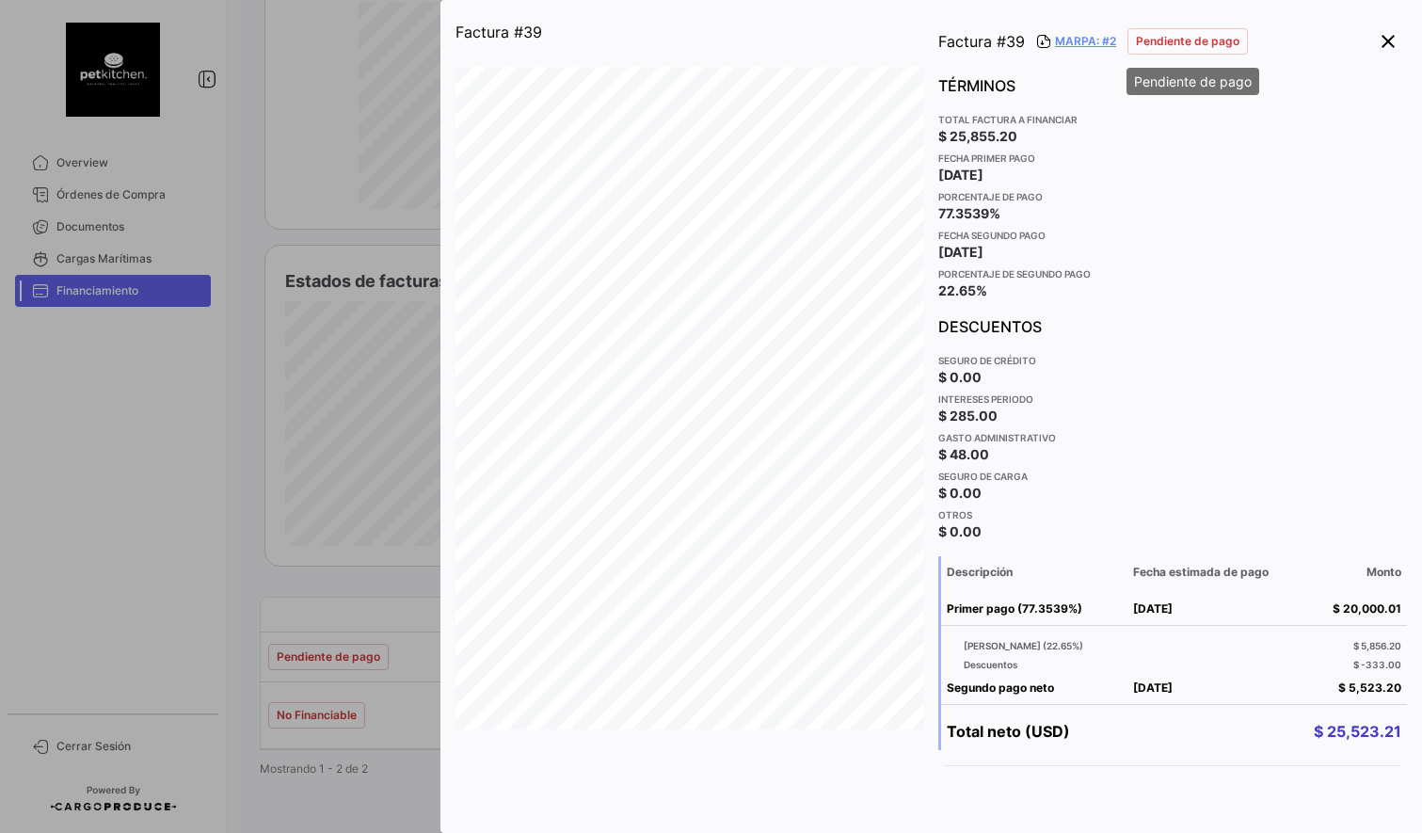
click at [1182, 47] on span "Pendiente de pago" at bounding box center [1188, 41] width 104 height 17
drag, startPoint x: 1122, startPoint y: 217, endPoint x: 1094, endPoint y: 80, distance: 140.3
click at [1119, 211] on app-card-info-value "77.3539%" at bounding box center [1172, 213] width 469 height 19
click at [1085, 42] on link "MARPA: #2" at bounding box center [1085, 41] width 61 height 17
click at [1051, 270] on app-card-info-title "Porcentaje de segundo pago" at bounding box center [1172, 273] width 469 height 15
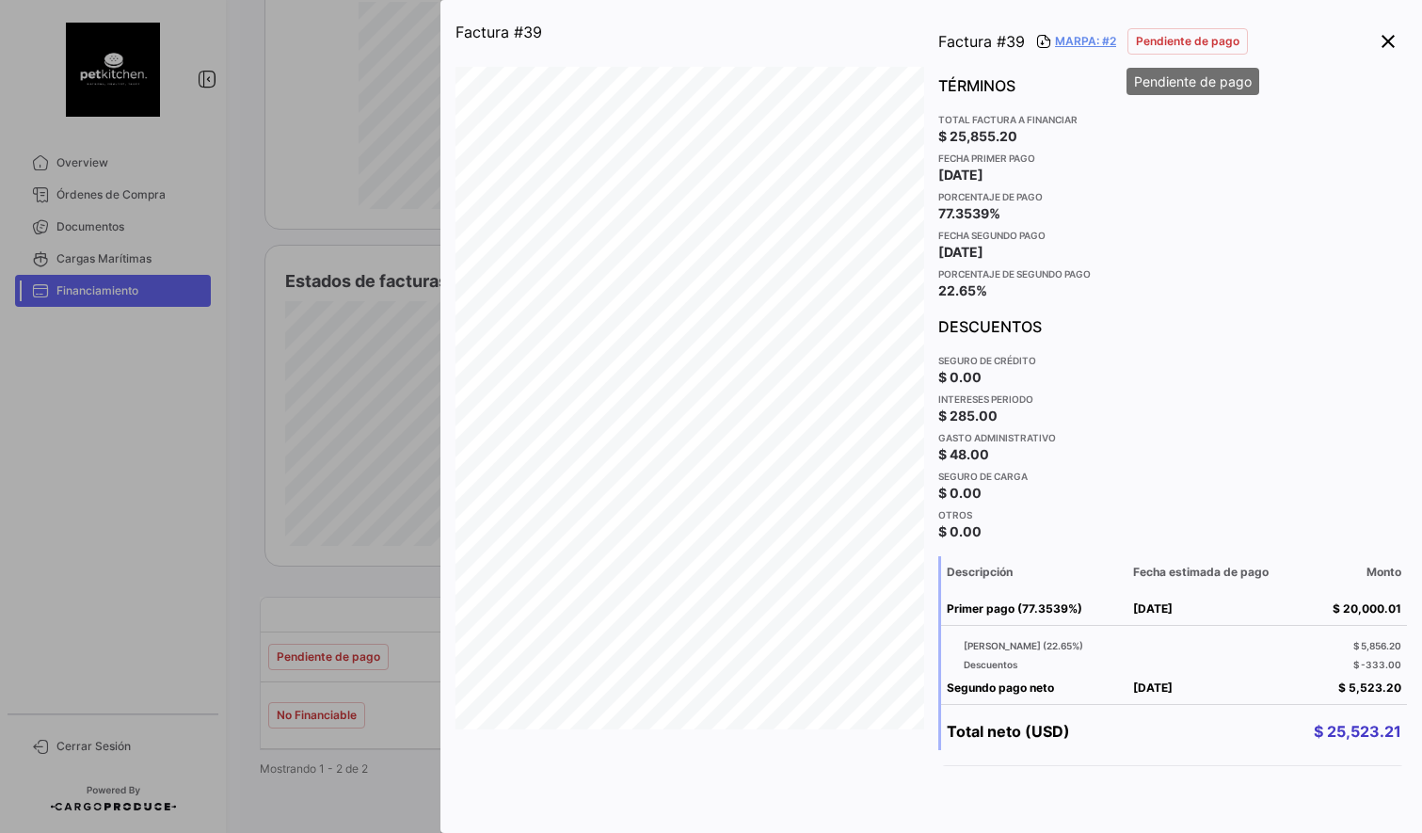
click at [1174, 40] on span "Pendiente de pago" at bounding box center [1188, 41] width 104 height 17
click at [1163, 234] on div "Fecha segundo pago [DATE]" at bounding box center [1172, 247] width 469 height 39
drag, startPoint x: 957, startPoint y: 108, endPoint x: 923, endPoint y: 237, distance: 133.3
click at [957, 108] on form "TÉRMINOS Total factura a financiar $ 25,855.20 Fecha primer pago [DATE] Porcent…" at bounding box center [1172, 307] width 469 height 467
click at [1090, 403] on app-card-info-title "Intereses periodo" at bounding box center [1172, 399] width 469 height 15
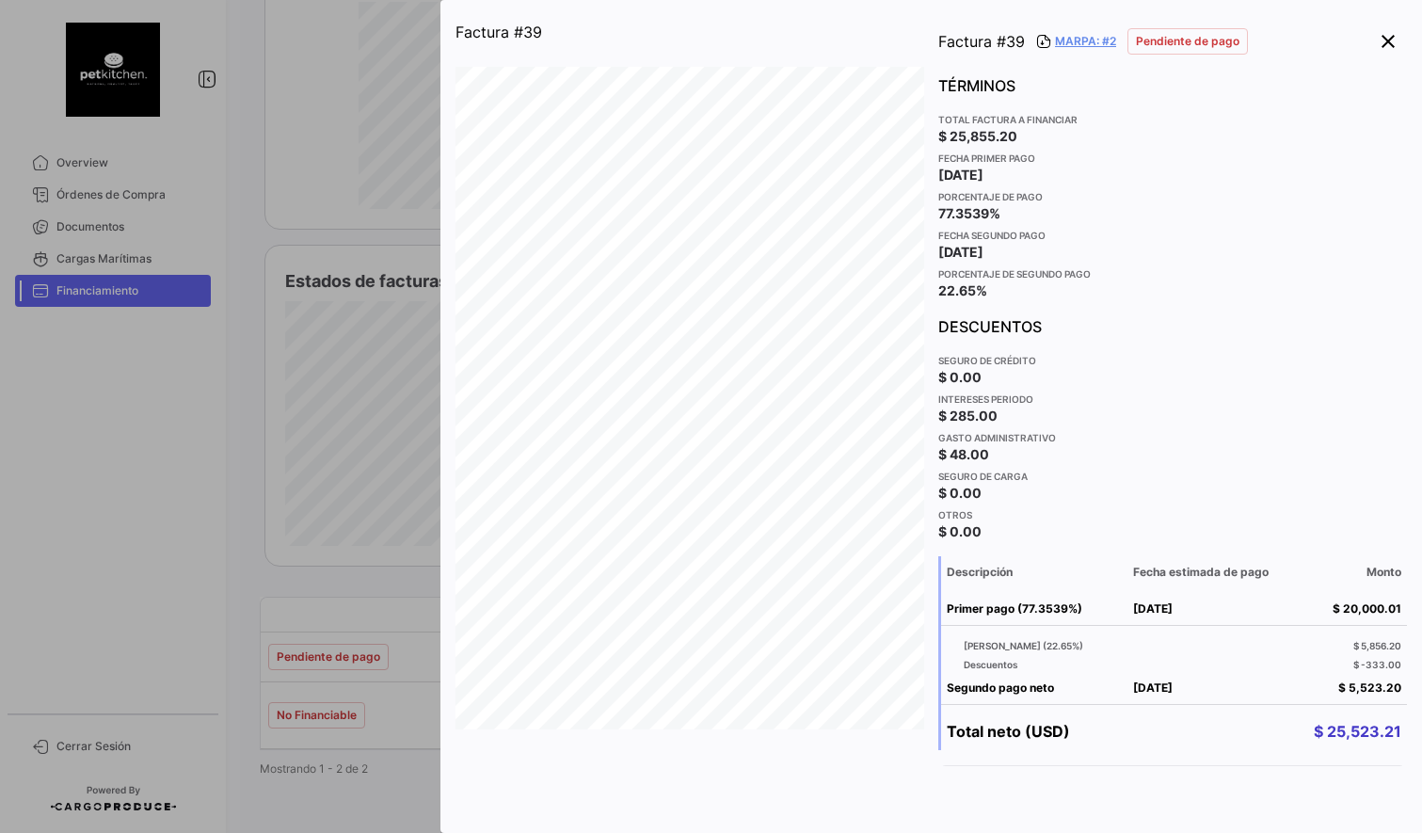
click at [1034, 235] on app-card-info-title "Fecha segundo pago" at bounding box center [991, 235] width 107 height 15
drag, startPoint x: 953, startPoint y: 296, endPoint x: 995, endPoint y: 302, distance: 41.9
click at [953, 296] on span "22.65%" at bounding box center [962, 290] width 49 height 19
click at [1141, 358] on app-card-info-title "Seguro de crédito" at bounding box center [1172, 360] width 469 height 15
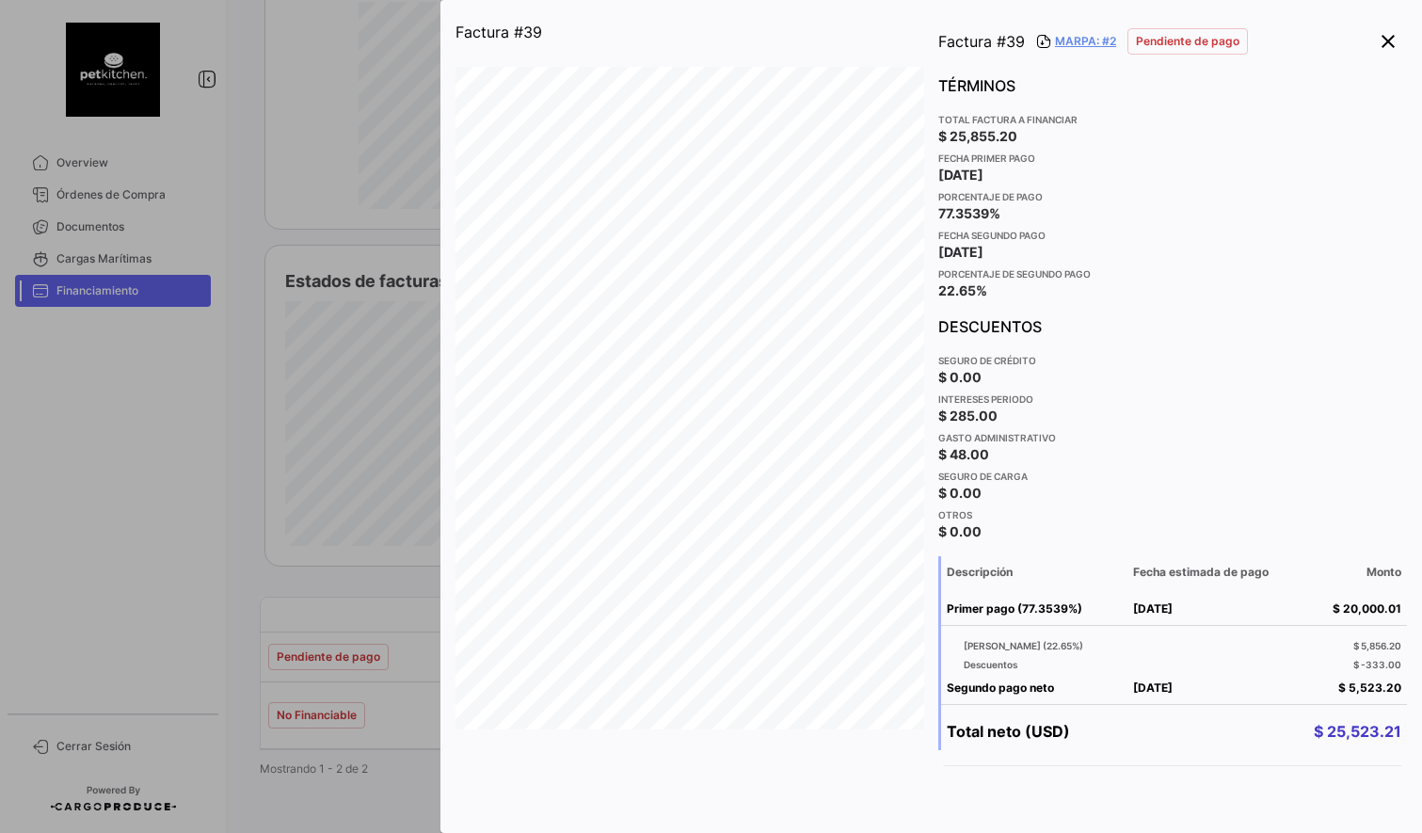
drag, startPoint x: 1140, startPoint y: 328, endPoint x: 1121, endPoint y: 328, distance: 18.8
click at [1138, 328] on div "Descuentos" at bounding box center [1172, 326] width 469 height 23
click at [422, 247] on div at bounding box center [711, 416] width 1422 height 833
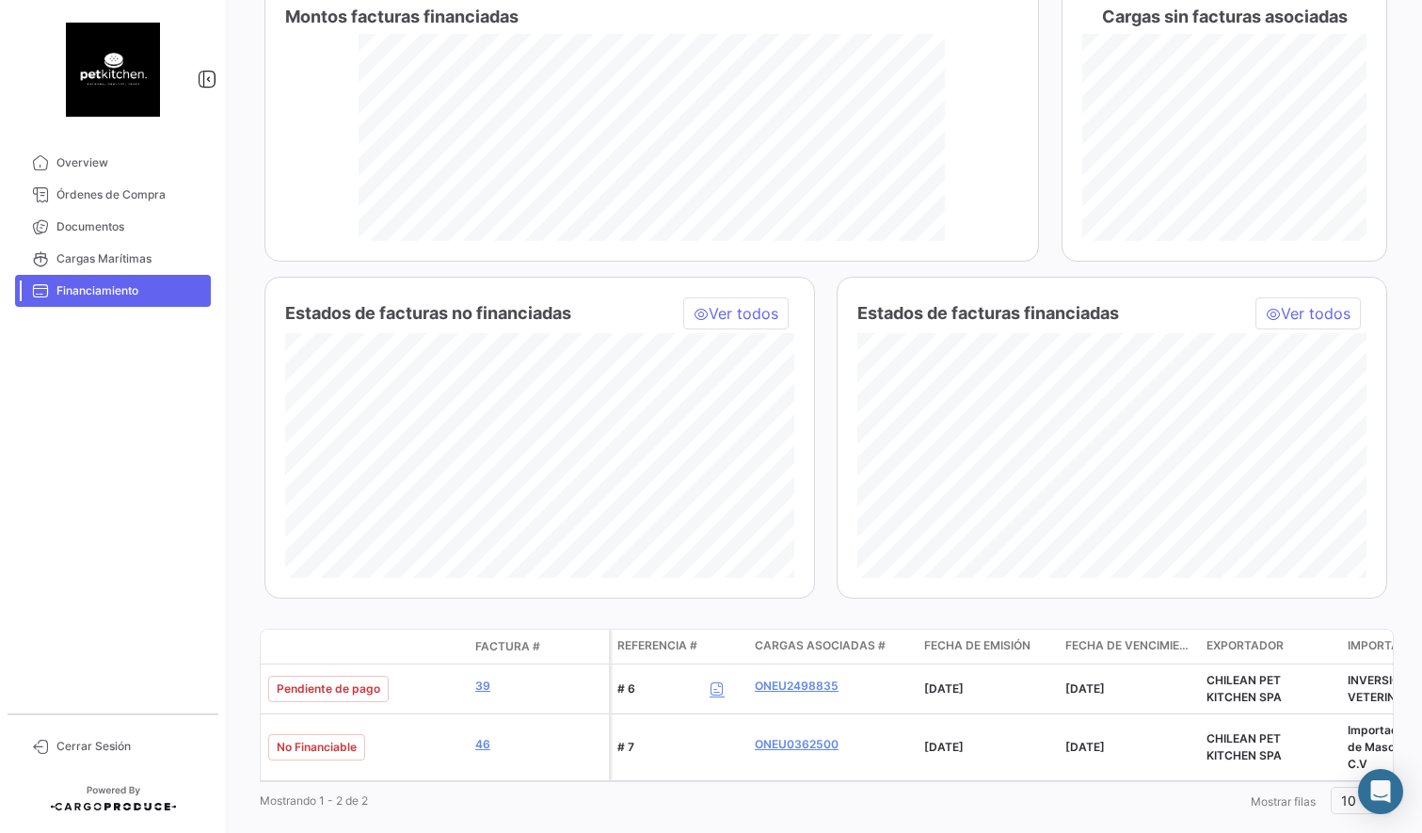
scroll to position [335, 0]
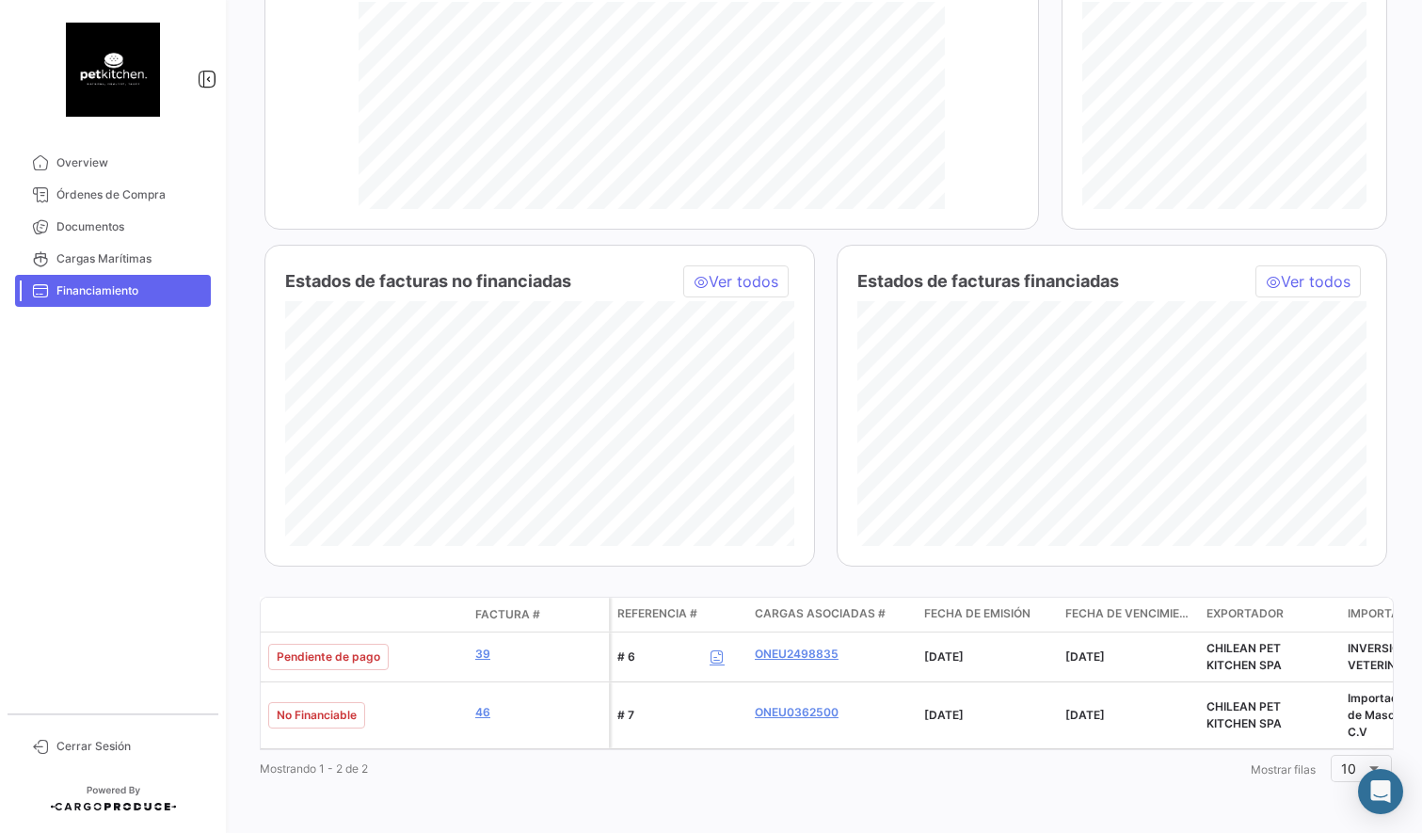
click at [728, 281] on span "Ver todos" at bounding box center [736, 281] width 104 height 30
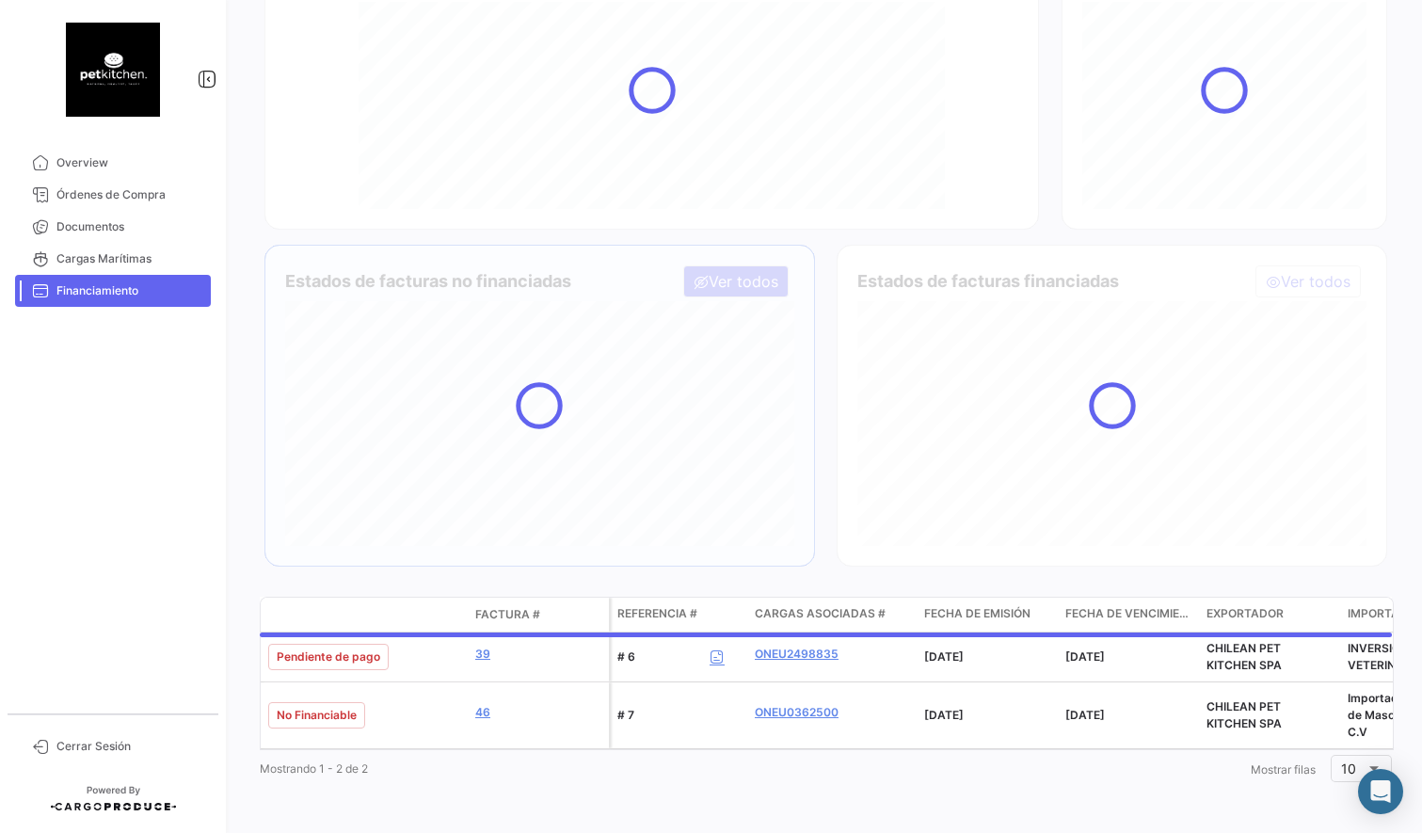
scroll to position [285, 0]
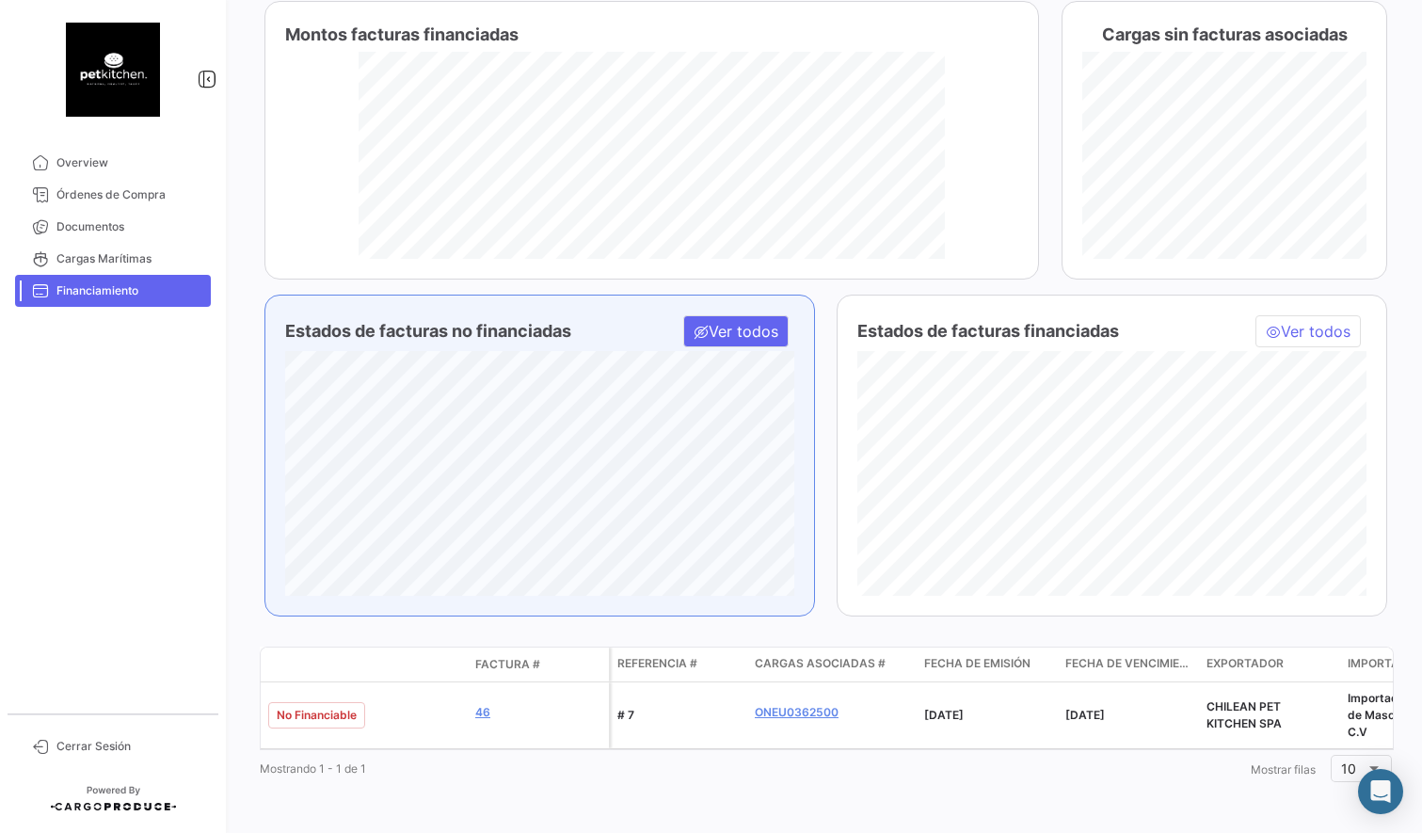
click at [720, 333] on span "Ver todos" at bounding box center [736, 331] width 104 height 30
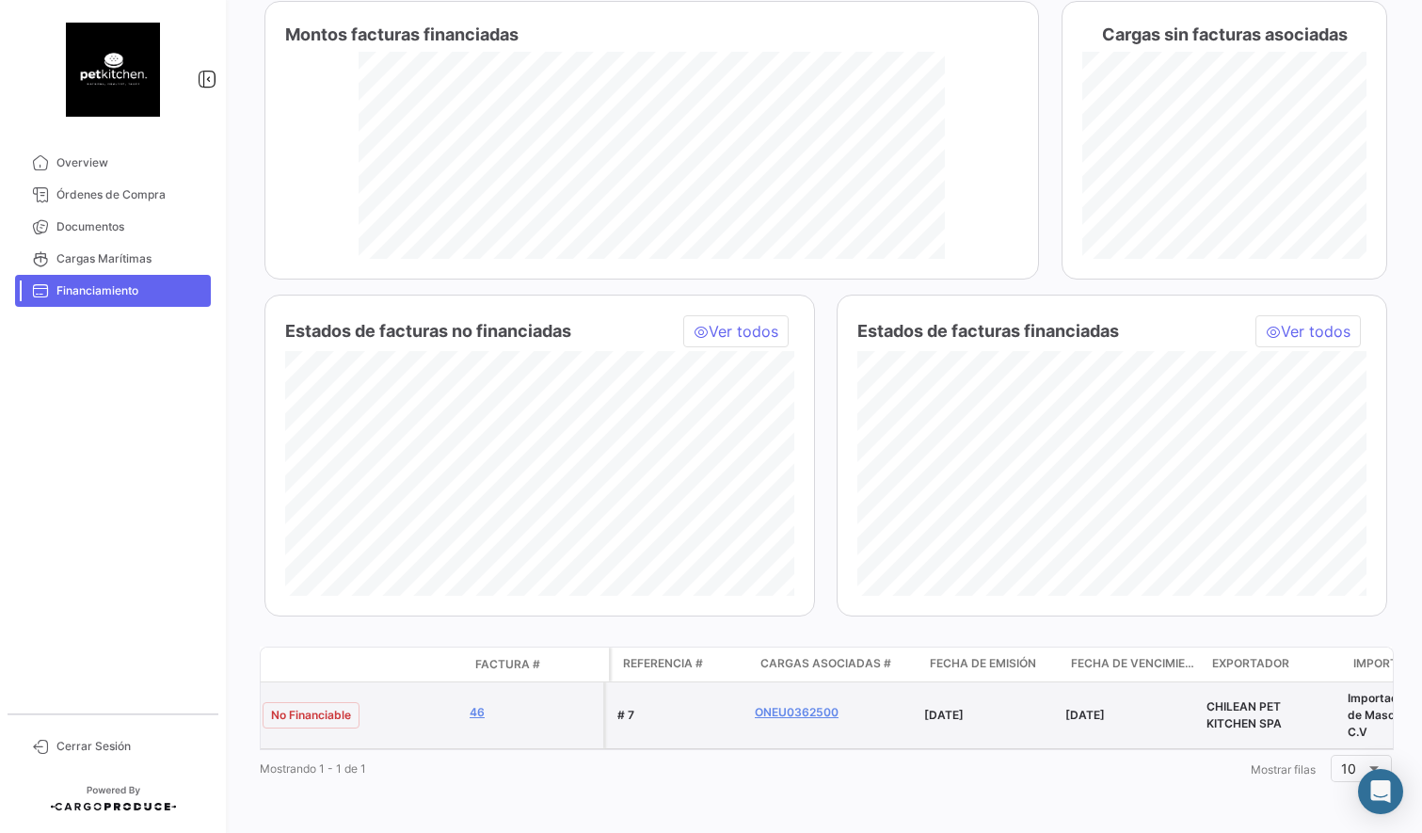
scroll to position [0, 0]
click at [780, 710] on link "ONEU0362500" at bounding box center [803, 712] width 84 height 17
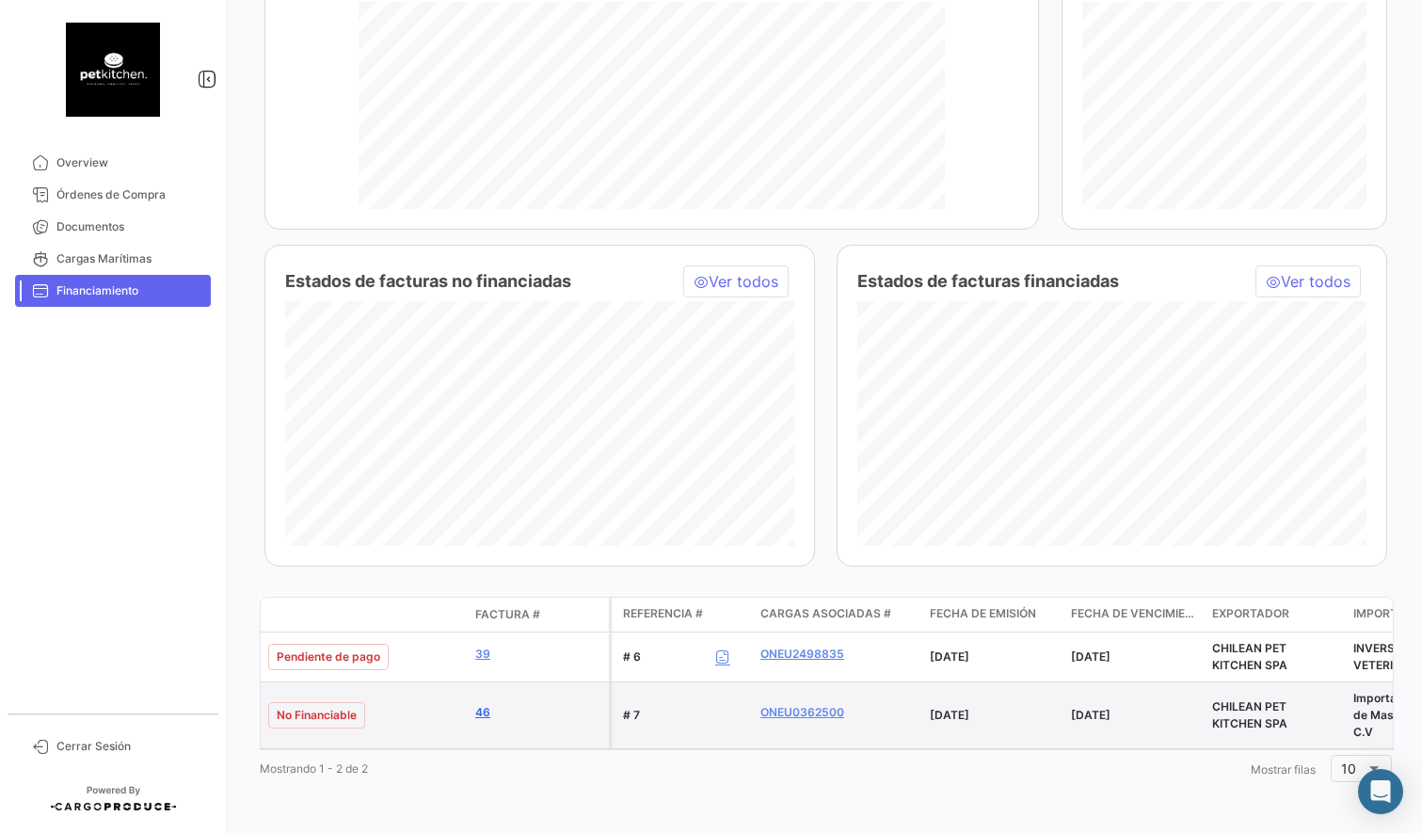
click at [484, 713] on link "46" at bounding box center [538, 712] width 126 height 17
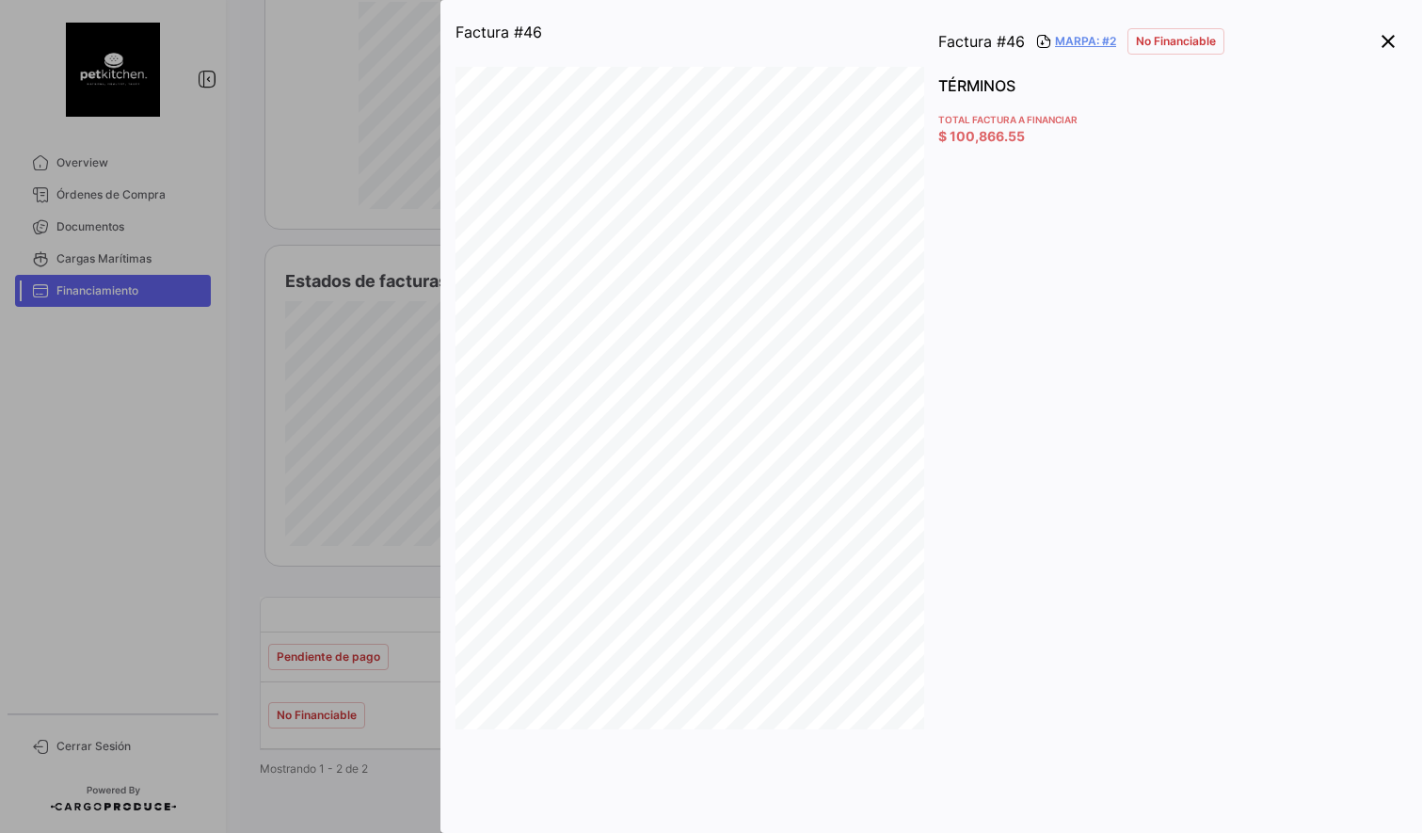
click at [1037, 189] on div "TÉRMINOS Total factura a financiar $ 100,866.55" at bounding box center [1172, 420] width 469 height 692
drag, startPoint x: 1019, startPoint y: 132, endPoint x: 1072, endPoint y: 229, distance: 110.4
click at [1089, 138] on app-card-info-value "$ 100,866.55" at bounding box center [1172, 136] width 469 height 19
click at [1072, 230] on div "TÉRMINOS Total factura a financiar $ 100,866.55" at bounding box center [1172, 420] width 469 height 692
click at [1403, 26] on button "close" at bounding box center [1389, 42] width 38 height 38
